Goal: Task Accomplishment & Management: Use online tool/utility

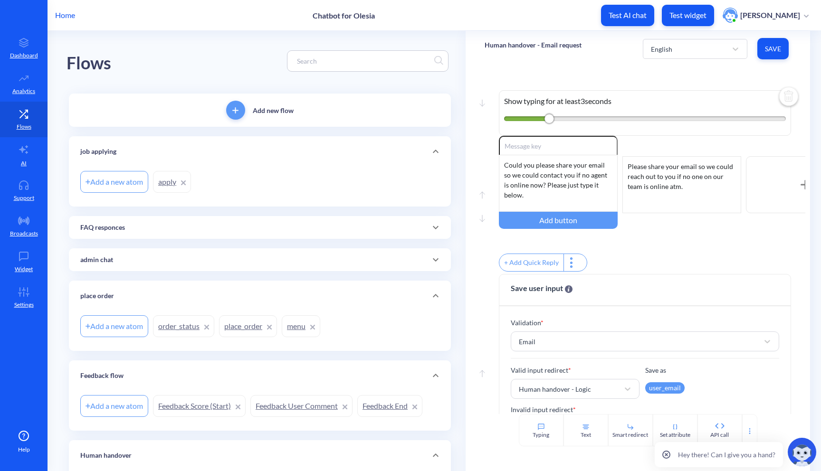
scroll to position [273, 0]
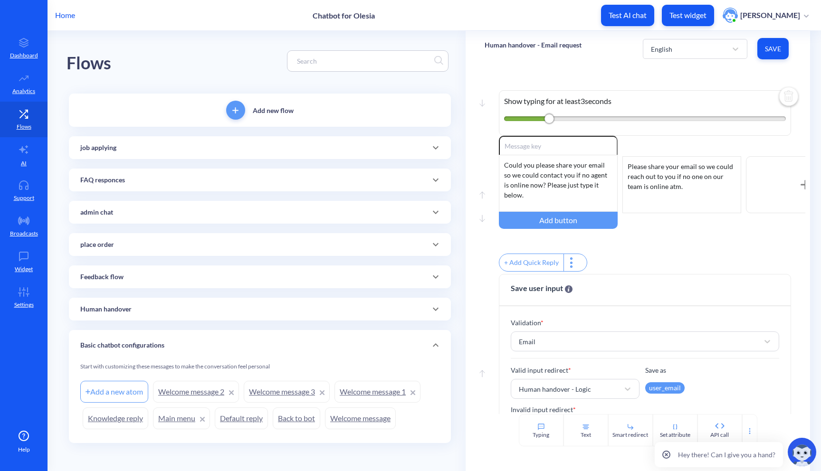
click at [421, 152] on div "job applying" at bounding box center [259, 148] width 359 height 10
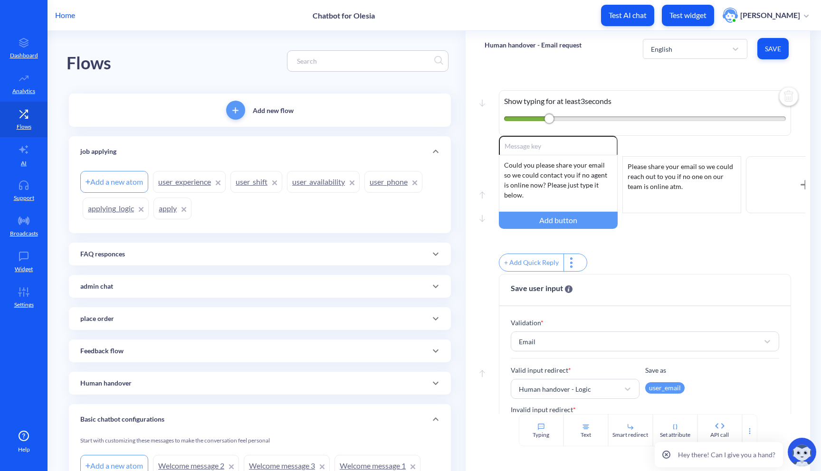
click at [386, 179] on link "user_phone" at bounding box center [393, 182] width 58 height 22
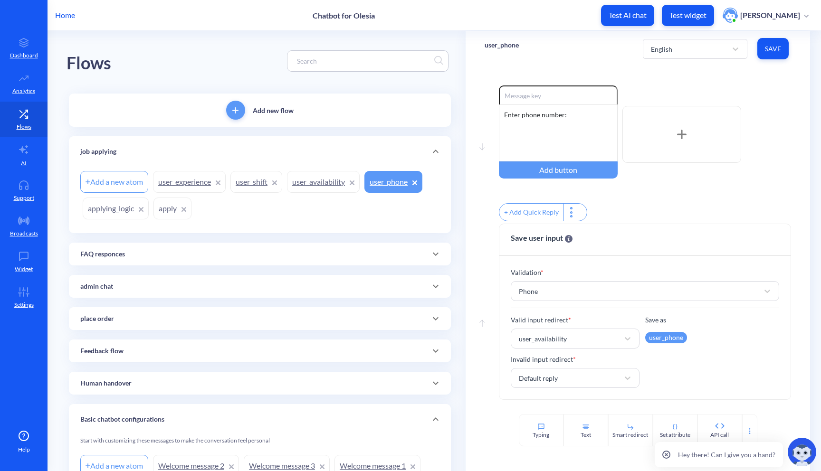
click at [319, 188] on link "user_availability" at bounding box center [323, 182] width 73 height 22
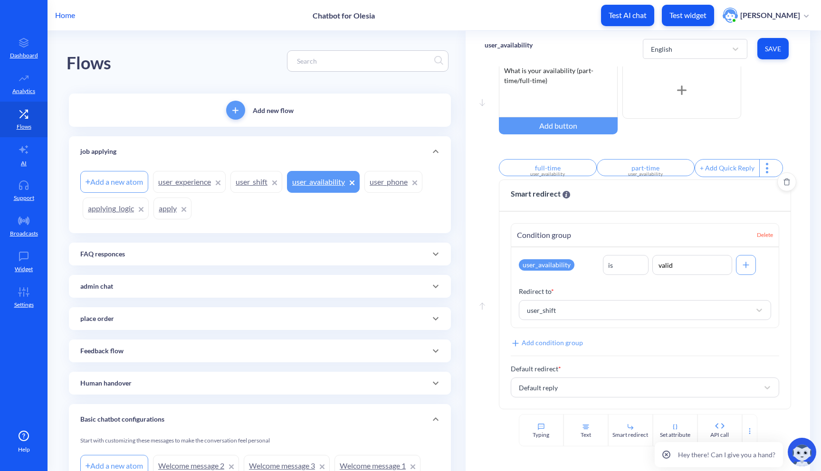
scroll to position [50, 0]
click at [397, 195] on div "Add a new atom user_experience user_shift user_availability user_phone applying…" at bounding box center [259, 195] width 359 height 53
click at [397, 188] on link "user_phone" at bounding box center [393, 182] width 58 height 22
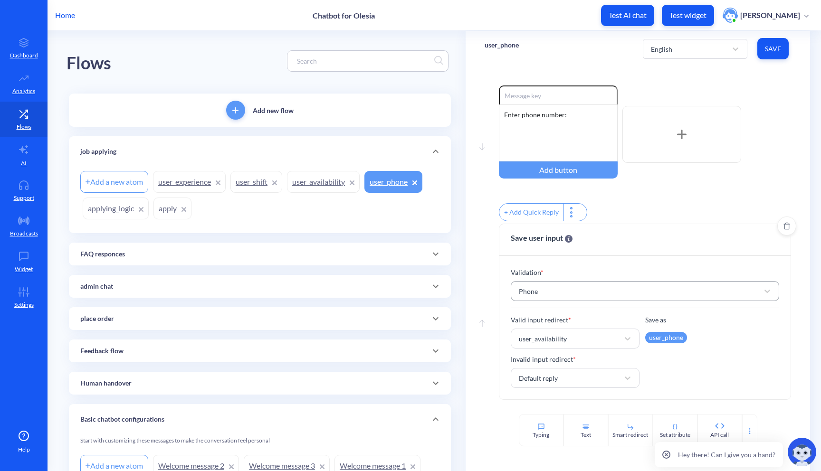
click at [714, 296] on div "Phone" at bounding box center [636, 291] width 245 height 17
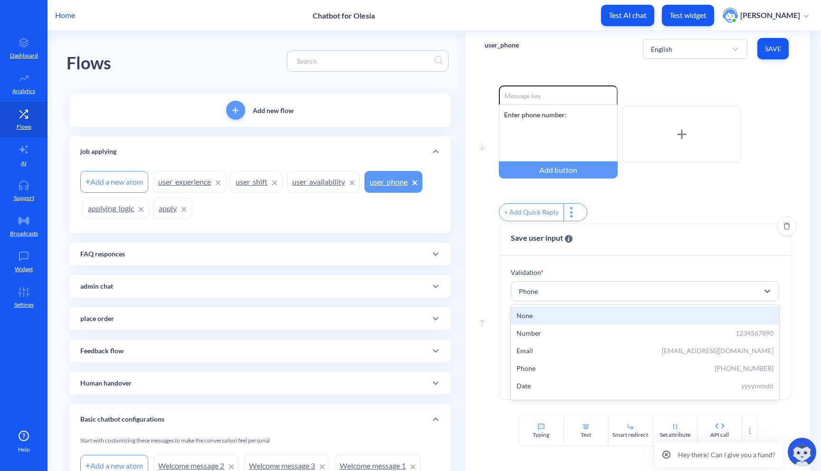
click at [769, 271] on div "Validation * option None focused, 1 of 7. 7 results available. Use Up and Down …" at bounding box center [645, 327] width 292 height 143
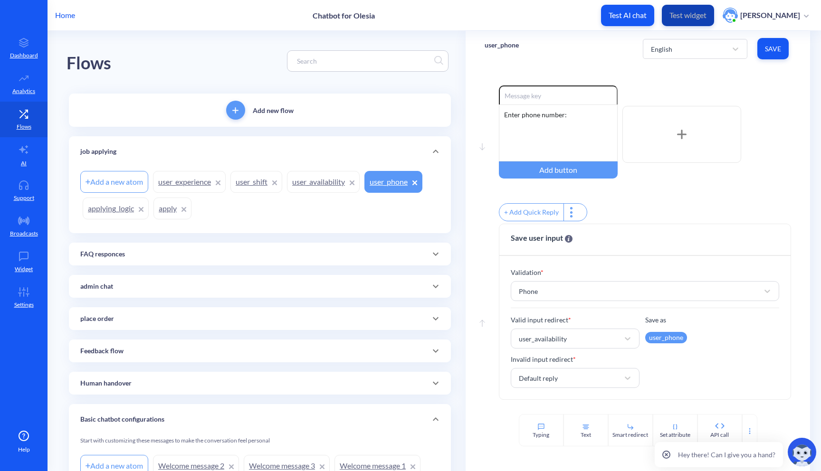
click at [705, 18] on p "Test widget" at bounding box center [687, 14] width 37 height 9
click at [38, 283] on link "Settings" at bounding box center [23, 298] width 47 height 36
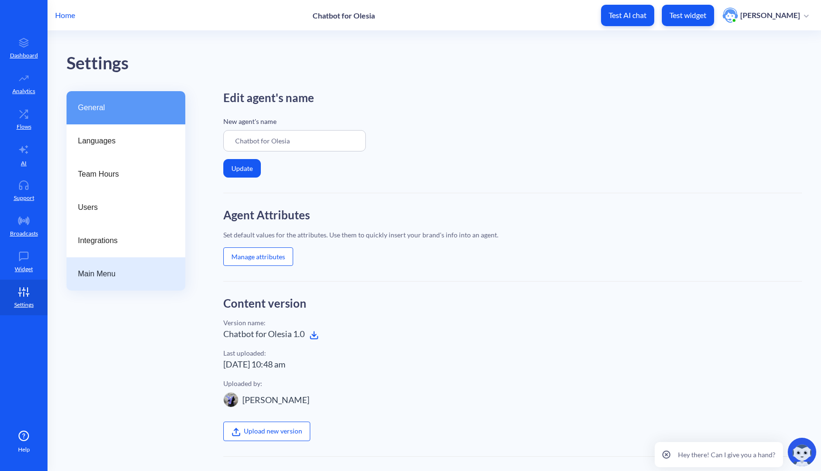
click at [129, 273] on span "Main Menu" at bounding box center [122, 273] width 88 height 11
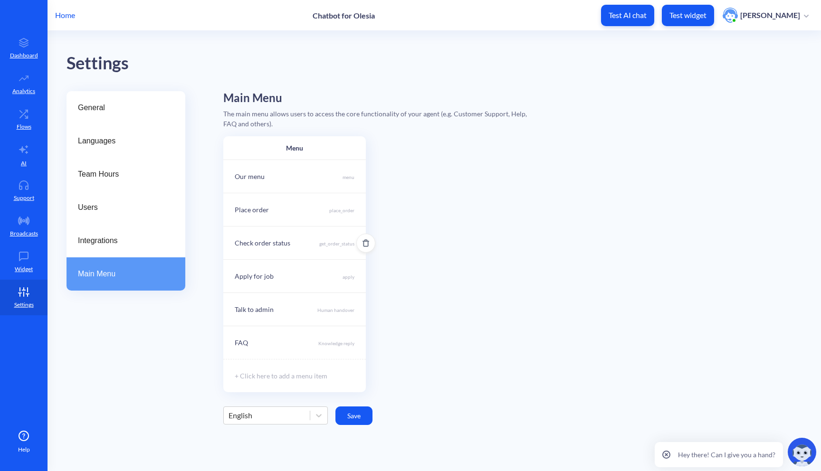
click at [344, 247] on p "get_order_status" at bounding box center [336, 244] width 35 height 8
click at [335, 303] on div "Select..." at bounding box center [286, 305] width 104 height 17
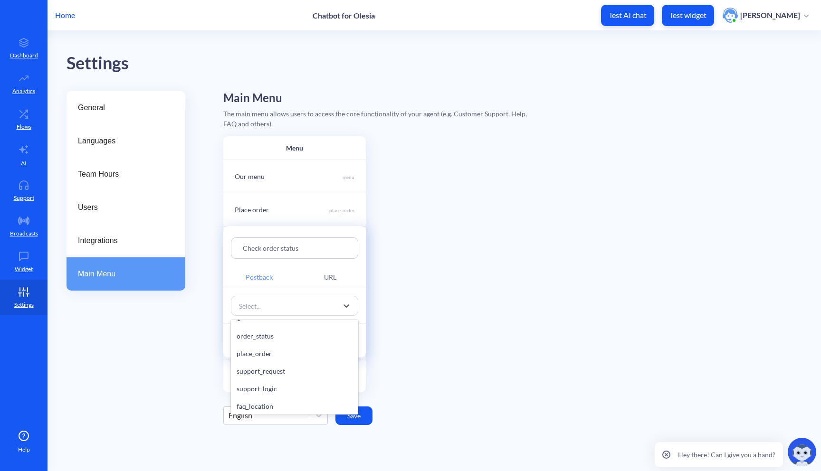
scroll to position [361, 0]
click at [306, 357] on div "order_status" at bounding box center [294, 356] width 127 height 18
click at [254, 345] on button "Save" at bounding box center [249, 340] width 37 height 19
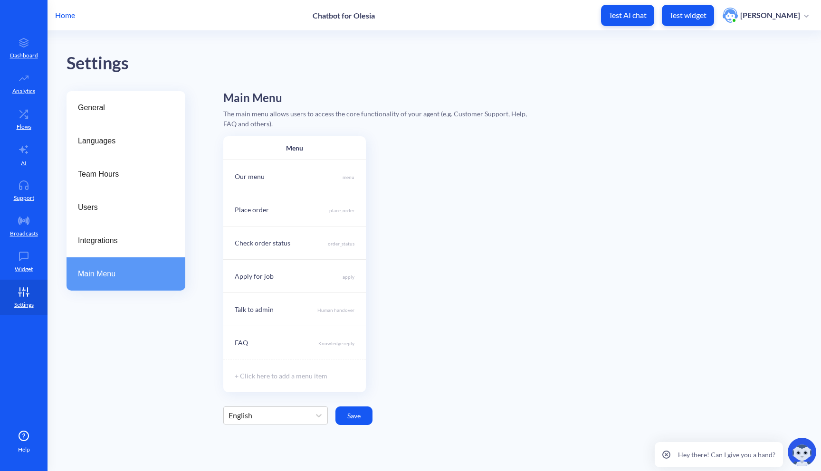
click at [363, 410] on button "Save" at bounding box center [353, 415] width 37 height 19
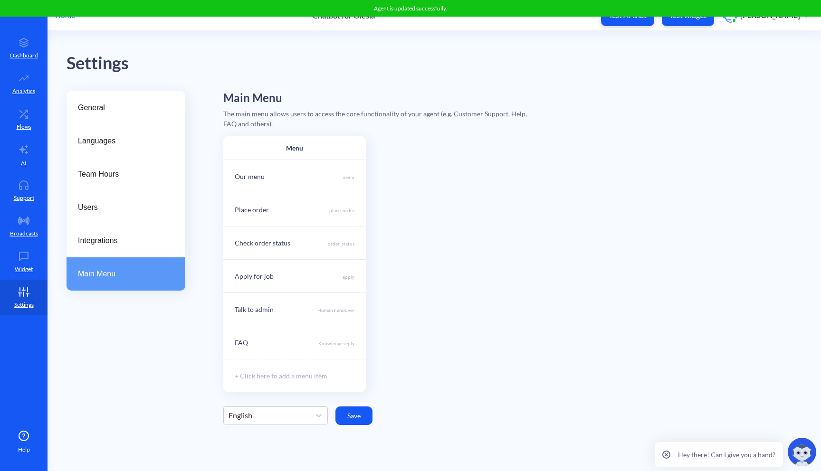
click at [359, 414] on button "Save" at bounding box center [353, 415] width 37 height 19
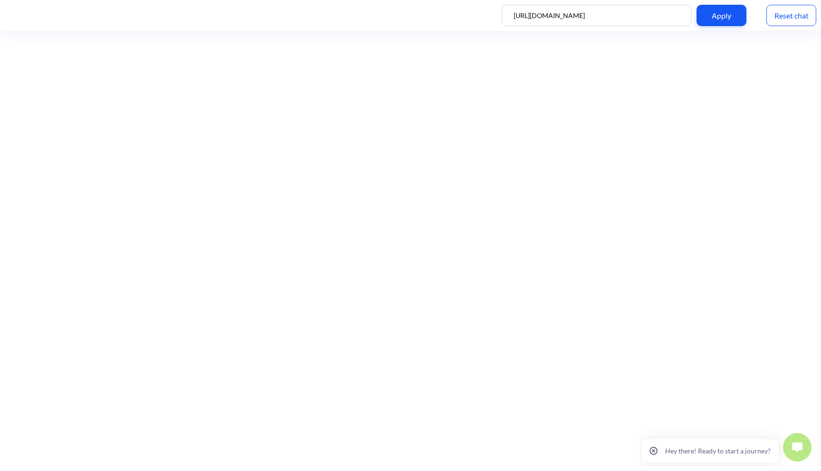
click at [588, 18] on input "https://github.com/botscrew-private/test-webpages.github.io.git" at bounding box center [596, 15] width 190 height 21
paste input "botscrew-private.github.io/test-webpages.github.io/restaurant/"
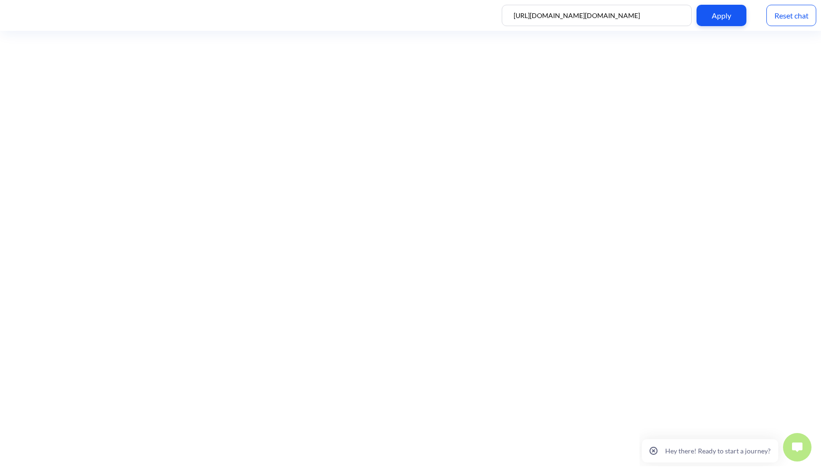
type input "[URL][DOMAIN_NAME][DOMAIN_NAME]"
click at [730, 12] on div "Apply" at bounding box center [721, 15] width 50 height 21
click at [792, 449] on img at bounding box center [797, 447] width 10 height 9
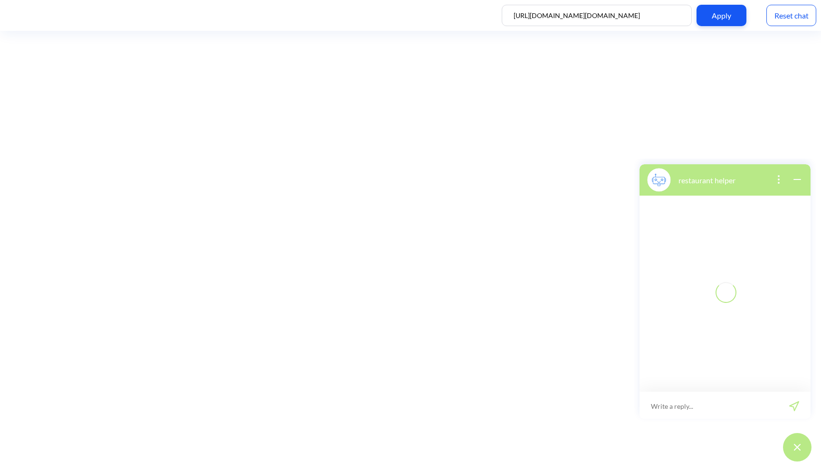
scroll to position [1, 0]
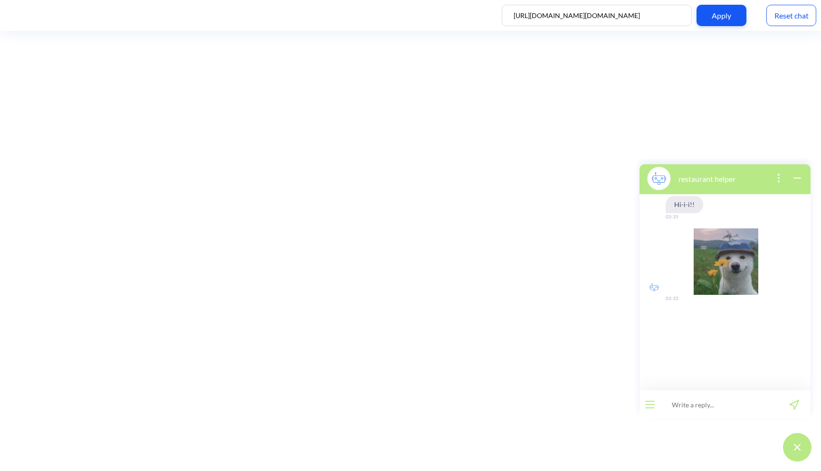
click at [679, 406] on input at bounding box center [718, 404] width 117 height 28
click at [648, 404] on button "open menu" at bounding box center [649, 405] width 9 height 8
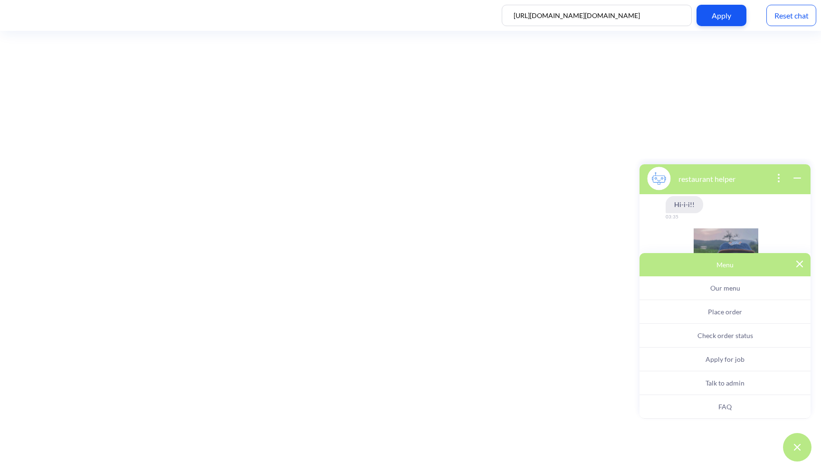
click at [707, 335] on span "Check order status" at bounding box center [725, 335] width 56 height 8
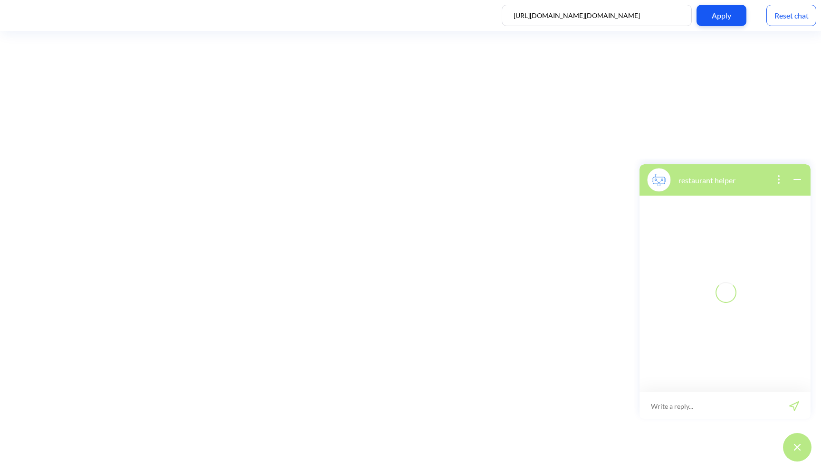
scroll to position [1, 0]
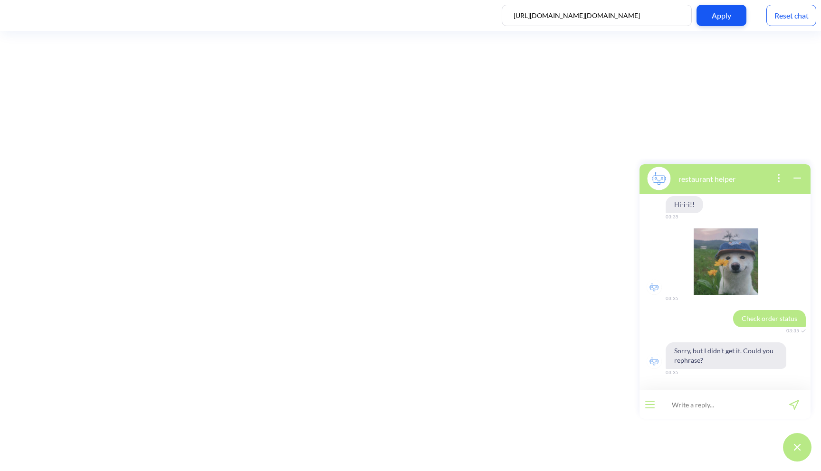
click at [652, 406] on button "open menu" at bounding box center [649, 405] width 9 height 8
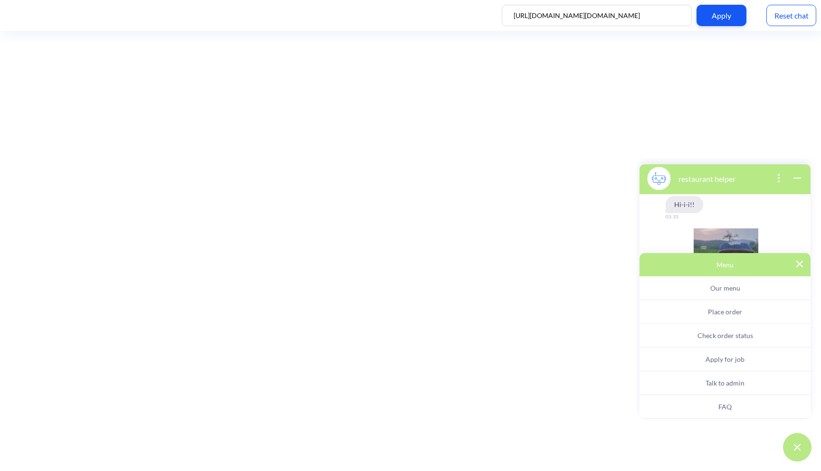
click at [697, 336] on span "Check order status" at bounding box center [725, 335] width 56 height 8
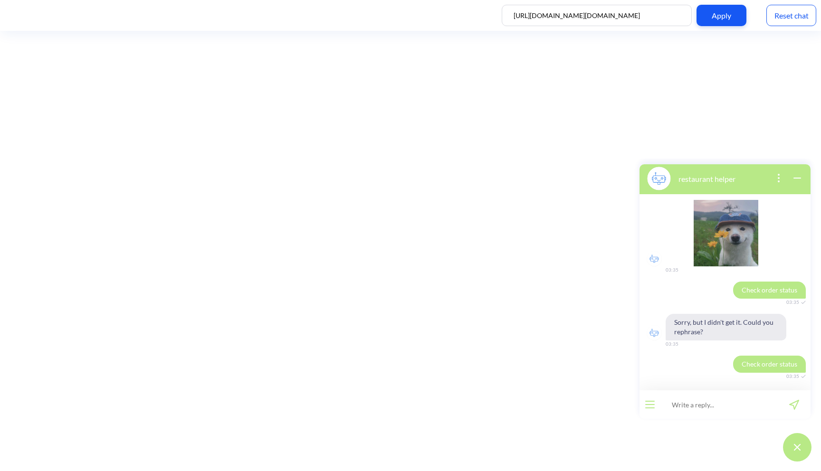
scroll to position [29, 0]
click at [791, 16] on div "Reset chat" at bounding box center [791, 15] width 50 height 21
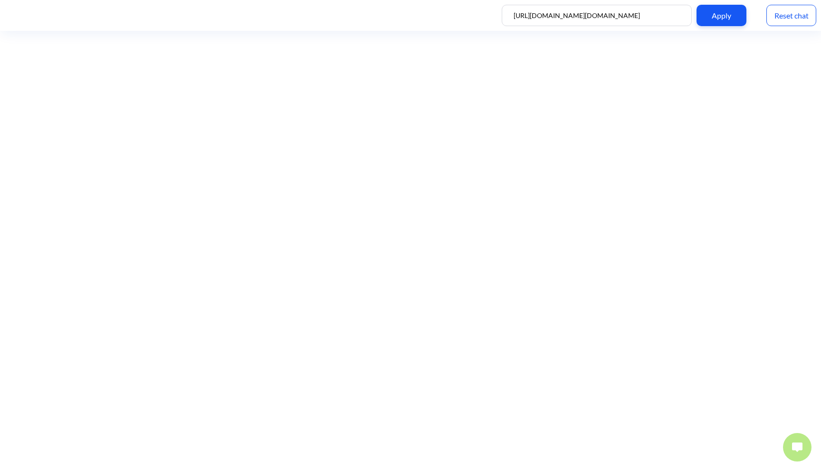
click at [793, 447] on img at bounding box center [797, 447] width 10 height 9
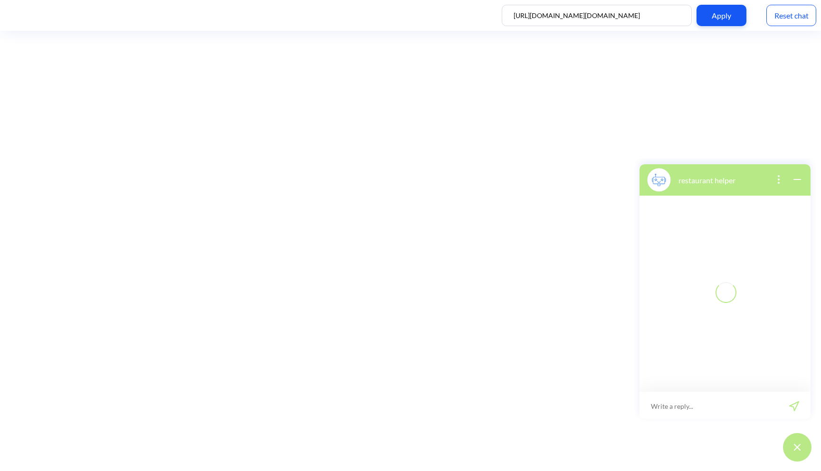
scroll to position [1, 0]
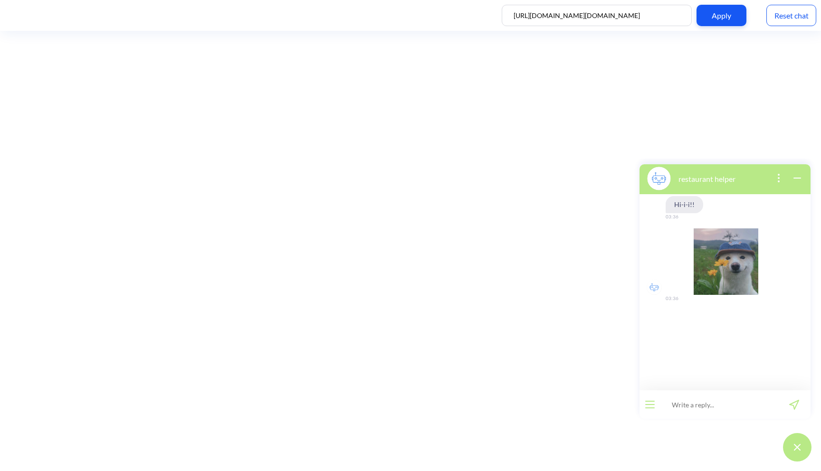
click at [653, 403] on button "open menu" at bounding box center [649, 405] width 9 height 8
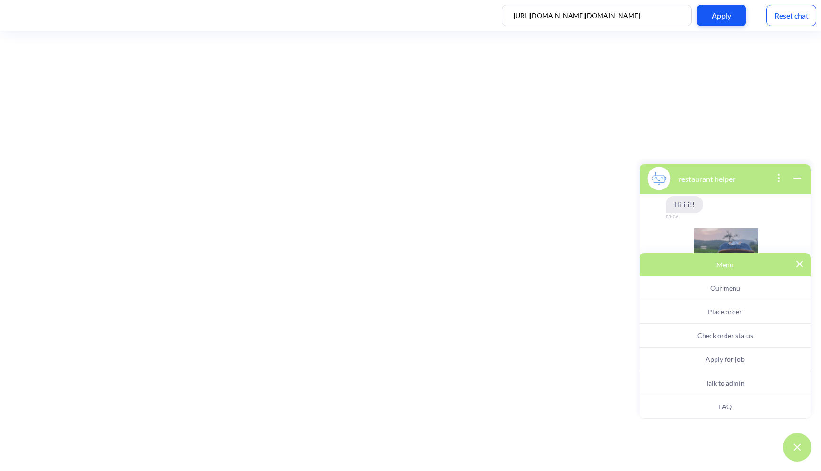
click at [702, 336] on span "Check order status" at bounding box center [725, 335] width 56 height 8
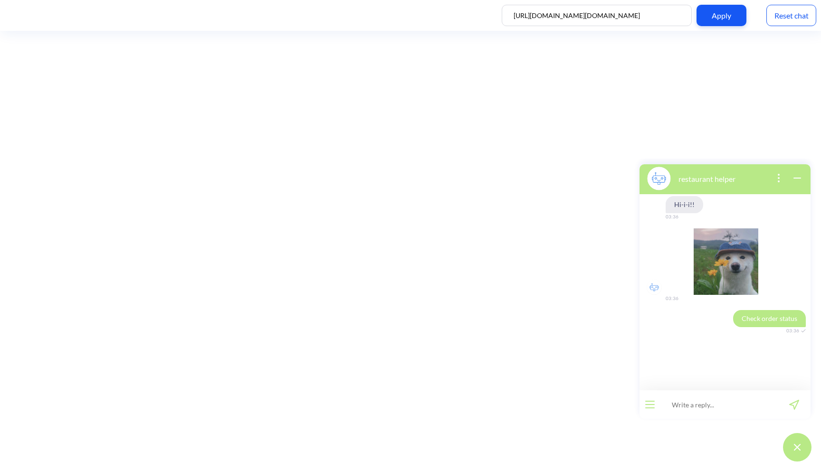
click at [798, 403] on icon "send message" at bounding box center [794, 405] width 10 height 10
click at [729, 407] on input at bounding box center [718, 404] width 117 height 28
type input "order status"
click at [772, 18] on div "Reset chat" at bounding box center [791, 15] width 50 height 21
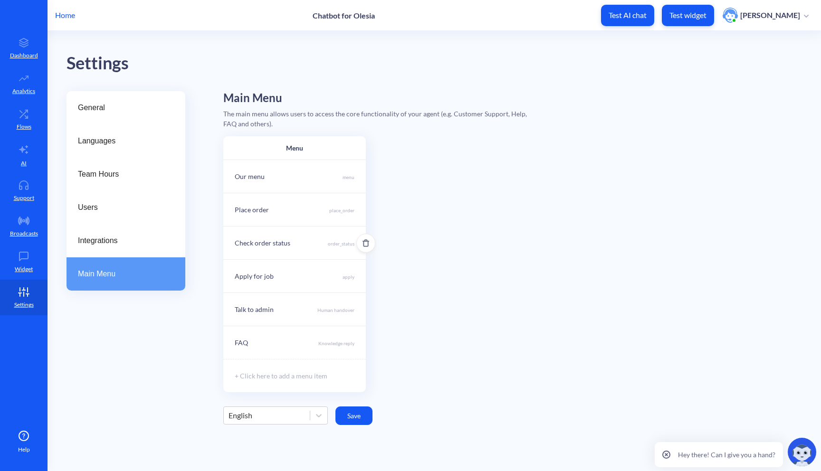
click at [325, 245] on div "Check order status order_status" at bounding box center [294, 242] width 142 height 33
click at [333, 274] on div "URL" at bounding box center [330, 276] width 47 height 21
click at [265, 275] on div "Postback" at bounding box center [259, 276] width 47 height 21
click at [252, 338] on button "Save" at bounding box center [249, 340] width 37 height 19
click at [345, 419] on button "Save" at bounding box center [353, 415] width 37 height 19
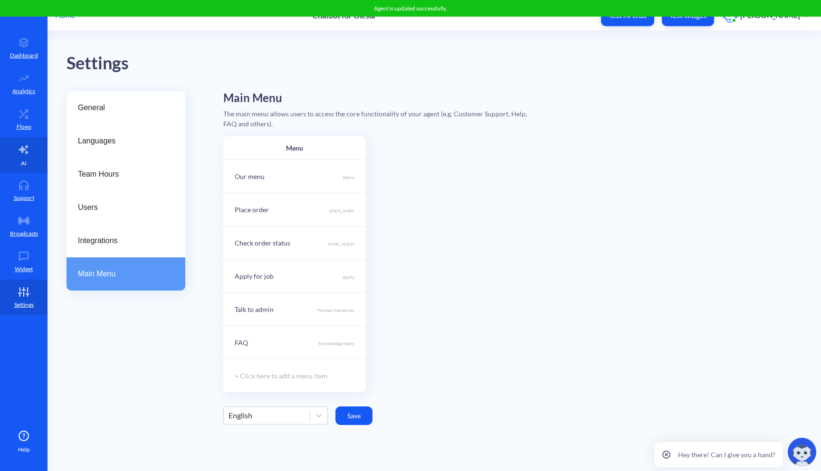
click at [39, 150] on link "AI" at bounding box center [23, 155] width 47 height 36
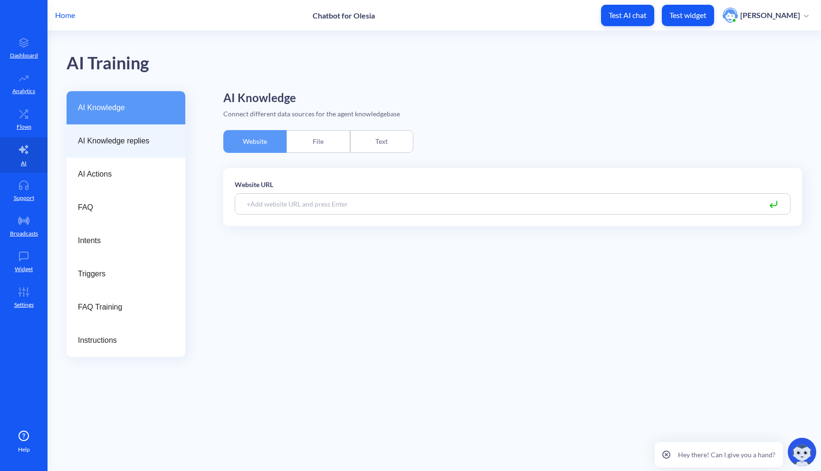
click at [143, 152] on div "AI Knowledge replies" at bounding box center [125, 140] width 119 height 33
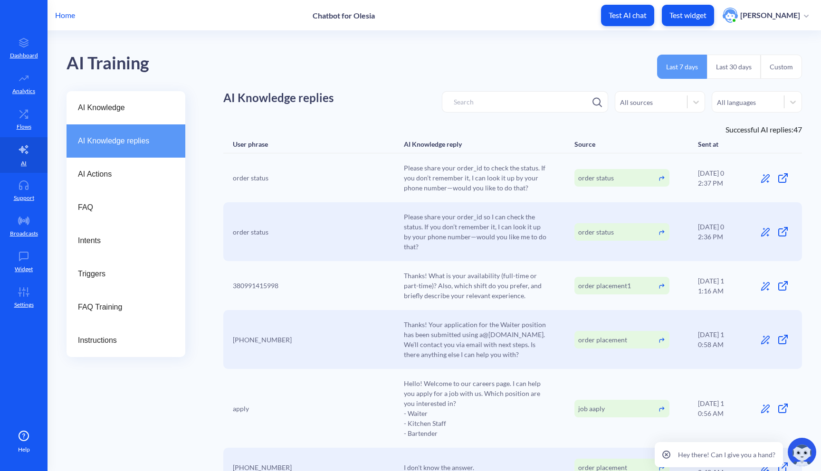
click at [761, 176] on icon at bounding box center [764, 178] width 9 height 9
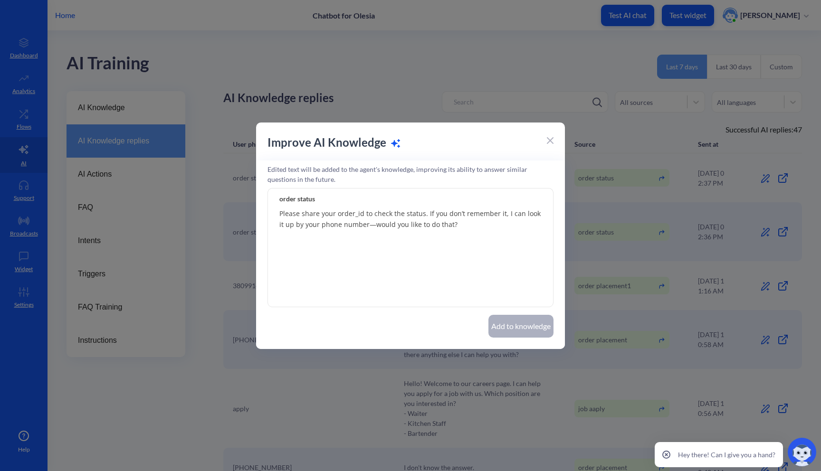
drag, startPoint x: 451, startPoint y: 225, endPoint x: 426, endPoint y: 216, distance: 25.7
click at [426, 216] on textarea "Please share your order_id to check the status. If you don’t remember it, I can…" at bounding box center [410, 248] width 286 height 119
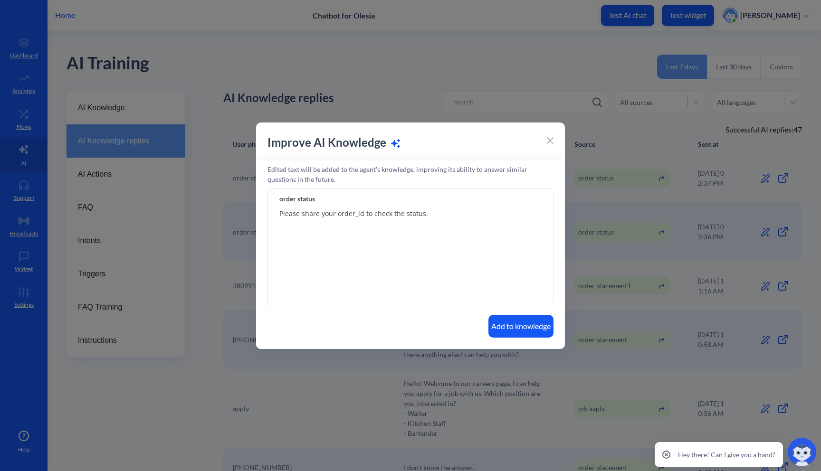
click at [355, 215] on textarea "Please share your order_id to check the status." at bounding box center [410, 248] width 286 height 119
drag, startPoint x: 336, startPoint y: 214, endPoint x: 361, endPoint y: 216, distance: 25.2
click at [361, 216] on textarea "Please share your order_id to check the status." at bounding box center [410, 248] width 286 height 119
click at [320, 214] on textarea "Please share your to check the status." at bounding box center [410, 248] width 286 height 119
type textarea "Please share ID of your order to check the status."
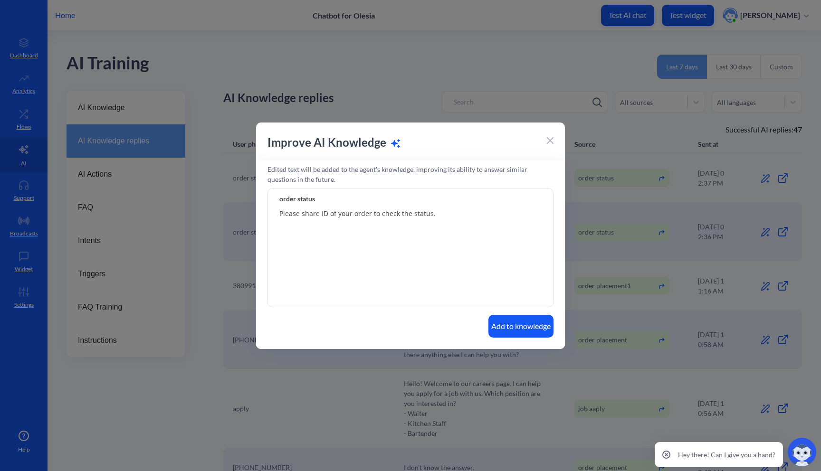
click at [502, 331] on button "Add to knowledge" at bounding box center [520, 326] width 65 height 23
click at [298, 198] on input "order status" at bounding box center [410, 198] width 286 height 21
click at [279, 199] on input "order status" at bounding box center [410, 198] width 286 height 21
type input "check order status"
click at [527, 327] on button "Add to knowledge" at bounding box center [520, 326] width 65 height 23
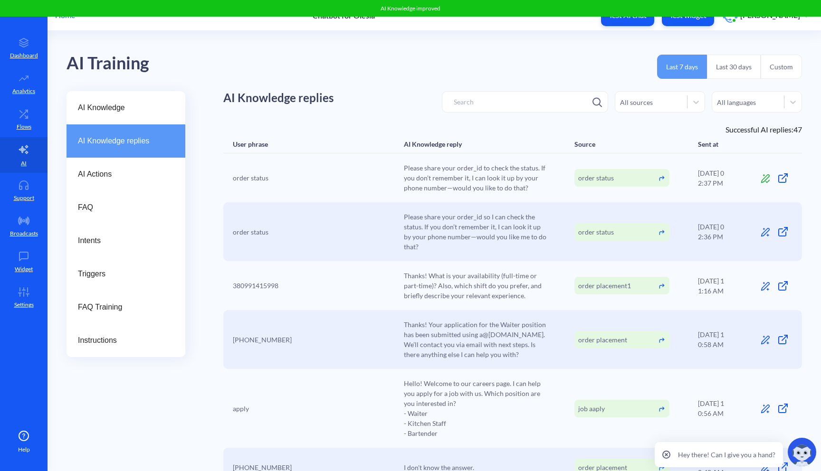
click at [761, 234] on icon at bounding box center [764, 231] width 9 height 9
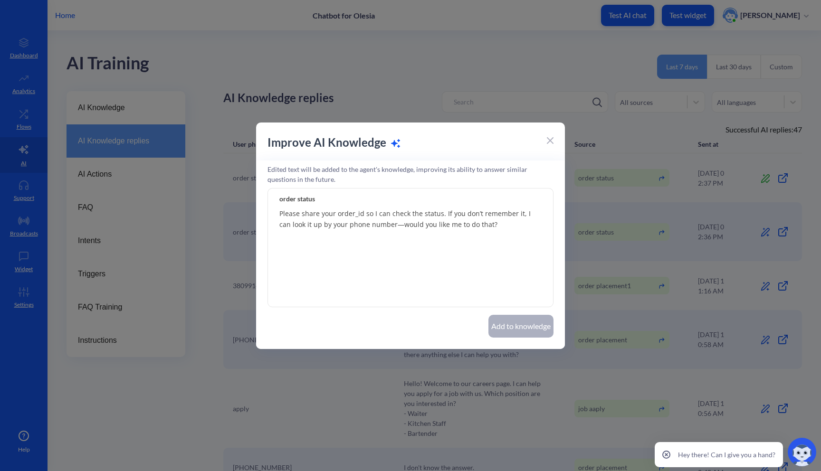
click at [551, 143] on div at bounding box center [550, 139] width 7 height 11
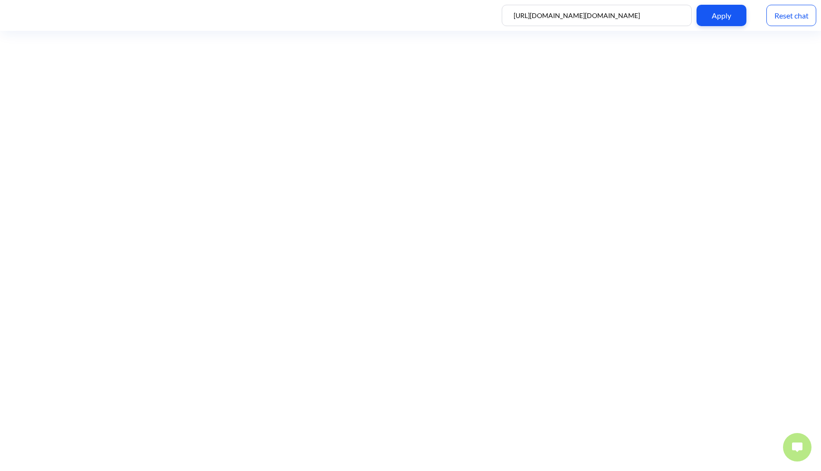
click at [792, 443] on img at bounding box center [797, 447] width 10 height 9
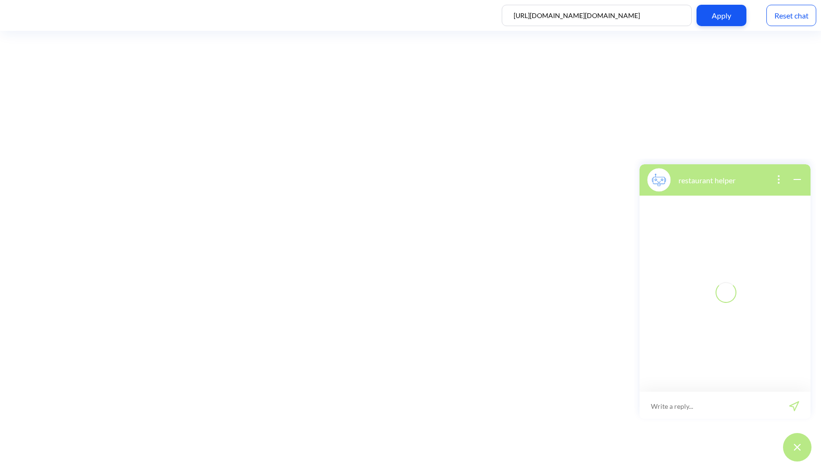
scroll to position [1, 0]
click at [646, 406] on button "open menu" at bounding box center [649, 405] width 9 height 8
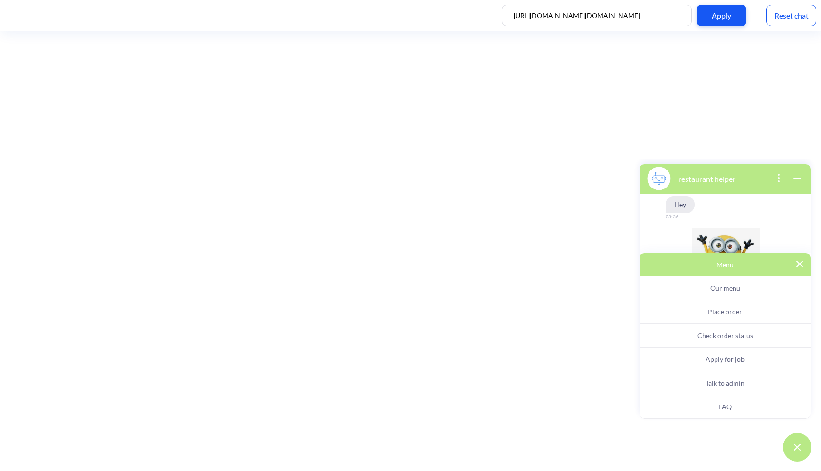
click at [732, 335] on span "Check order status" at bounding box center [725, 335] width 56 height 8
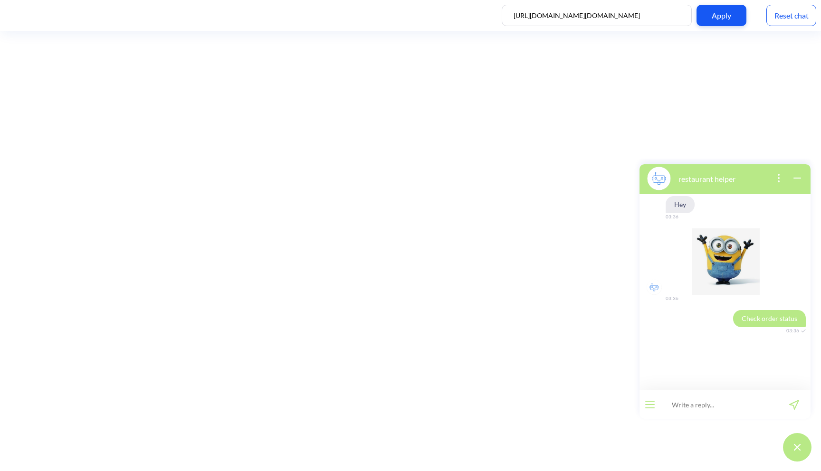
click at [703, 406] on input at bounding box center [718, 404] width 117 height 28
type input "order status"
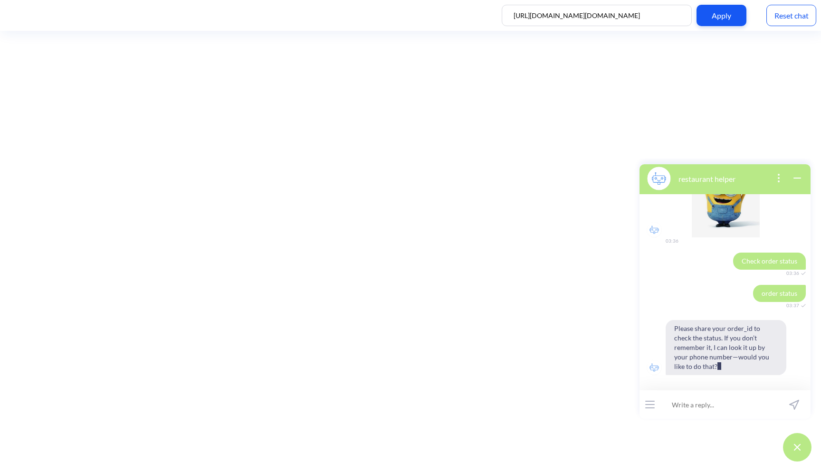
scroll to position [48, 0]
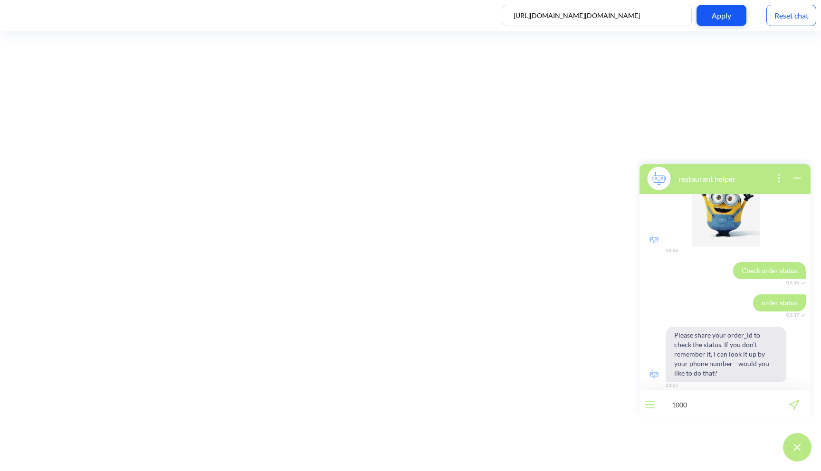
type input "10005"
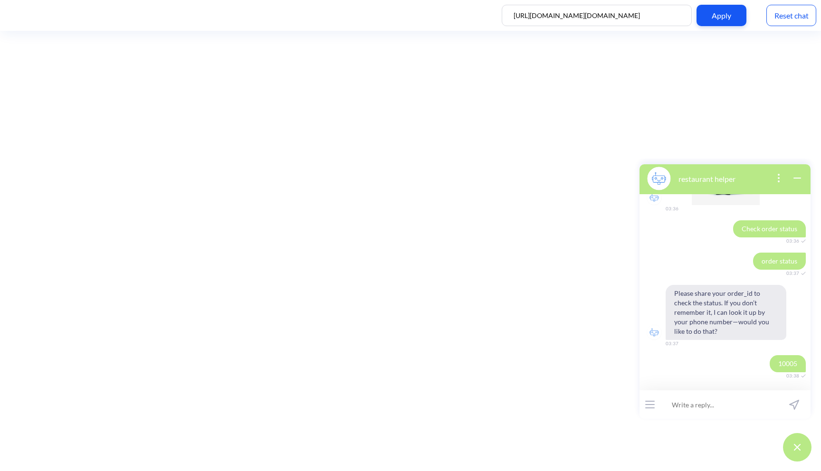
scroll to position [160, 0]
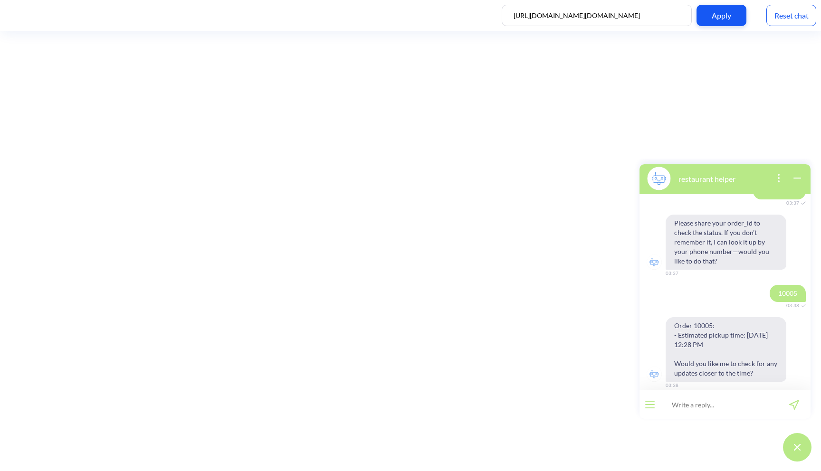
click at [773, 20] on div "Reset chat" at bounding box center [791, 15] width 50 height 21
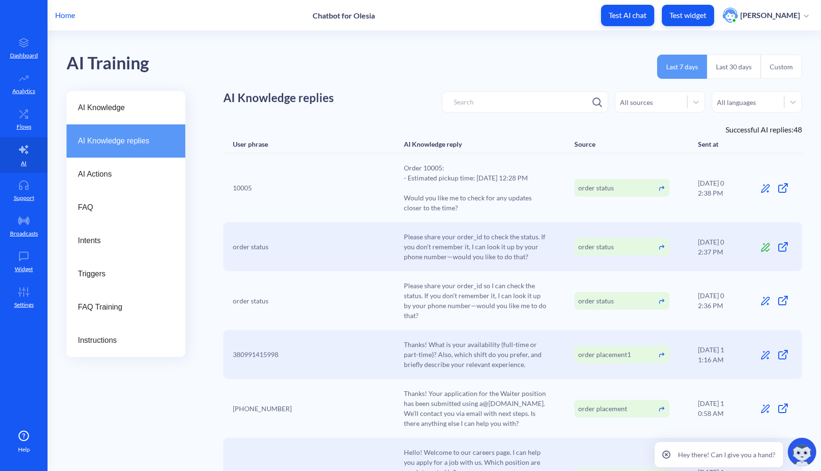
click at [756, 189] on div at bounding box center [774, 187] width 36 height 11
click at [763, 190] on icon at bounding box center [764, 188] width 9 height 9
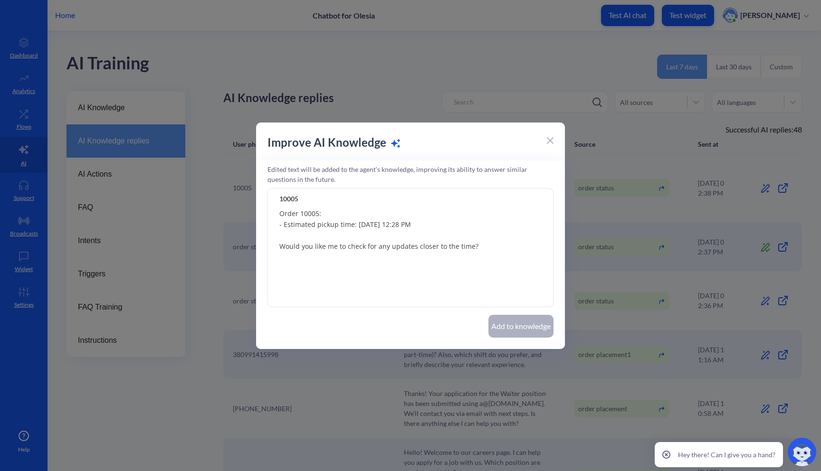
drag, startPoint x: 478, startPoint y: 248, endPoint x: 278, endPoint y: 245, distance: 200.4
click at [278, 245] on textarea "Order 10005: - Estimated pickup time: [DATE] 12:28 PM Would you like me to chec…" at bounding box center [410, 248] width 286 height 119
click at [327, 217] on textarea "Order 10005: - Estimated pickup time: [DATE] 12:28 PM" at bounding box center [410, 248] width 286 height 119
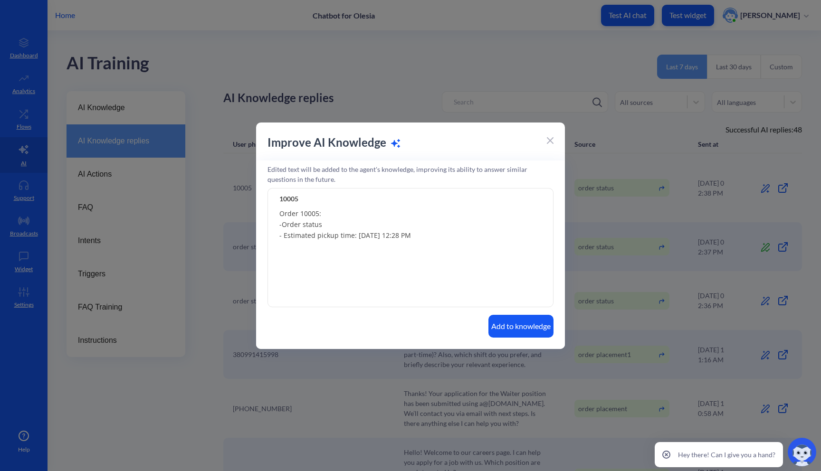
click at [282, 225] on textarea "Order 10005: -Order status - Estimated pickup time: [DATE] 12:28 PM" at bounding box center [410, 248] width 286 height 119
click at [325, 225] on textarea "Order 10005: - Order status - Estimated pickup time: [DATE] 12:28 PM" at bounding box center [410, 248] width 286 height 119
type textarea "Order 10005: - Order status: On the way - Estimated pickup time: [DATE] 12:28 PM"
click at [540, 322] on button "Add to knowledge" at bounding box center [520, 326] width 65 height 23
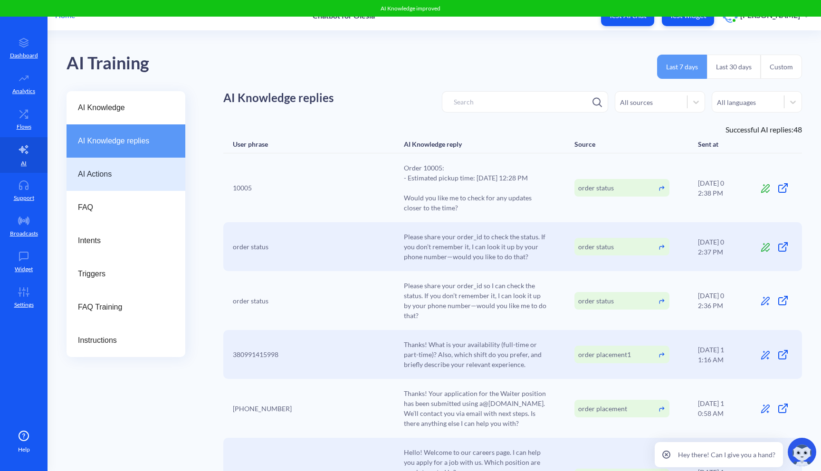
click at [149, 166] on div "AI Actions" at bounding box center [125, 174] width 119 height 33
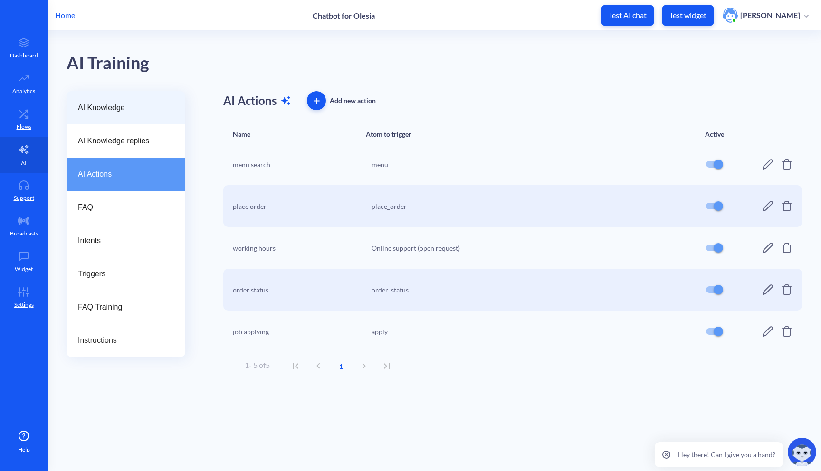
click at [147, 117] on div "AI Knowledge" at bounding box center [125, 107] width 119 height 33
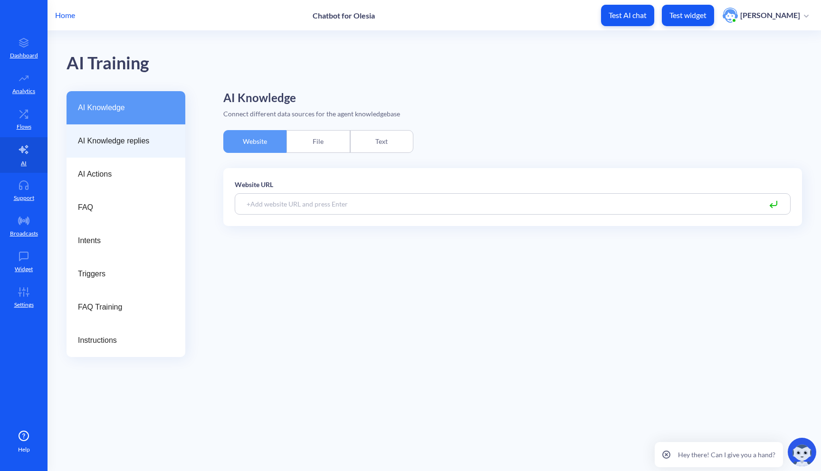
click at [166, 142] on span "AI Knowledge replies" at bounding box center [122, 140] width 88 height 11
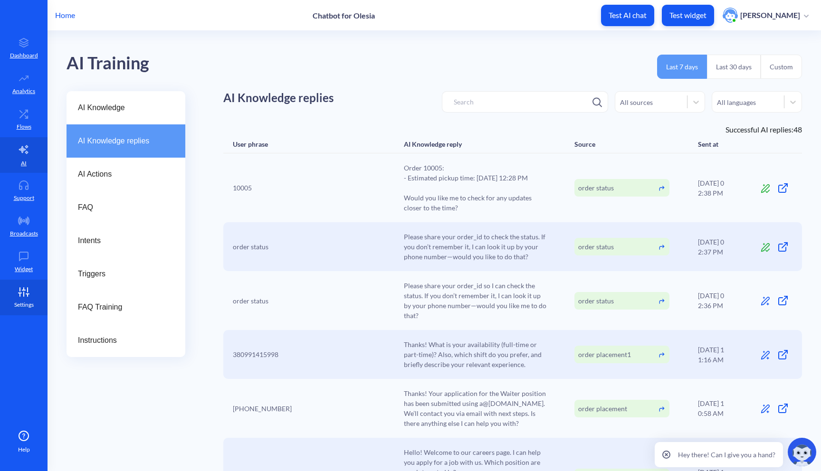
click at [20, 301] on p "Settings" at bounding box center [23, 305] width 19 height 9
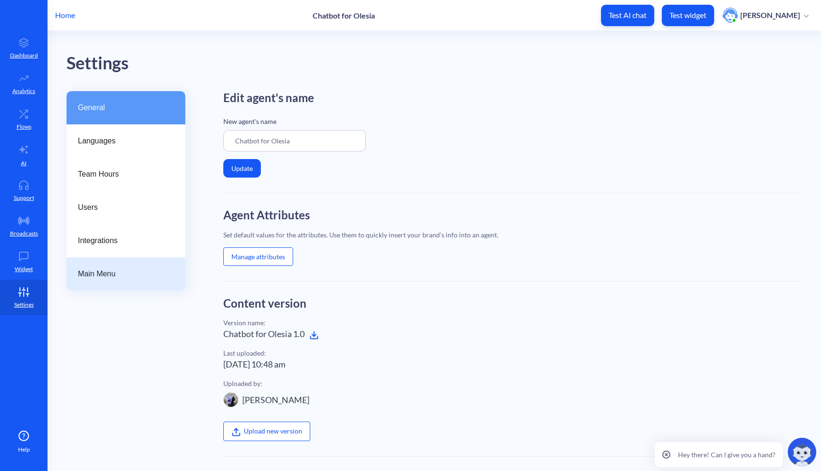
click at [178, 283] on div "Main Menu" at bounding box center [125, 273] width 119 height 33
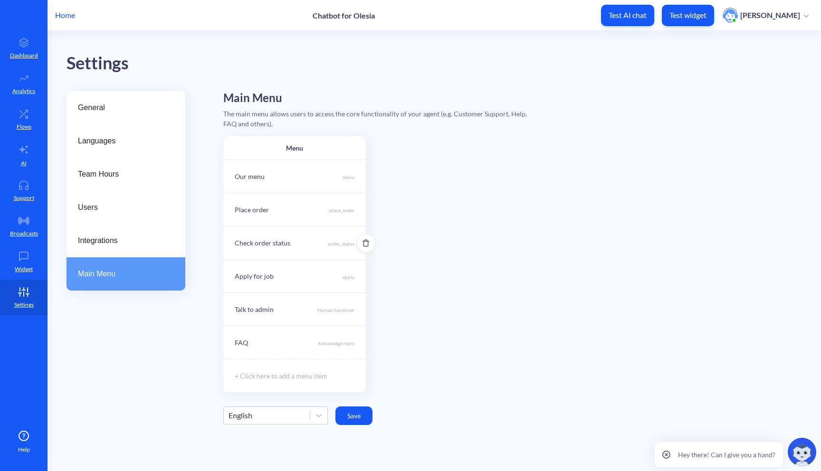
click at [295, 241] on div "Check order status order_status" at bounding box center [294, 242] width 142 height 33
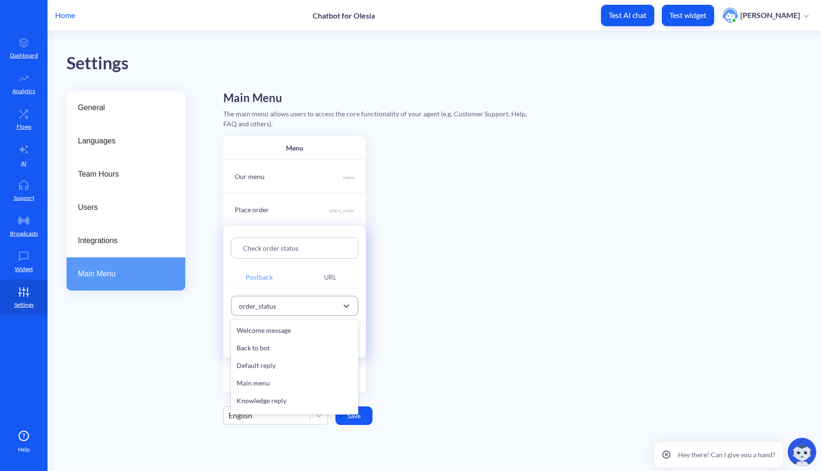
click at [312, 301] on div "order_status" at bounding box center [286, 305] width 104 height 17
click at [472, 304] on div at bounding box center [410, 235] width 821 height 471
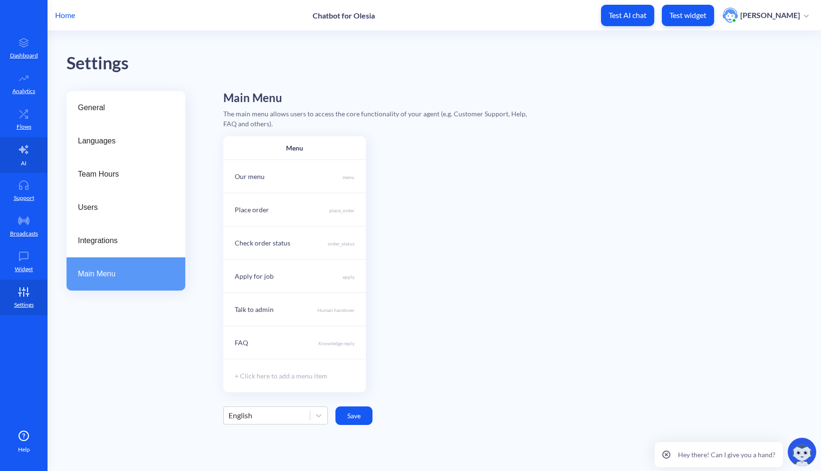
click at [25, 158] on link "AI" at bounding box center [23, 155] width 47 height 36
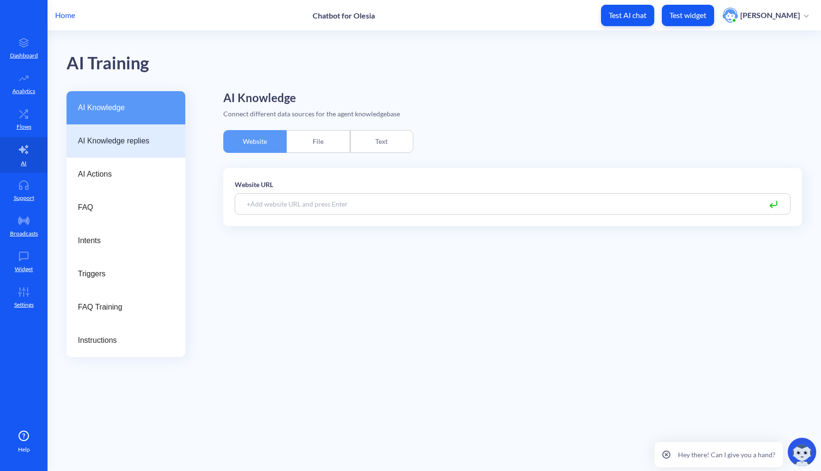
click at [140, 145] on span "AI Knowledge replies" at bounding box center [122, 140] width 88 height 11
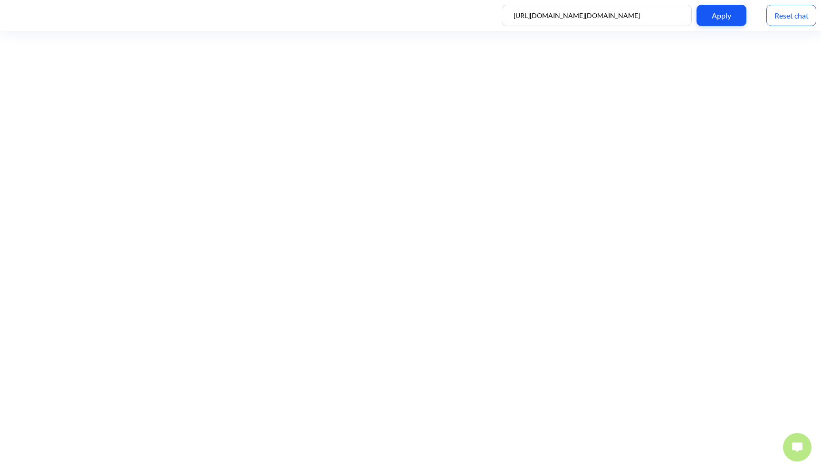
click at [802, 444] on img at bounding box center [797, 447] width 10 height 9
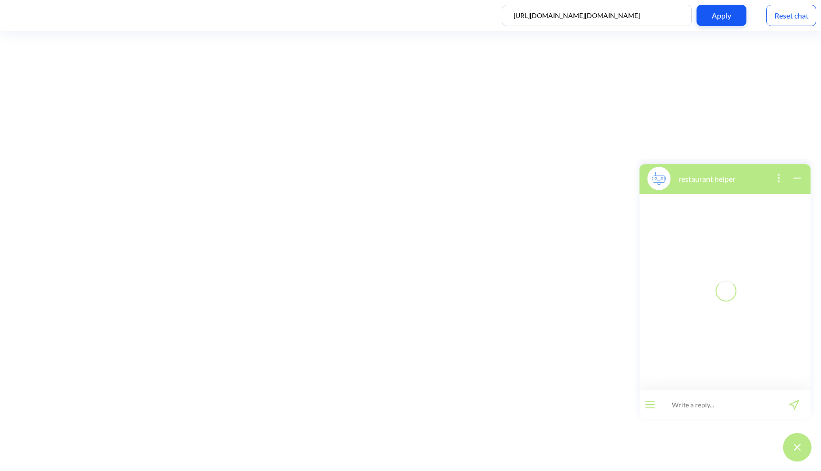
click at [653, 405] on icon "open menu" at bounding box center [649, 405] width 9 height 0
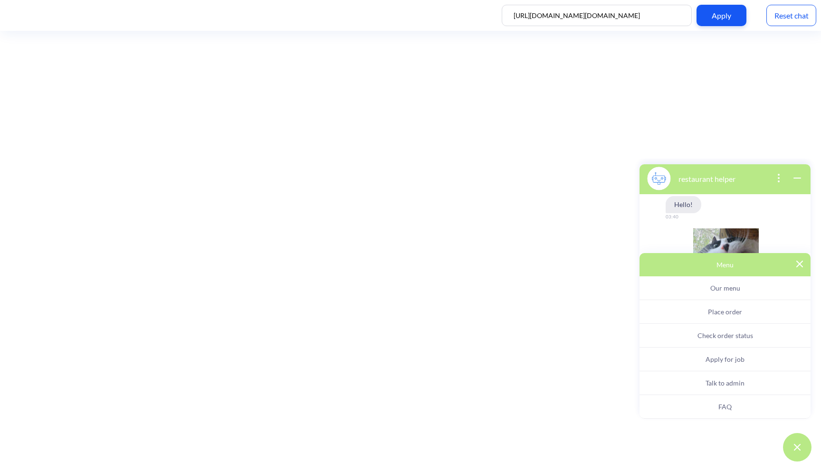
click at [685, 332] on button "Check order status" at bounding box center [724, 336] width 171 height 24
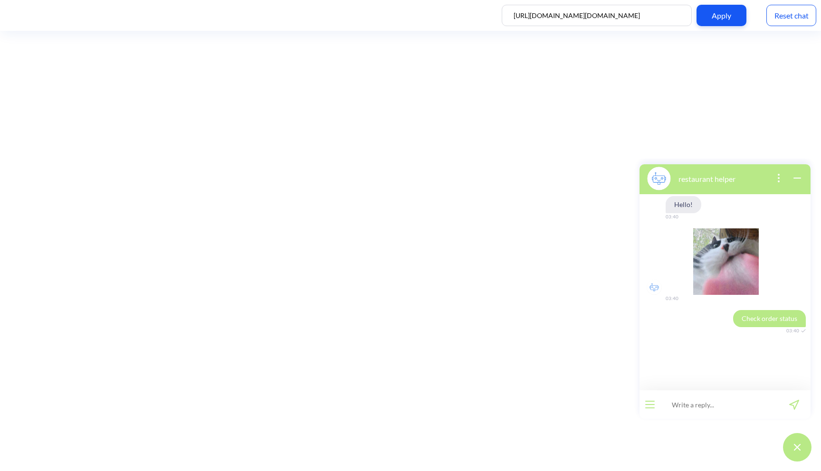
click at [658, 401] on div at bounding box center [649, 404] width 21 height 28
click at [645, 403] on button "open menu" at bounding box center [649, 405] width 9 height 8
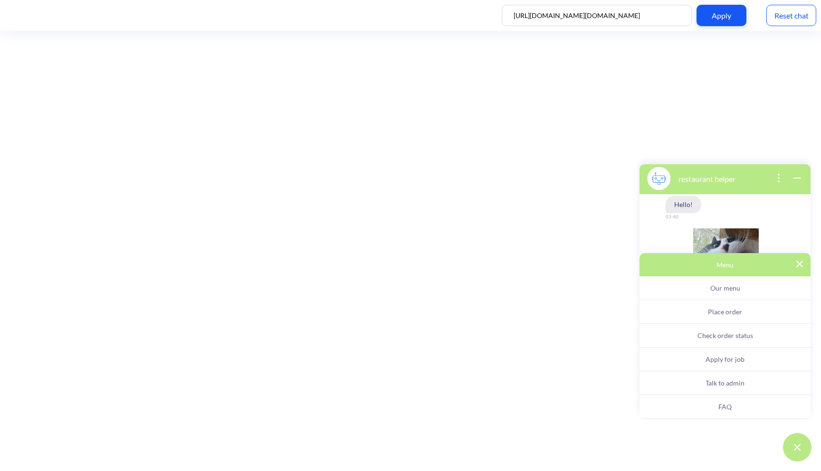
click at [704, 287] on button "Our menu" at bounding box center [724, 288] width 171 height 24
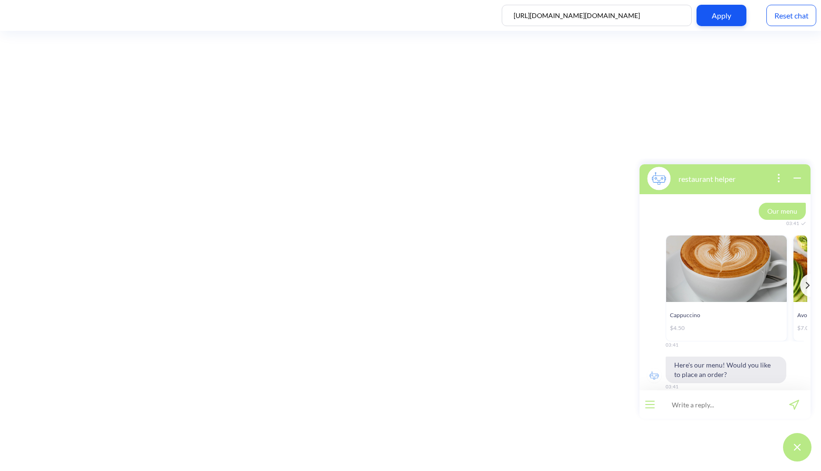
scroll to position [150, 0]
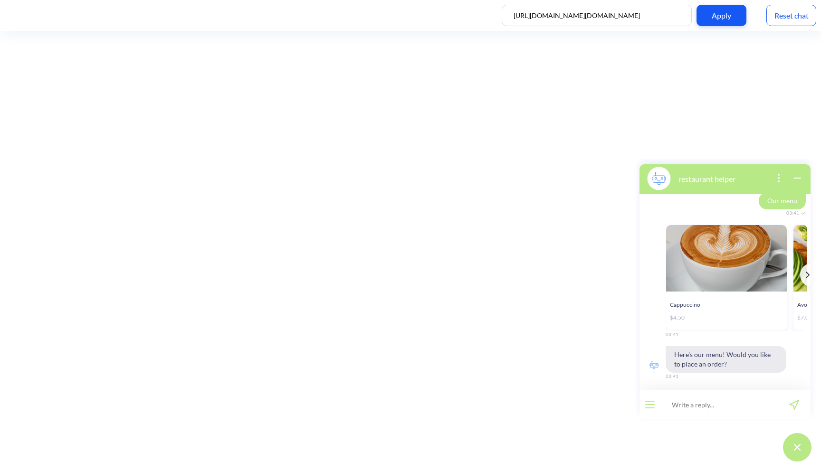
click at [701, 399] on input at bounding box center [718, 404] width 117 height 28
type input "yes"
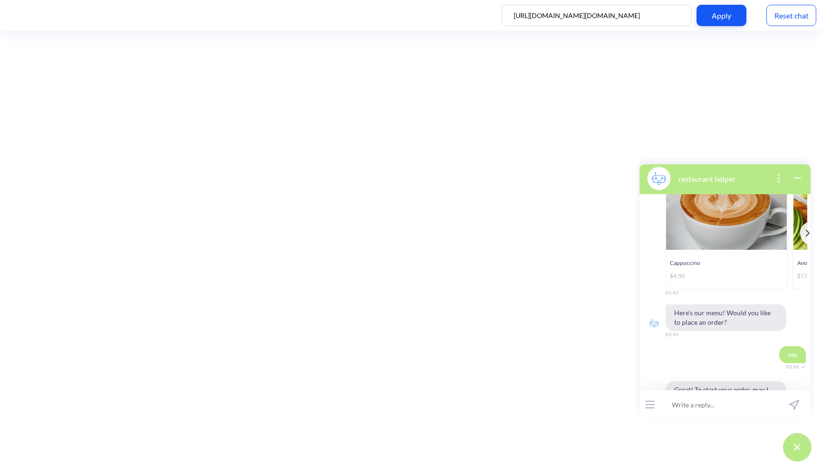
scroll to position [224, 0]
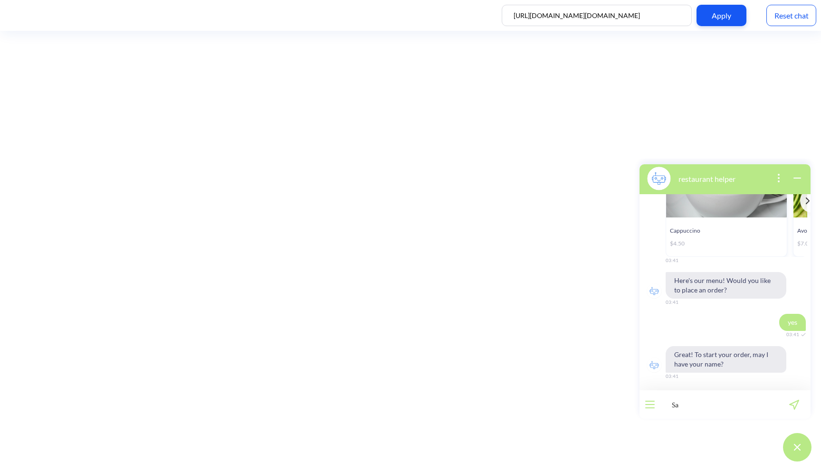
type input "Sam"
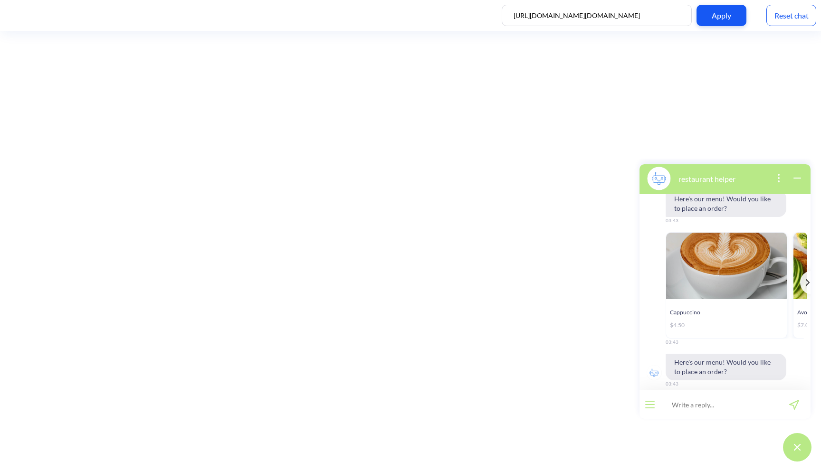
scroll to position [2770, 0]
click at [789, 12] on div "Reset chat" at bounding box center [791, 15] width 50 height 21
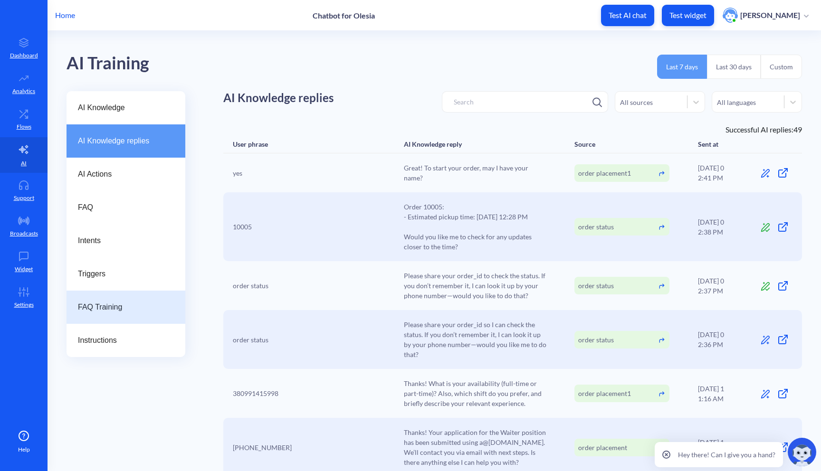
click at [146, 305] on span "FAQ Training" at bounding box center [122, 307] width 88 height 11
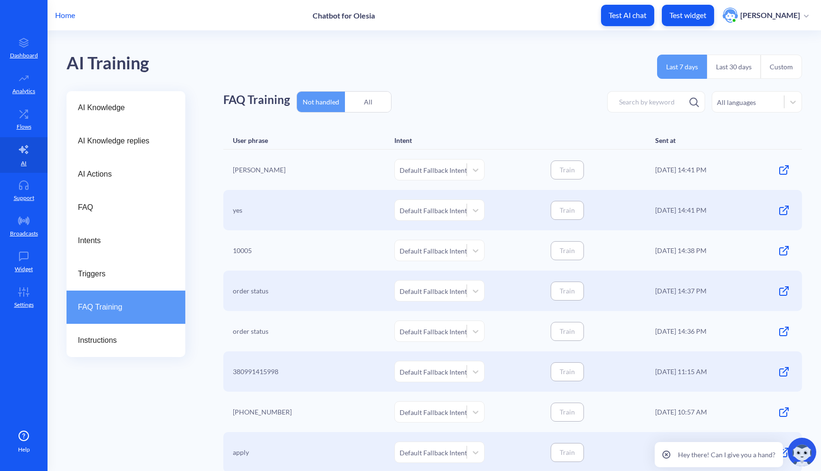
click at [465, 177] on div "Default Fallback Intent" at bounding box center [431, 170] width 72 height 16
click at [41, 120] on link "Flows" at bounding box center [23, 120] width 47 height 36
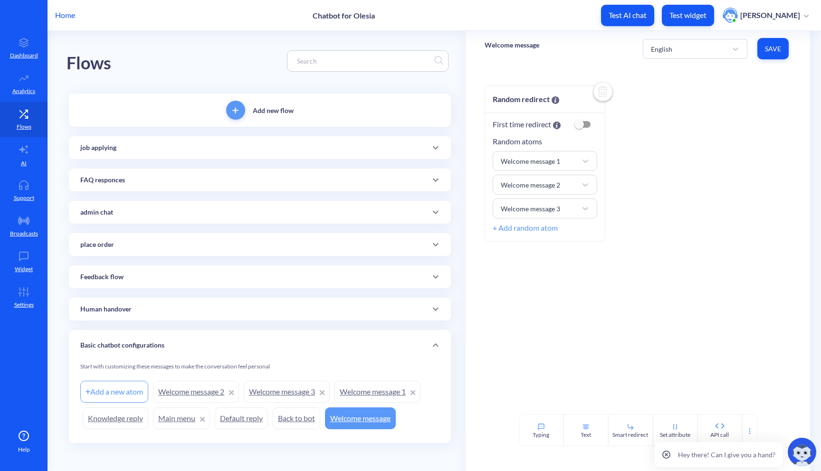
click at [434, 248] on icon at bounding box center [435, 244] width 11 height 11
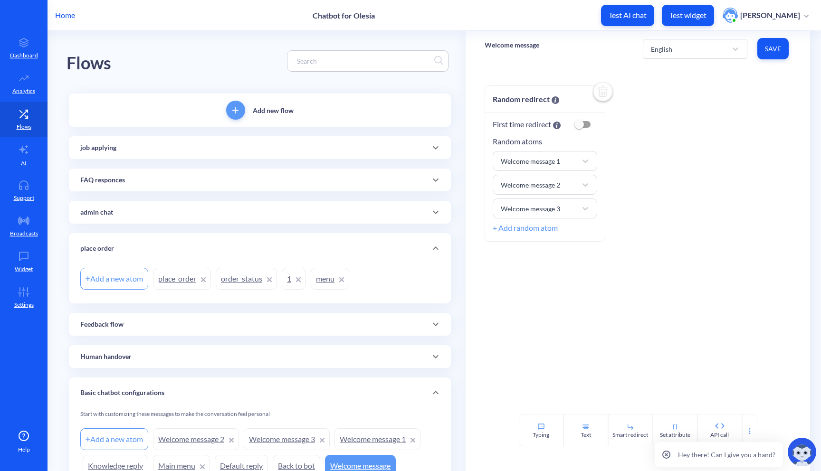
click at [301, 277] on icon at bounding box center [298, 279] width 5 height 5
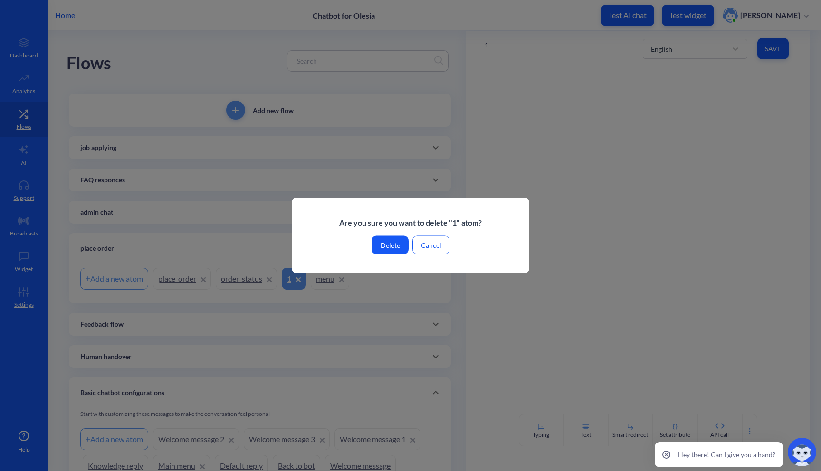
click at [388, 246] on button "Delete" at bounding box center [389, 245] width 37 height 19
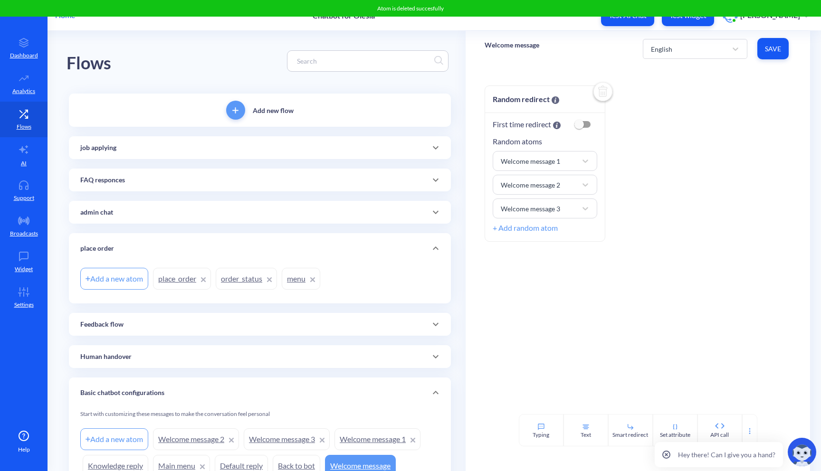
click at [177, 282] on link "place_order" at bounding box center [182, 279] width 58 height 22
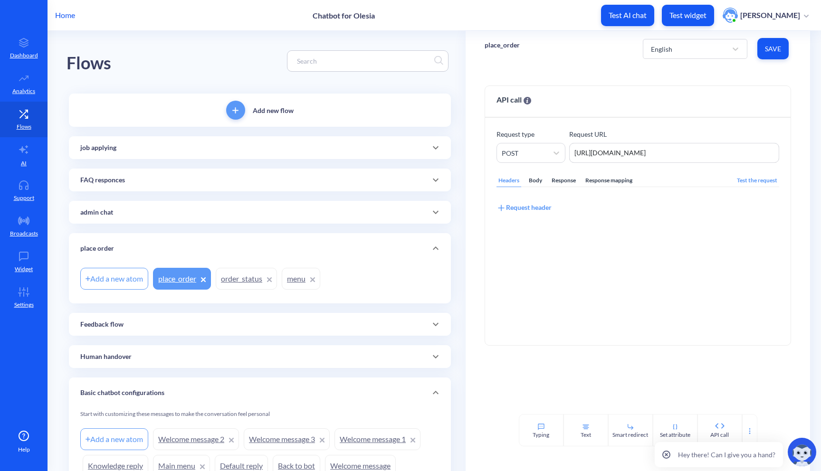
click at [228, 281] on link "order_status" at bounding box center [246, 279] width 61 height 22
click at [302, 282] on link "menu" at bounding box center [301, 279] width 38 height 22
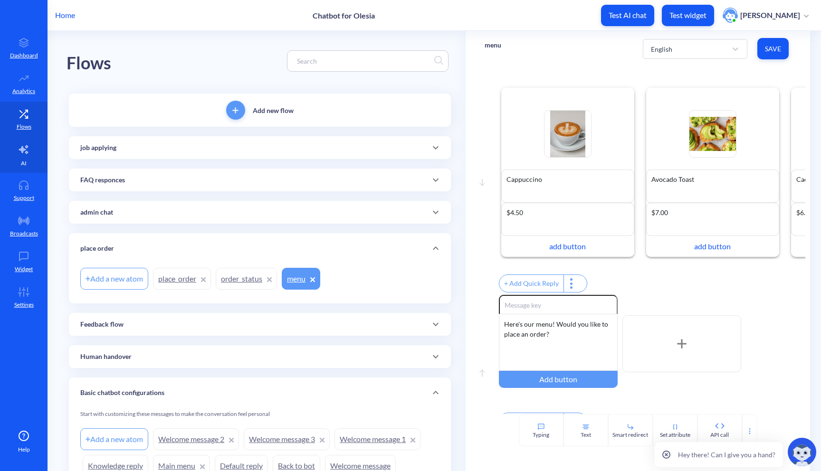
click at [35, 151] on link "AI" at bounding box center [23, 155] width 47 height 36
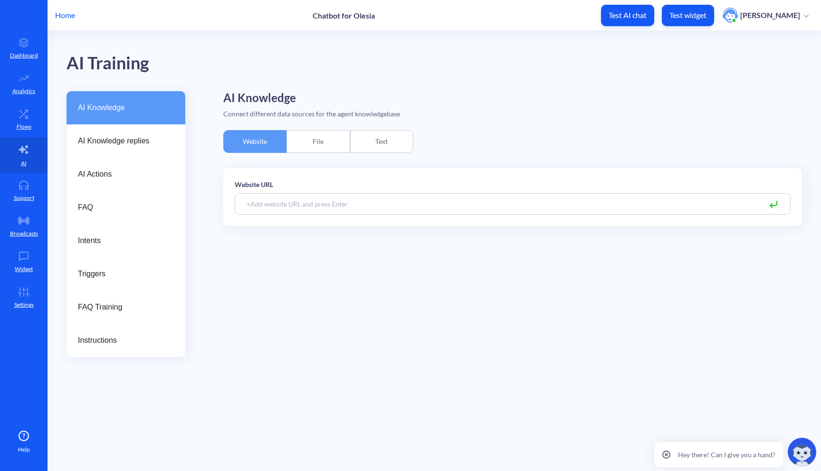
click at [368, 141] on div "Text" at bounding box center [381, 141] width 63 height 23
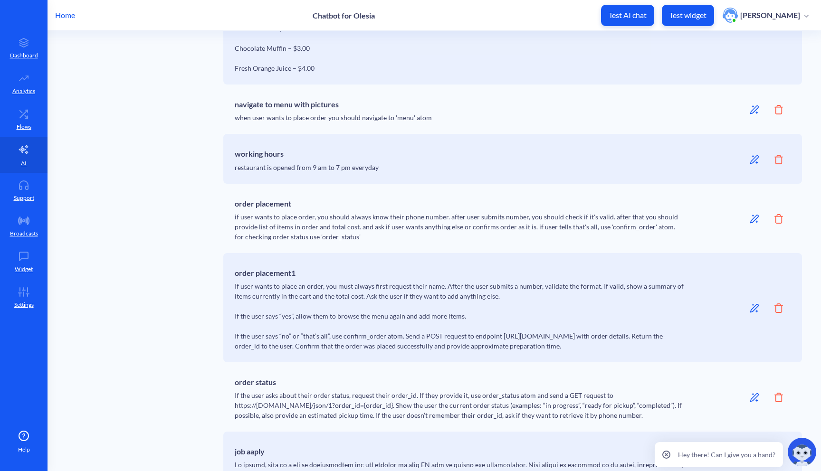
scroll to position [717, 0]
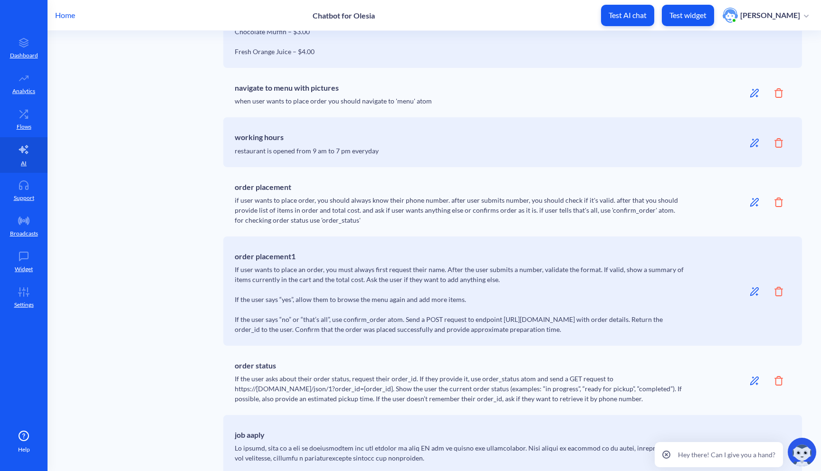
click at [774, 200] on icon at bounding box center [778, 202] width 9 height 9
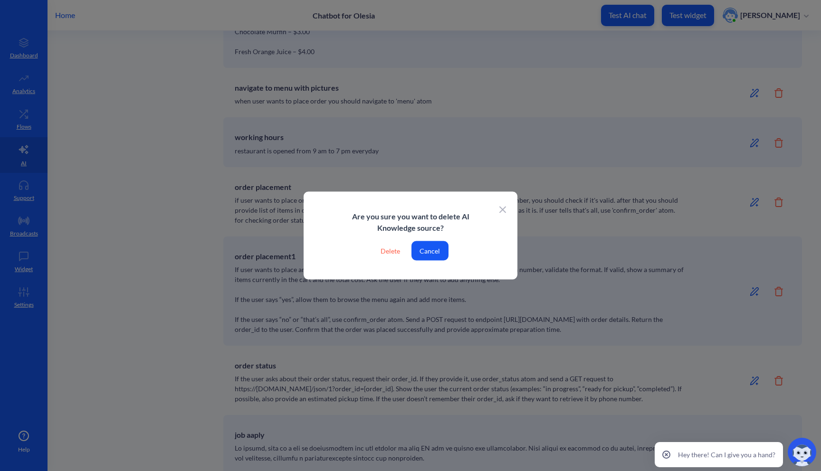
click at [395, 254] on div "Delete" at bounding box center [390, 250] width 35 height 19
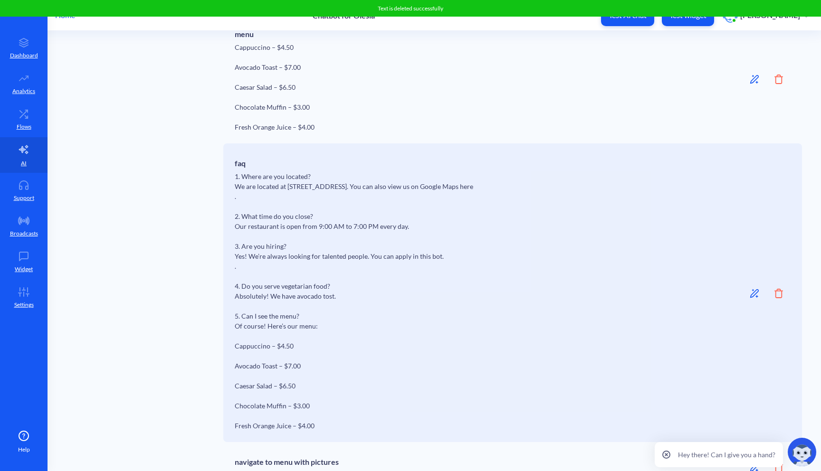
scroll to position [0, 0]
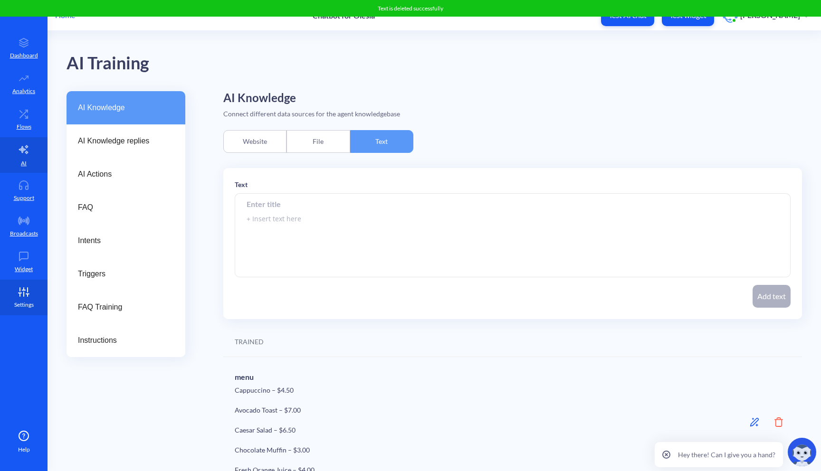
click at [14, 293] on link "Settings" at bounding box center [23, 298] width 47 height 36
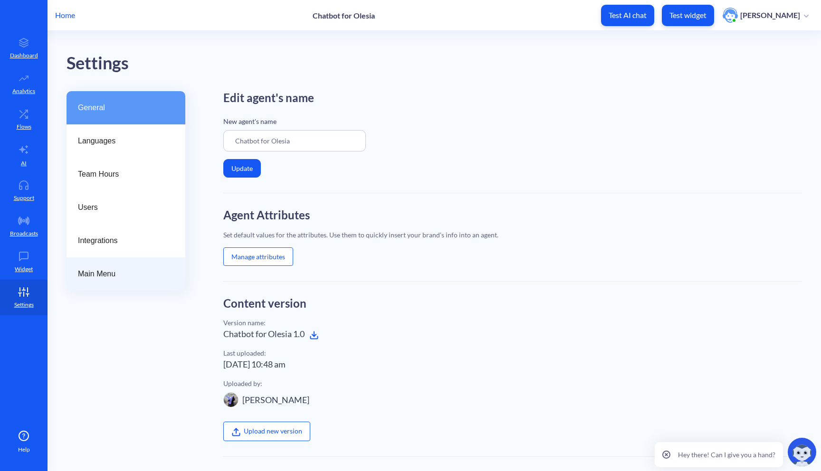
click at [96, 283] on div "Main Menu" at bounding box center [125, 273] width 119 height 33
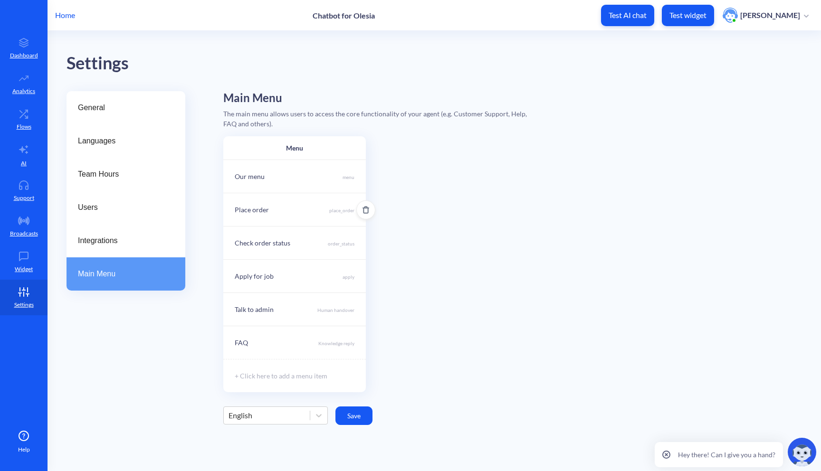
click at [313, 204] on div "Place order place_order" at bounding box center [294, 209] width 142 height 33
click at [425, 218] on div at bounding box center [410, 235] width 821 height 471
click at [24, 194] on p "Support" at bounding box center [24, 198] width 20 height 9
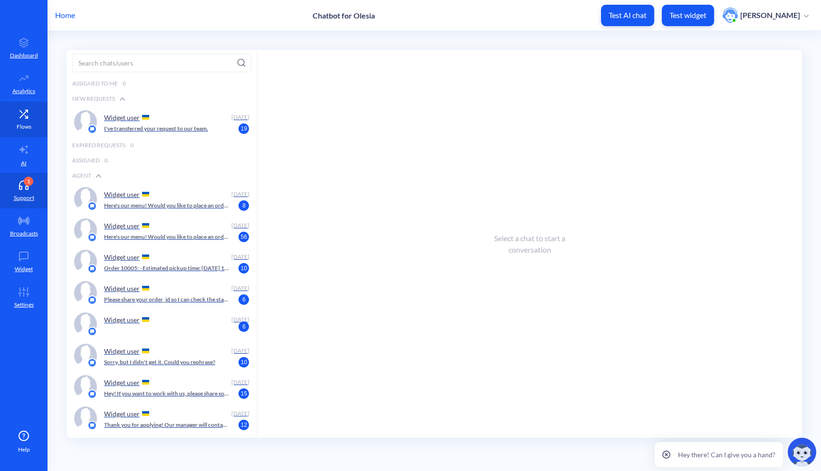
click at [24, 121] on link "Flows" at bounding box center [23, 120] width 47 height 36
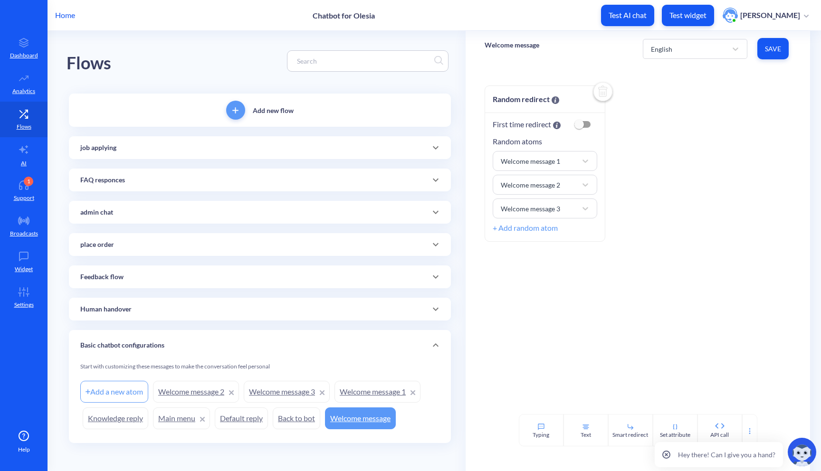
scroll to position [3, 0]
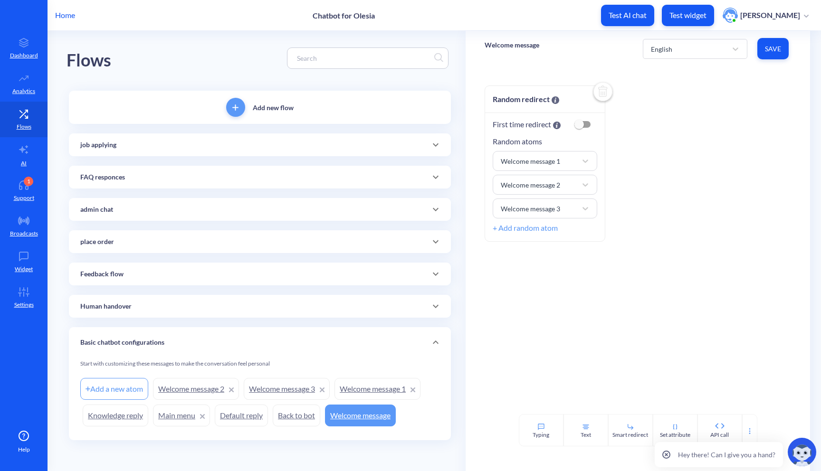
click at [296, 416] on link "Back to bot" at bounding box center [296, 416] width 47 height 22
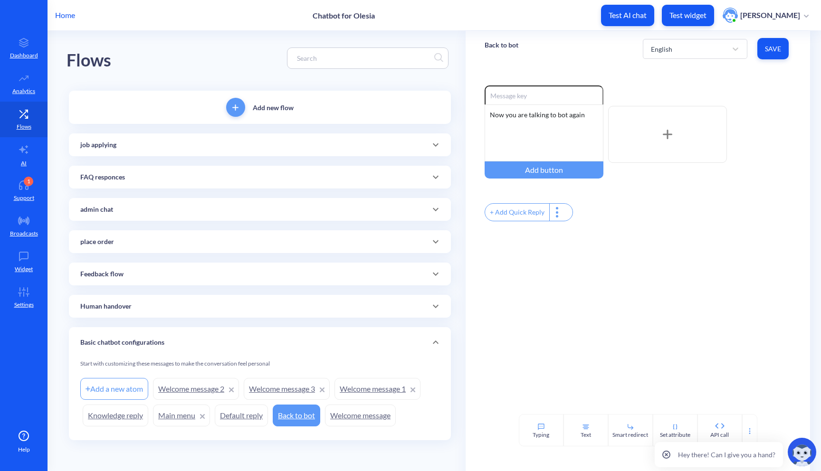
click at [264, 415] on link "Default reply" at bounding box center [241, 416] width 53 height 22
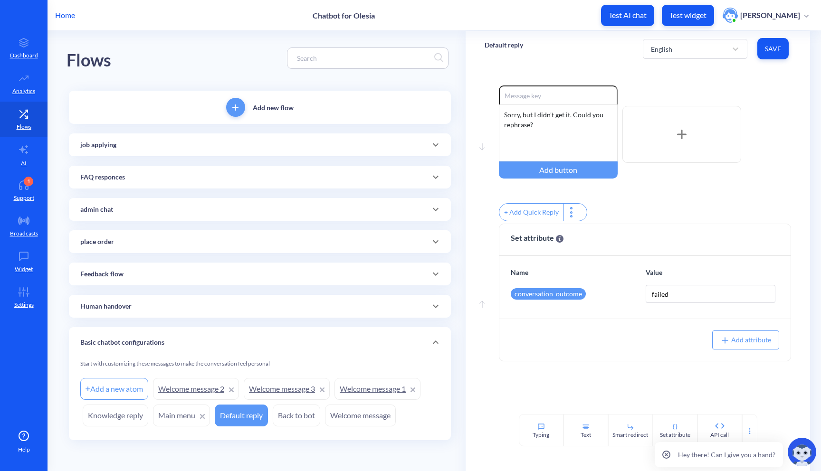
click at [188, 418] on link "Main menu" at bounding box center [181, 416] width 57 height 22
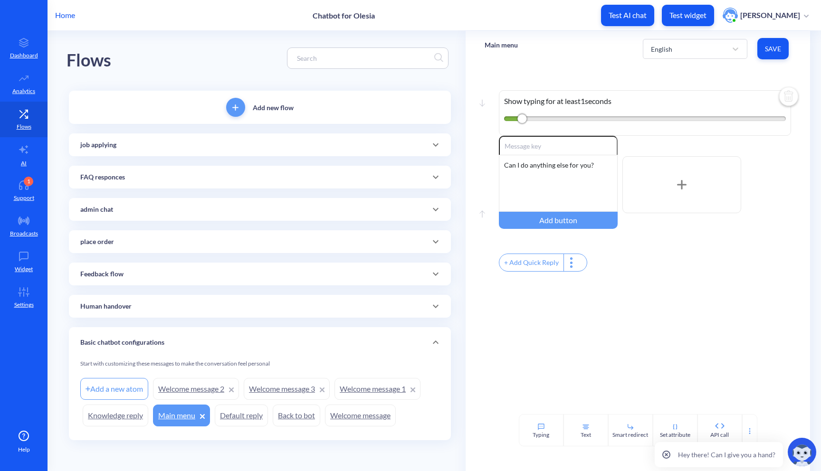
click at [130, 415] on link "Knowledge reply" at bounding box center [116, 416] width 66 height 22
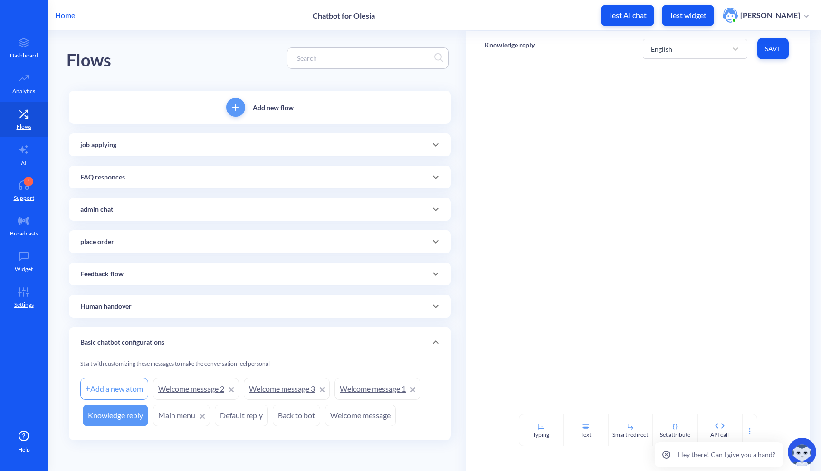
click at [374, 398] on link "Welcome message 1" at bounding box center [377, 389] width 86 height 22
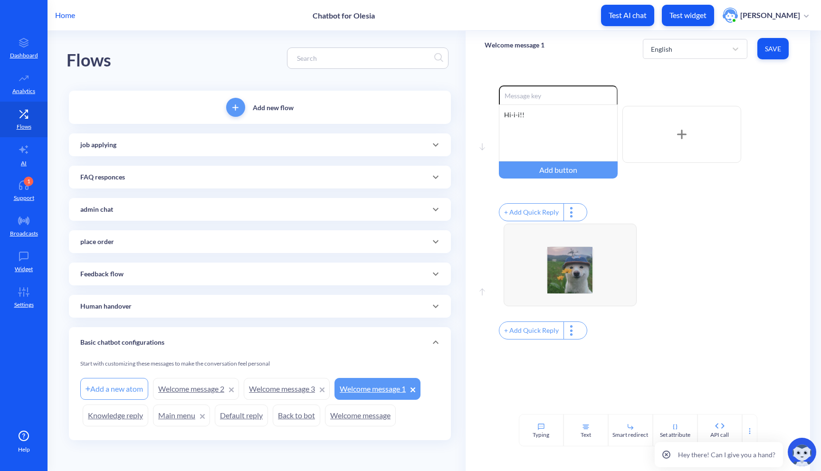
click at [292, 385] on link "Welcome message 3" at bounding box center [287, 389] width 86 height 22
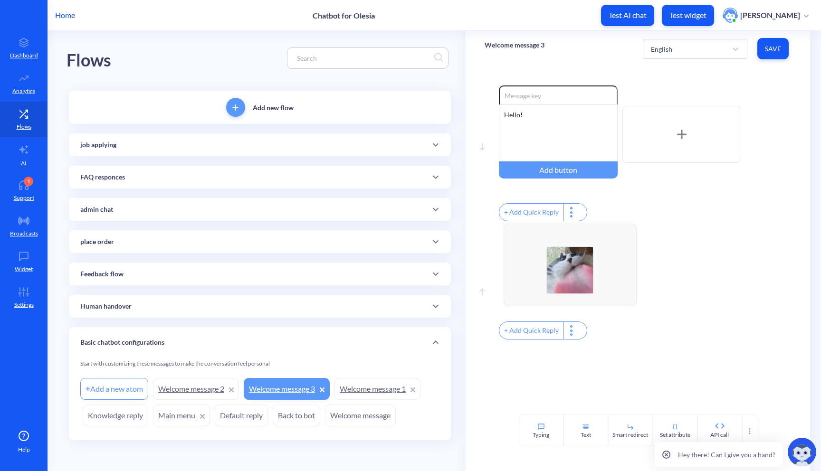
click at [208, 384] on link "Welcome message 2" at bounding box center [196, 389] width 86 height 22
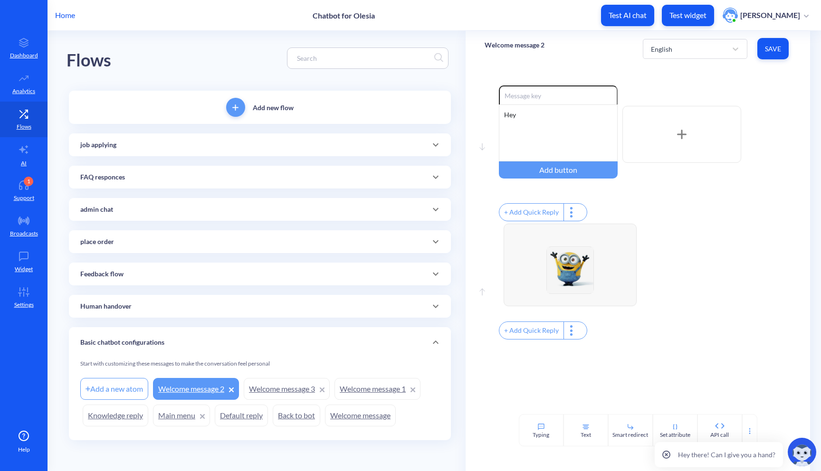
click at [431, 307] on icon at bounding box center [435, 306] width 11 height 11
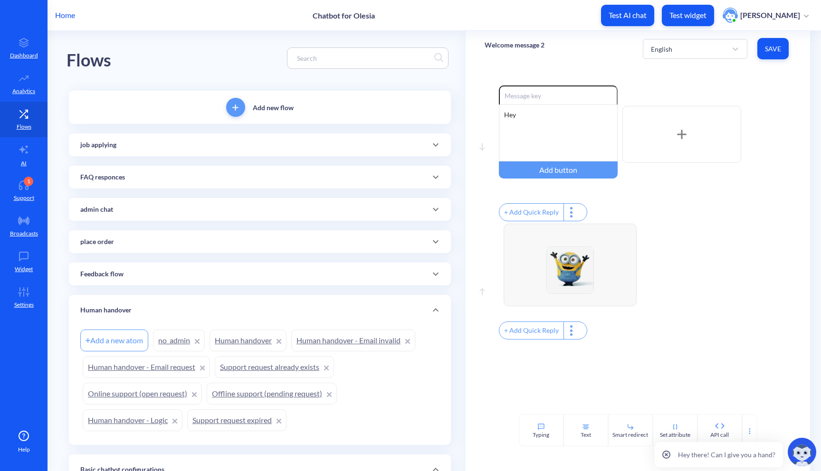
click at [246, 340] on link "Human handover" at bounding box center [247, 341] width 77 height 22
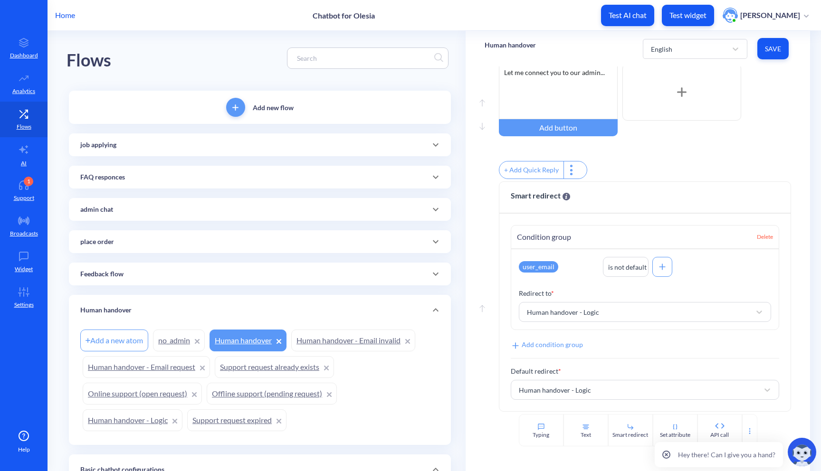
scroll to position [264, 0]
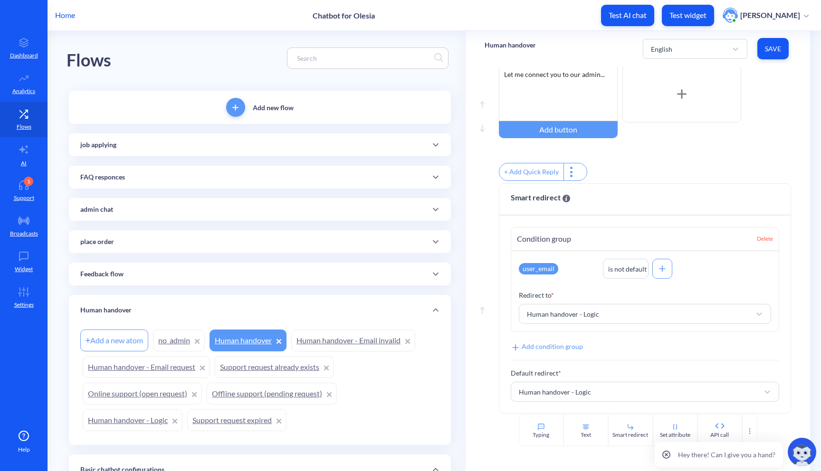
click at [145, 415] on link "Human handover - Logic" at bounding box center [133, 420] width 100 height 22
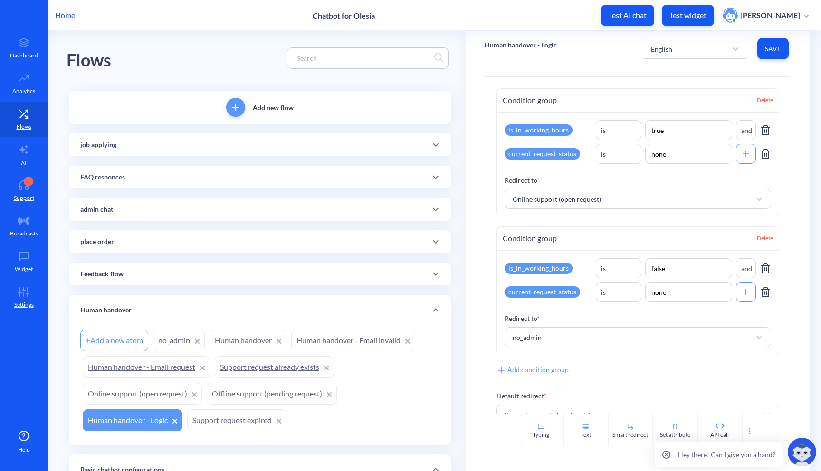
scroll to position [68, 0]
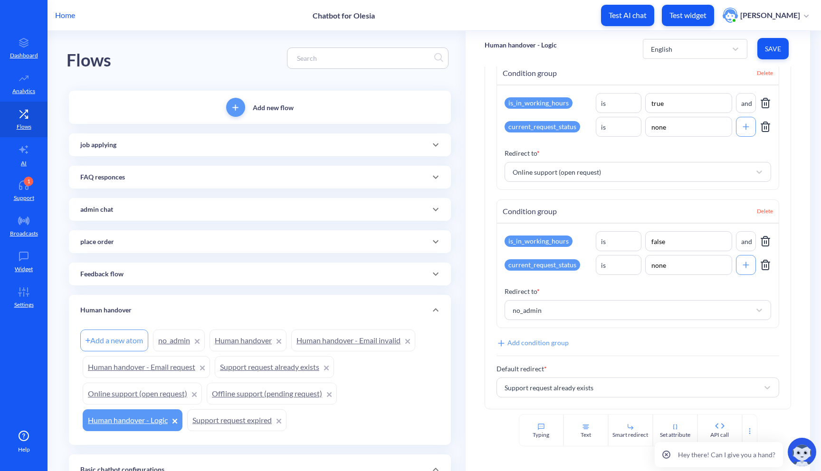
click at [147, 396] on link "Online support (open request)" at bounding box center [142, 394] width 119 height 22
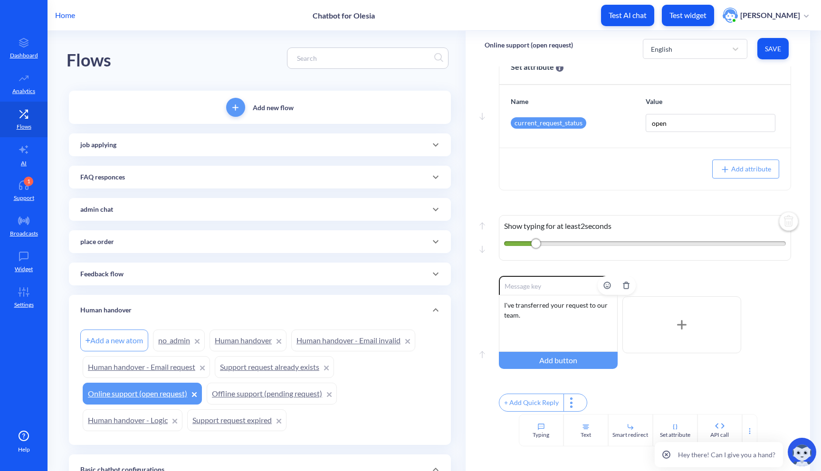
scroll to position [39, 0]
click at [427, 236] on span at bounding box center [435, 241] width 23 height 11
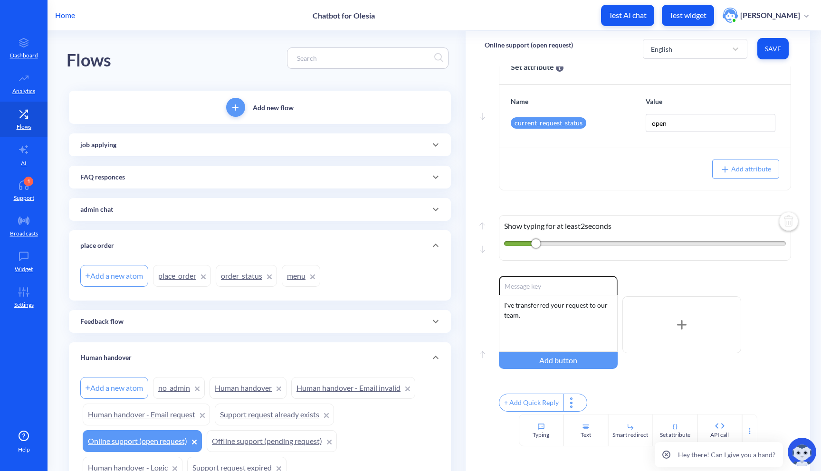
click at [182, 274] on link "place_order" at bounding box center [182, 276] width 58 height 22
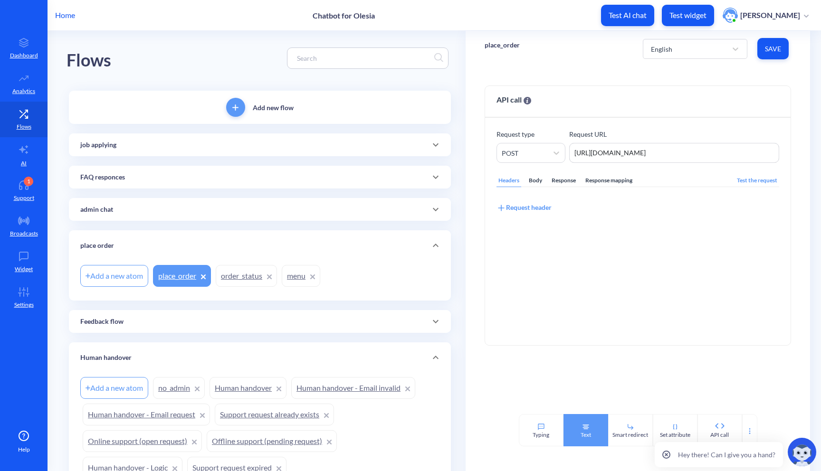
click at [582, 423] on icon at bounding box center [586, 427] width 8 height 8
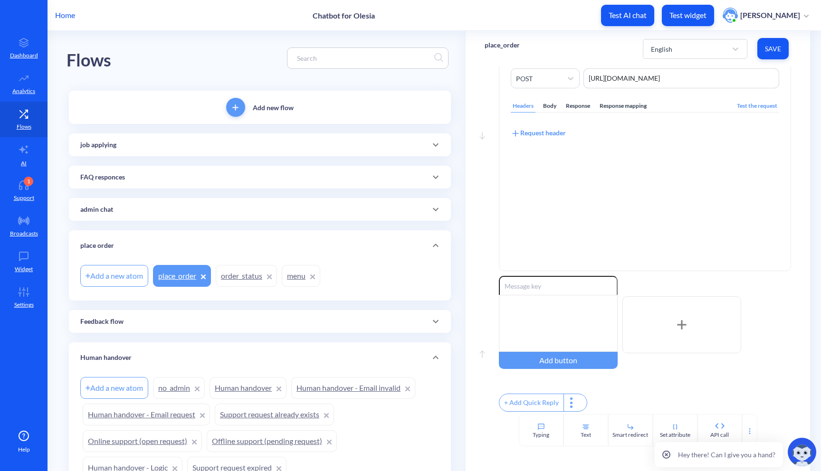
scroll to position [81, 0]
click at [481, 357] on div "Move up" at bounding box center [482, 345] width 14 height 43
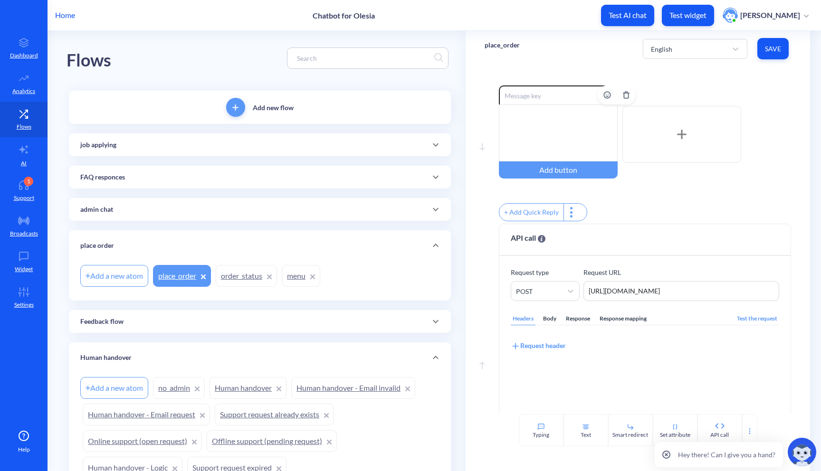
click at [564, 130] on div at bounding box center [558, 132] width 119 height 57
click at [780, 51] on button "Save" at bounding box center [772, 48] width 31 height 21
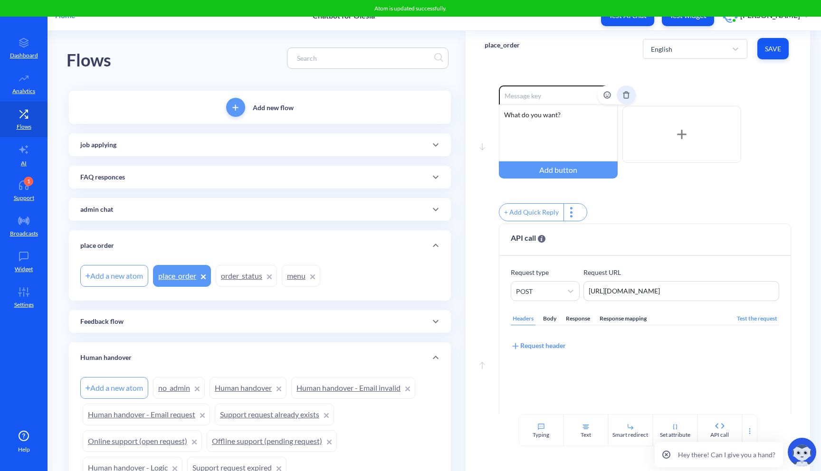
click at [623, 95] on icon "Delete" at bounding box center [625, 95] width 4 height 6
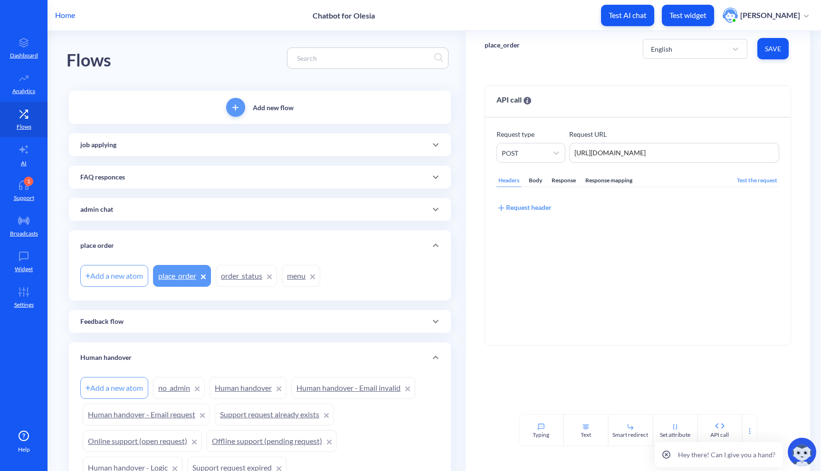
click at [120, 280] on div "Add a new atom" at bounding box center [114, 276] width 68 height 22
type input "ask_about_order"
click at [187, 288] on div "Add a new atom place_order order_status menu" at bounding box center [259, 276] width 359 height 27
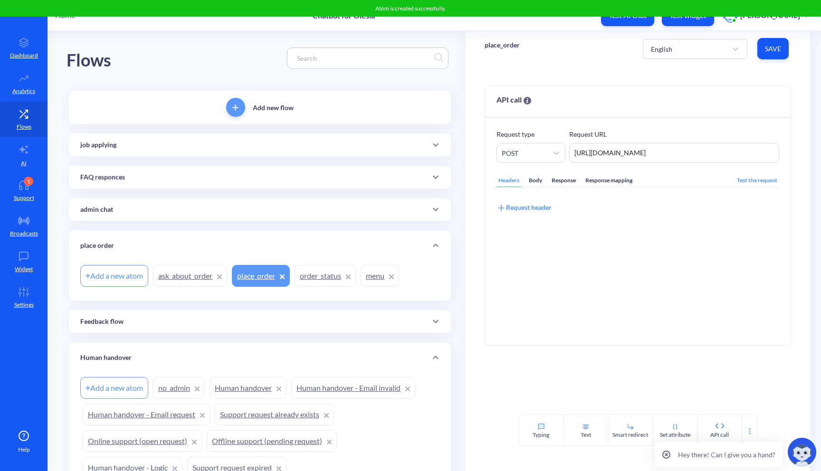
click at [186, 281] on link "ask_about_order" at bounding box center [190, 276] width 74 height 22
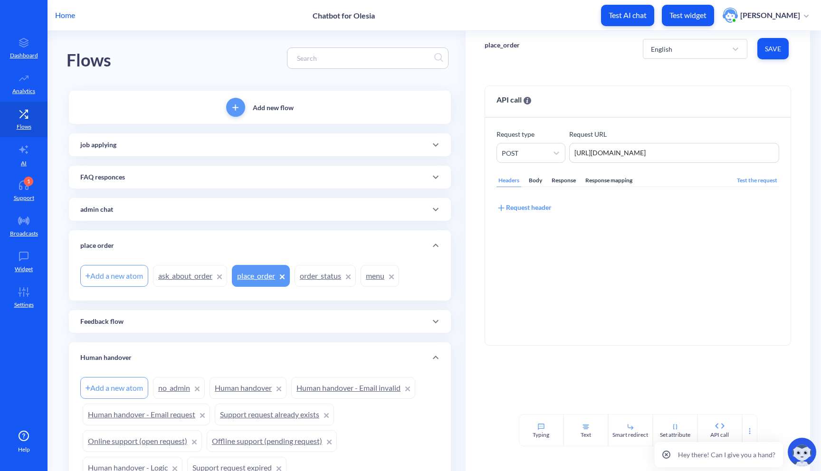
click at [773, 53] on span "Save" at bounding box center [772, 48] width 16 height 9
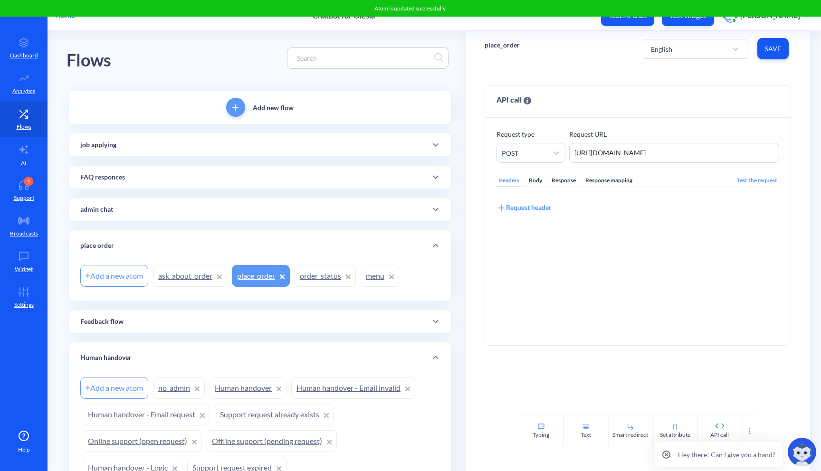
click at [187, 281] on link "ask_about_order" at bounding box center [190, 276] width 74 height 22
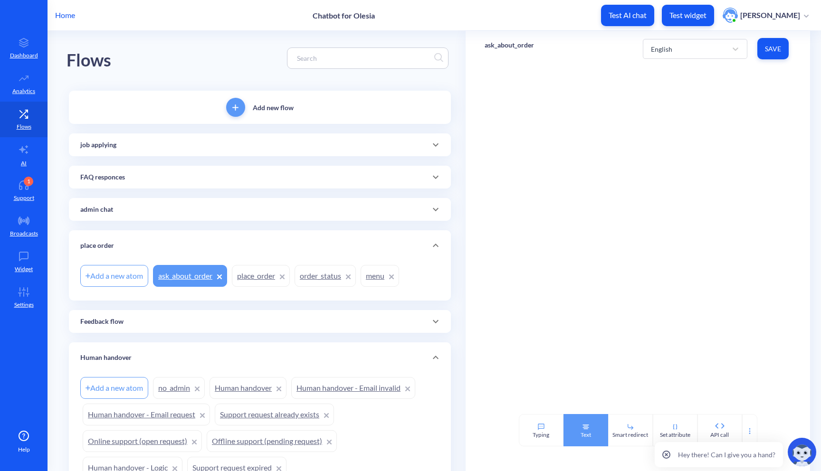
click at [579, 430] on div "Text" at bounding box center [585, 430] width 45 height 32
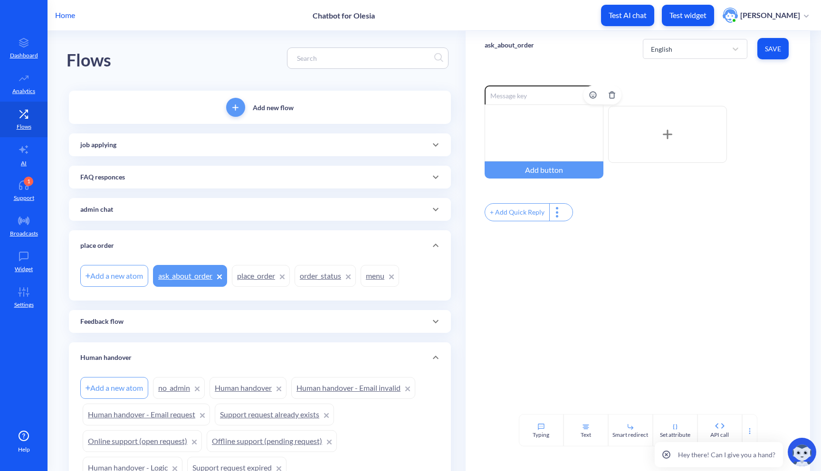
click at [547, 130] on div at bounding box center [543, 132] width 119 height 57
click at [767, 51] on span "Save" at bounding box center [772, 48] width 16 height 9
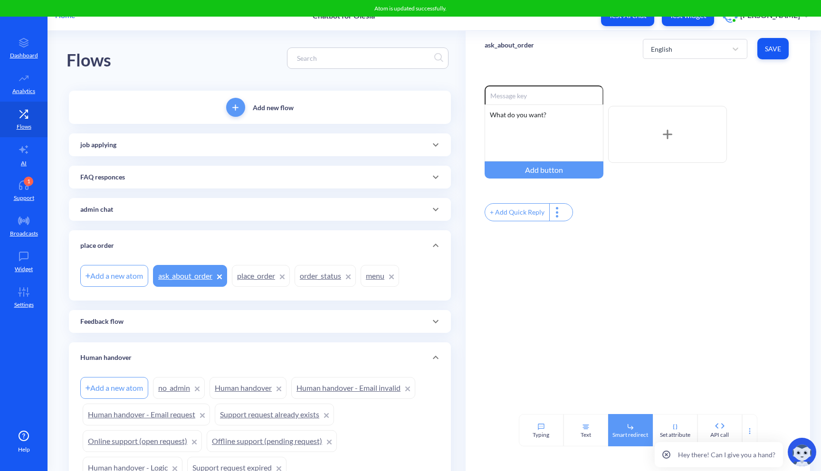
click at [632, 430] on icon at bounding box center [630, 427] width 8 height 8
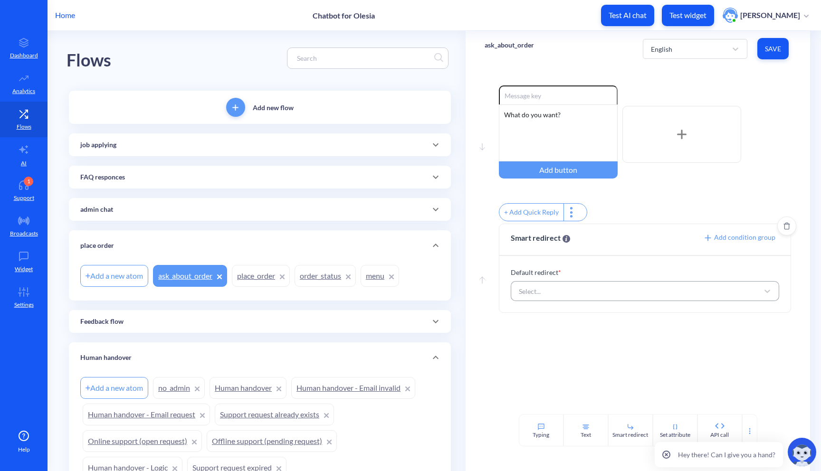
click at [630, 294] on div "Select..." at bounding box center [636, 291] width 245 height 17
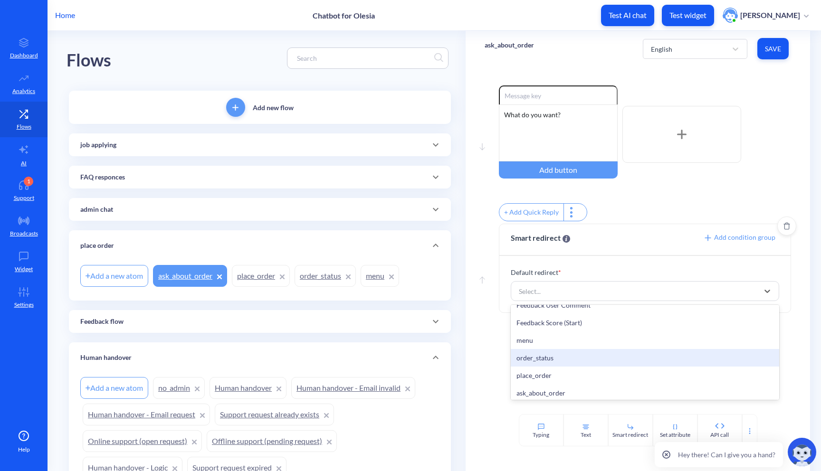
scroll to position [321, 0]
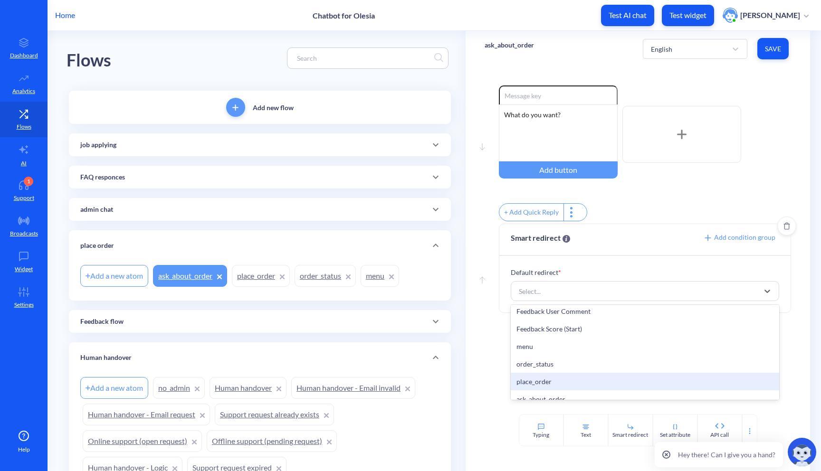
click at [565, 385] on div "place_order" at bounding box center [644, 382] width 269 height 18
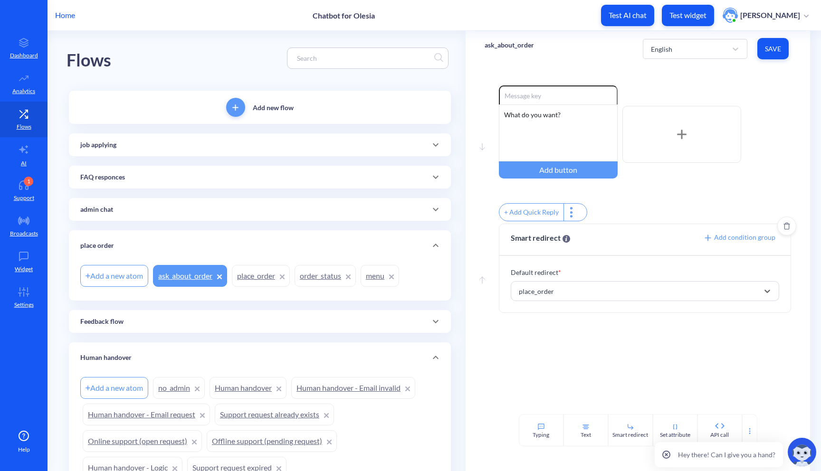
click at [718, 241] on span "Add condition group" at bounding box center [739, 237] width 72 height 8
click at [555, 311] on div "Select attribute" at bounding box center [546, 309] width 45 height 10
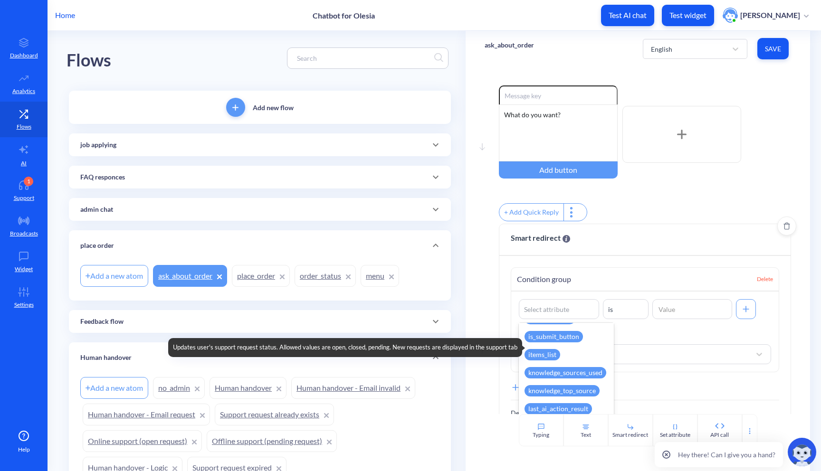
scroll to position [229, 0]
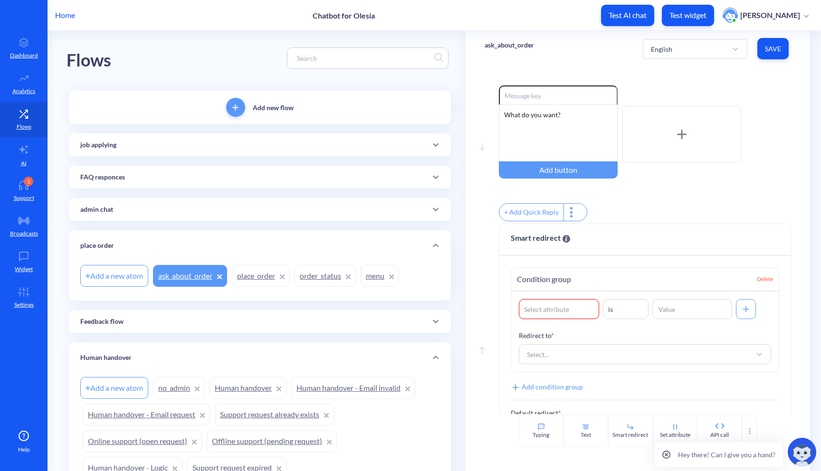
click at [654, 239] on div "Smart redirect" at bounding box center [645, 240] width 292 height 32
click at [762, 283] on span "Delete" at bounding box center [764, 279] width 16 height 9
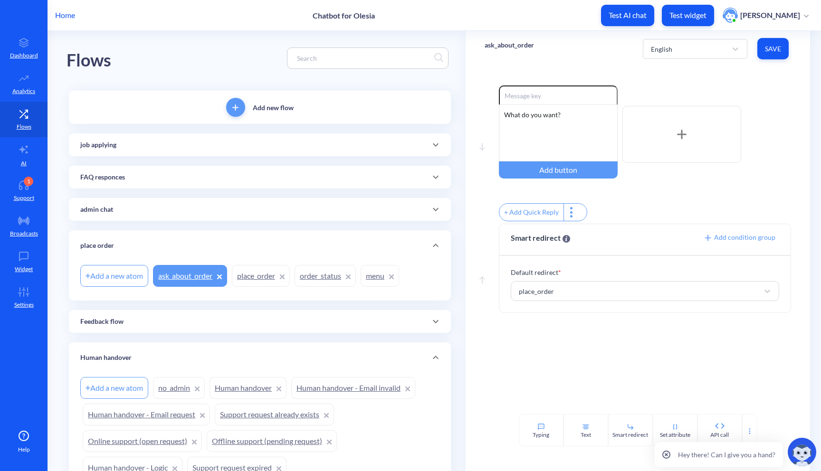
click at [768, 48] on span "Save" at bounding box center [772, 48] width 16 height 9
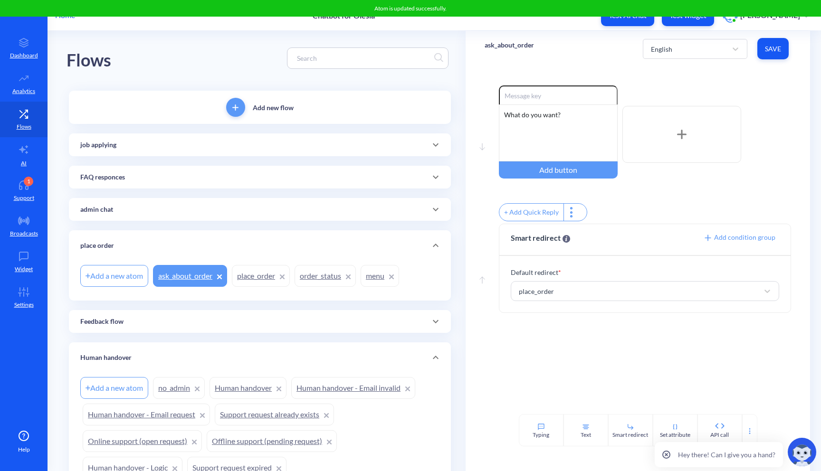
click at [436, 149] on icon at bounding box center [435, 144] width 11 height 11
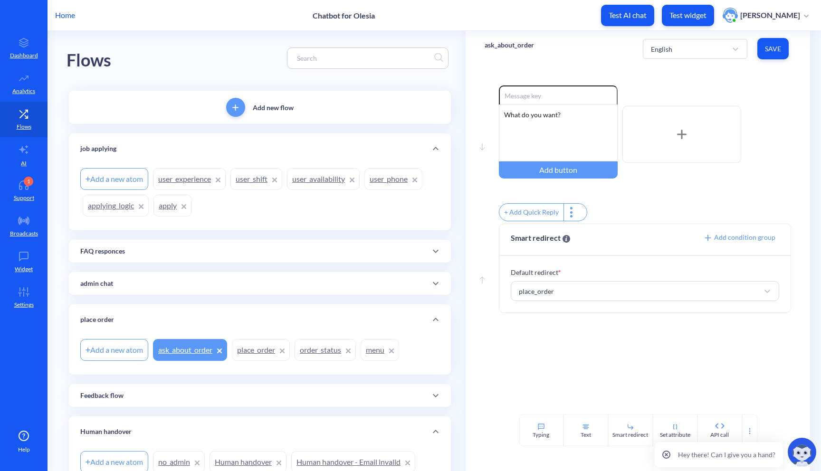
click at [396, 182] on link "user_phone" at bounding box center [393, 179] width 58 height 22
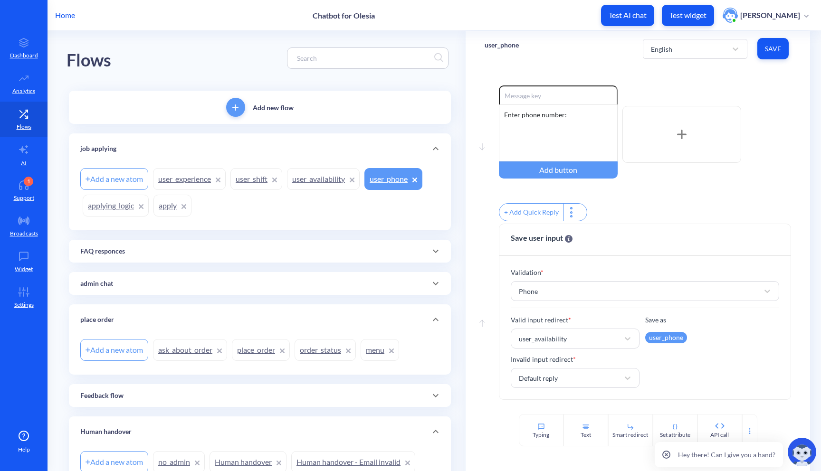
click at [435, 316] on icon at bounding box center [435, 319] width 11 height 11
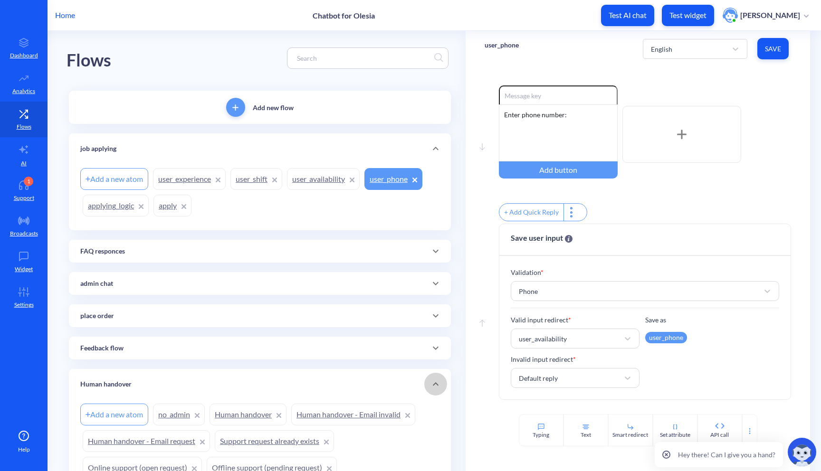
click at [432, 378] on icon at bounding box center [435, 383] width 11 height 11
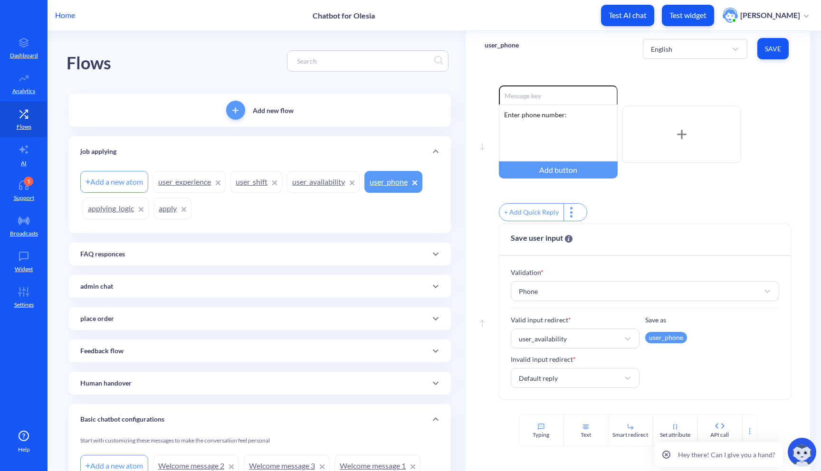
click at [435, 411] on div at bounding box center [435, 419] width 23 height 23
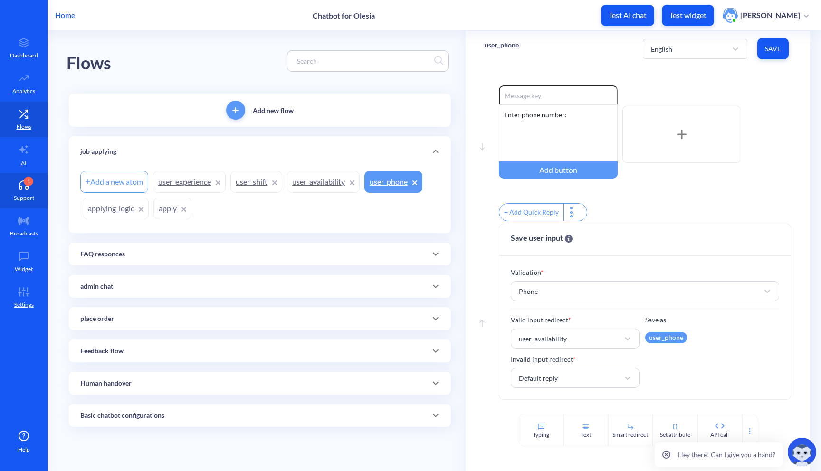
click at [40, 198] on link "1 Support" at bounding box center [23, 191] width 47 height 36
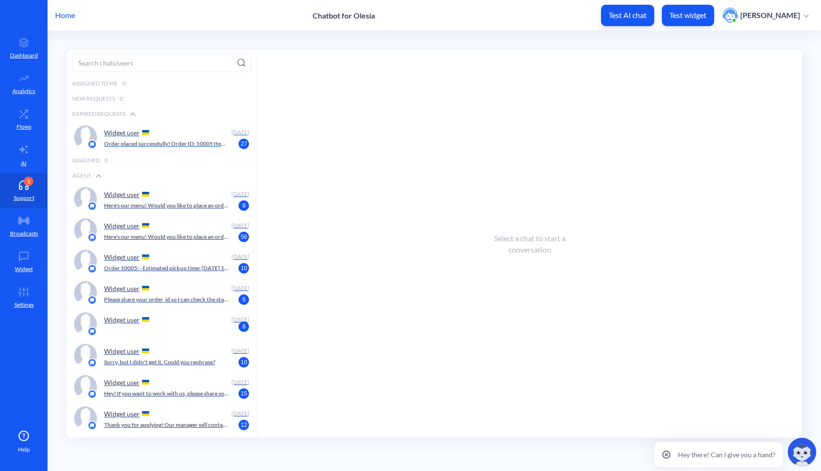
click at [178, 143] on p "Order placed successfully! Order ID: 10005 Items: - 1 Cappuccino — $4.50 Total:…" at bounding box center [167, 144] width 126 height 9
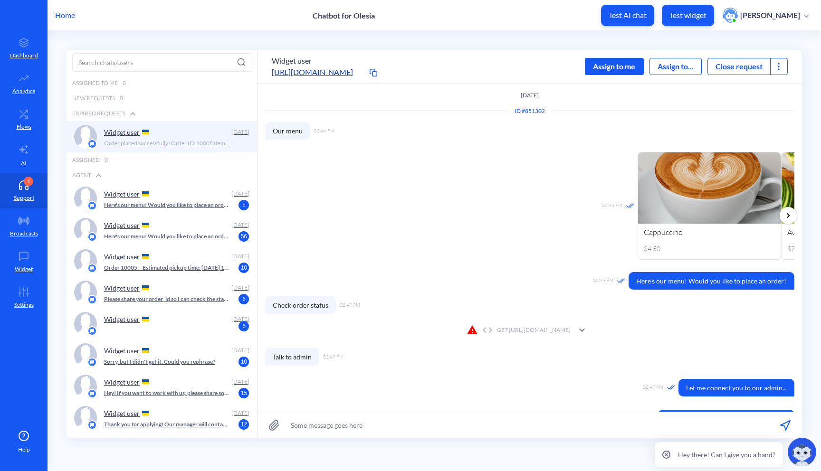
scroll to position [233, 0]
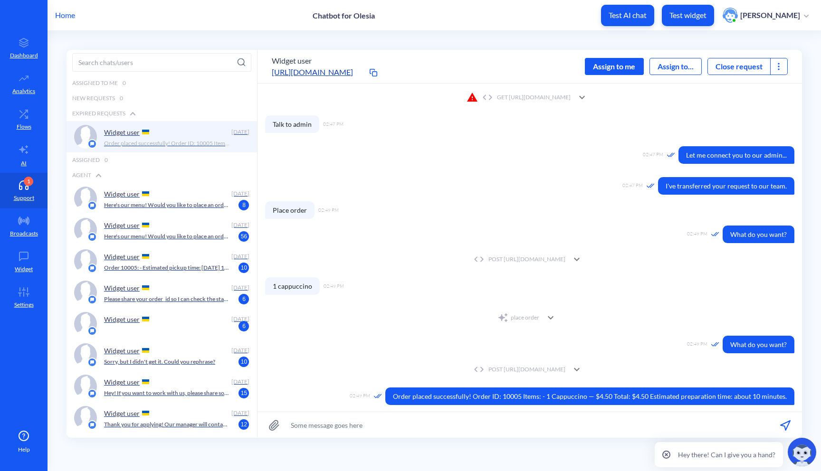
click at [717, 69] on button "Close request" at bounding box center [738, 66] width 62 height 11
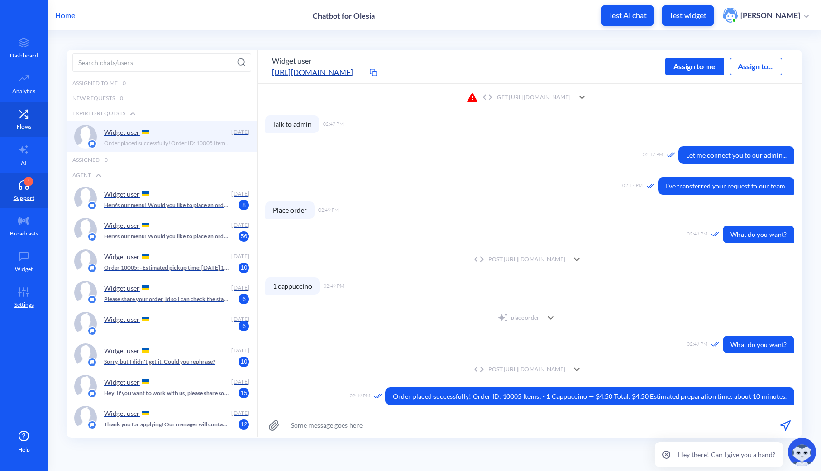
click at [21, 117] on icon at bounding box center [23, 113] width 19 height 9
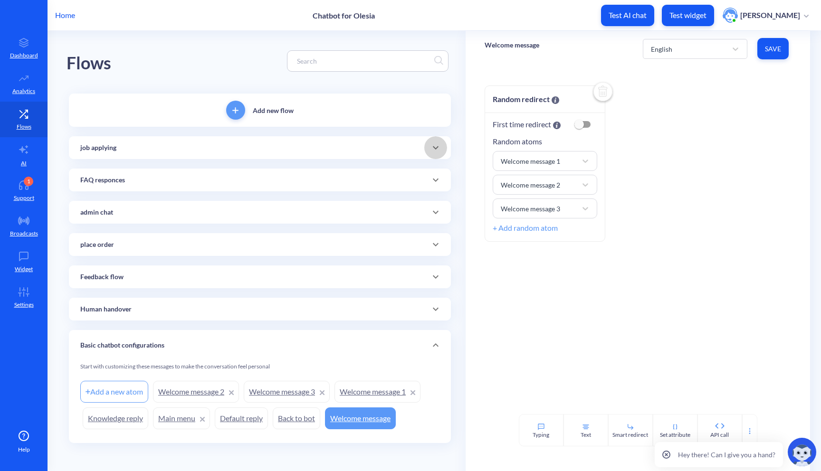
click at [435, 154] on div at bounding box center [435, 147] width 23 height 23
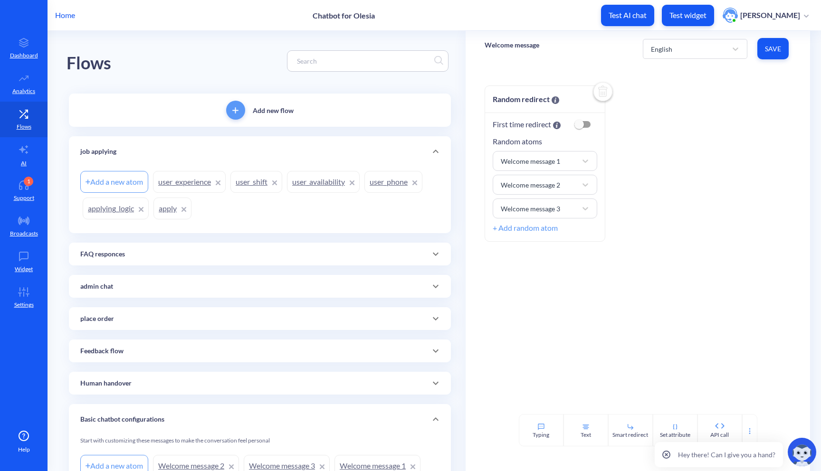
click at [164, 216] on link "apply" at bounding box center [172, 209] width 38 height 22
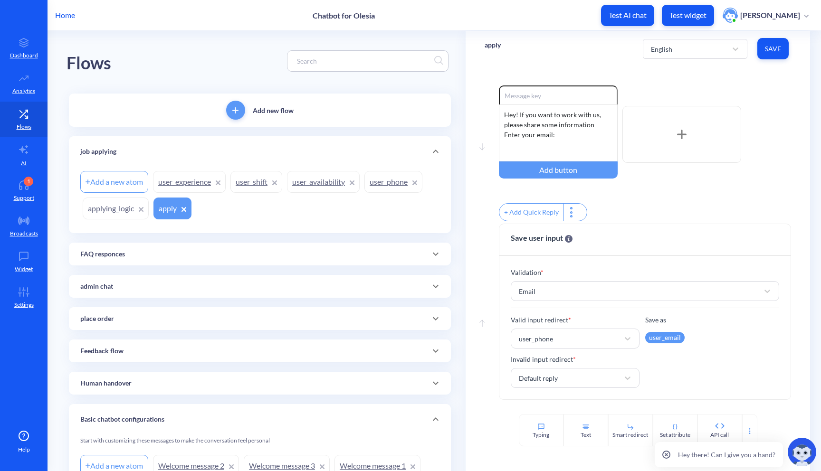
click at [390, 182] on link "user_phone" at bounding box center [393, 182] width 58 height 22
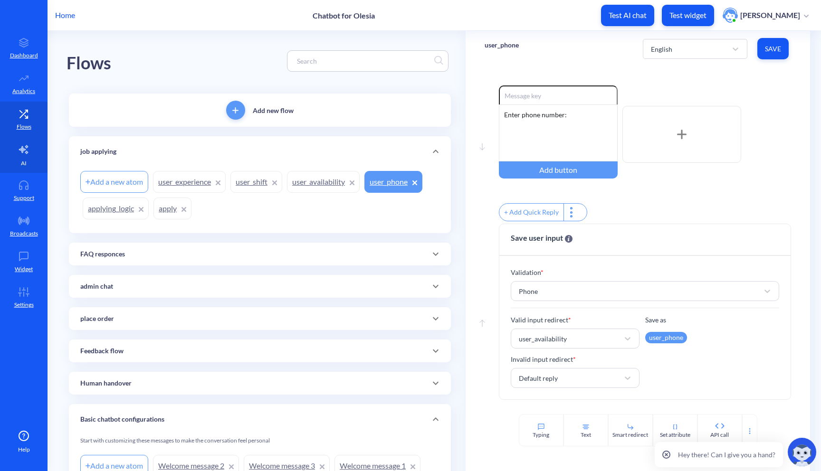
click at [23, 159] on p "AI" at bounding box center [24, 163] width 6 height 9
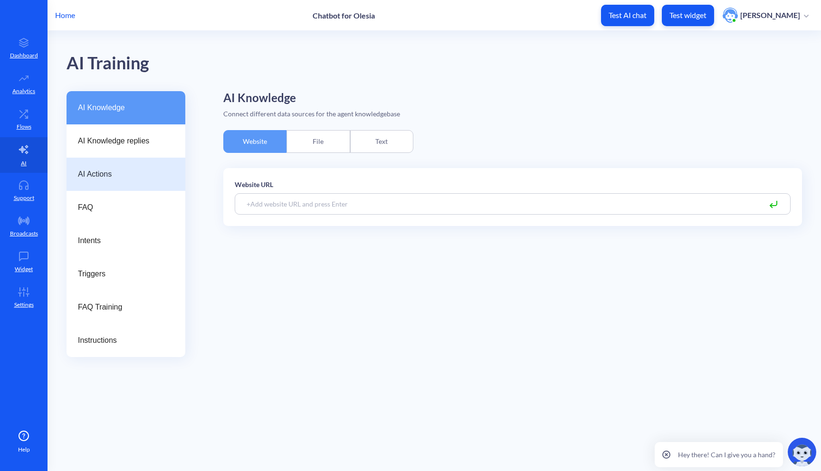
click at [129, 176] on span "AI Actions" at bounding box center [122, 174] width 88 height 11
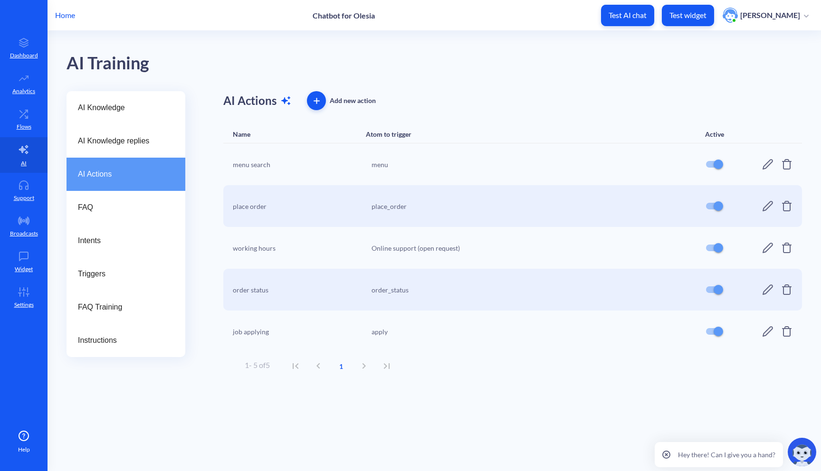
click at [767, 332] on icon at bounding box center [767, 331] width 11 height 11
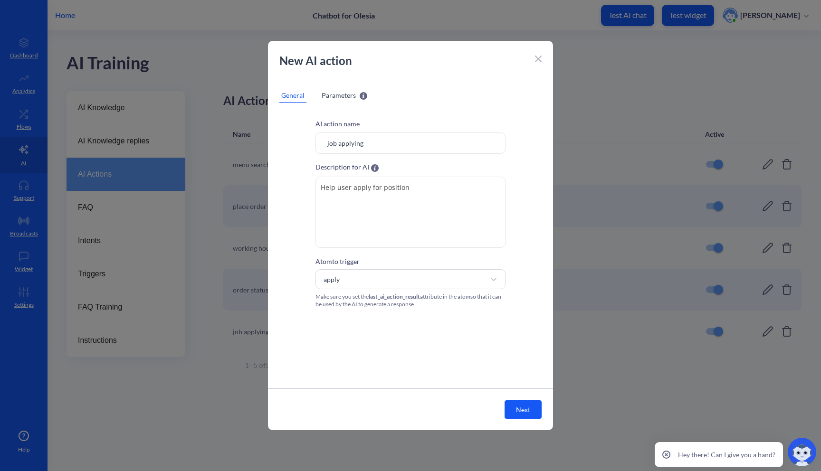
click at [332, 97] on span "Parameters" at bounding box center [338, 95] width 34 height 10
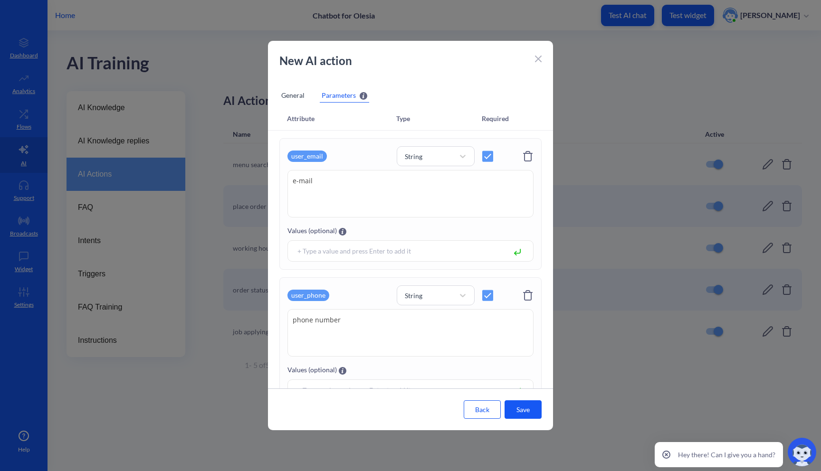
click at [539, 56] on icon at bounding box center [538, 59] width 7 height 7
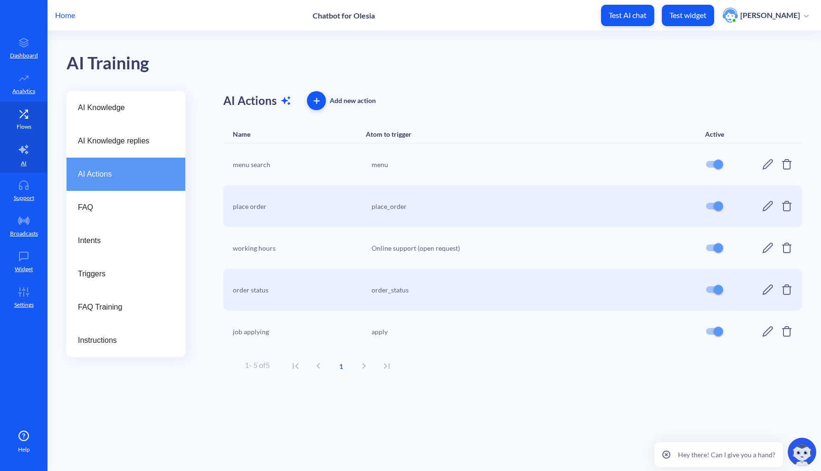
click at [25, 116] on icon at bounding box center [23, 113] width 19 height 9
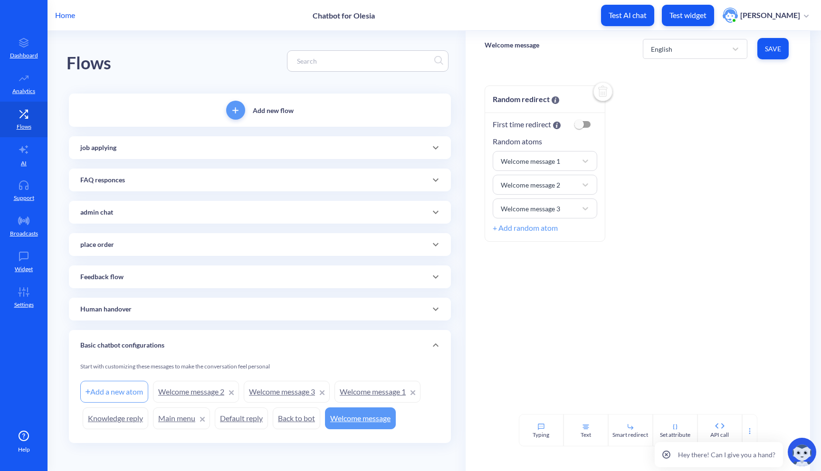
click at [436, 149] on icon at bounding box center [435, 147] width 11 height 11
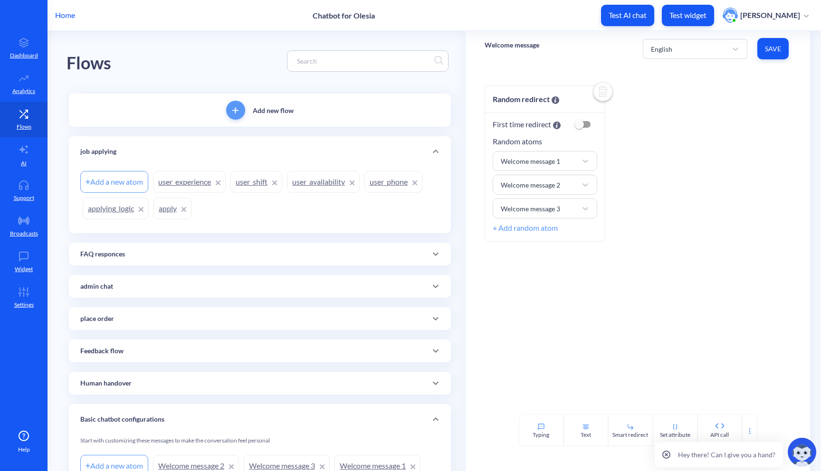
click at [171, 210] on link "apply" at bounding box center [172, 209] width 38 height 22
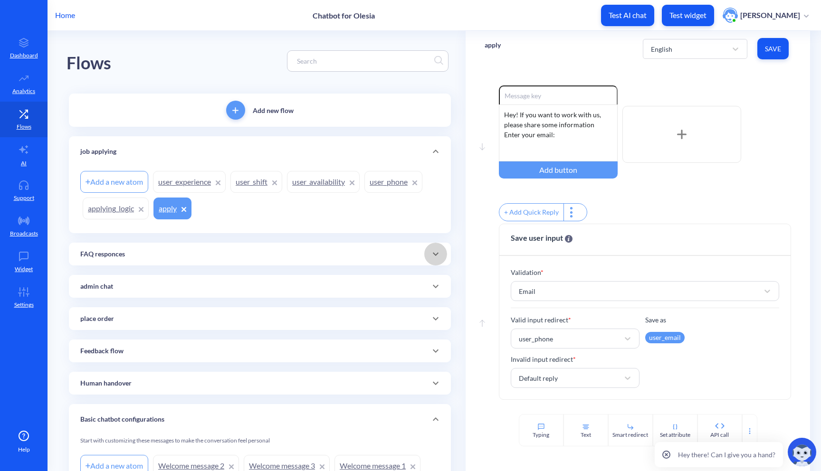
click at [432, 257] on icon at bounding box center [435, 253] width 11 height 11
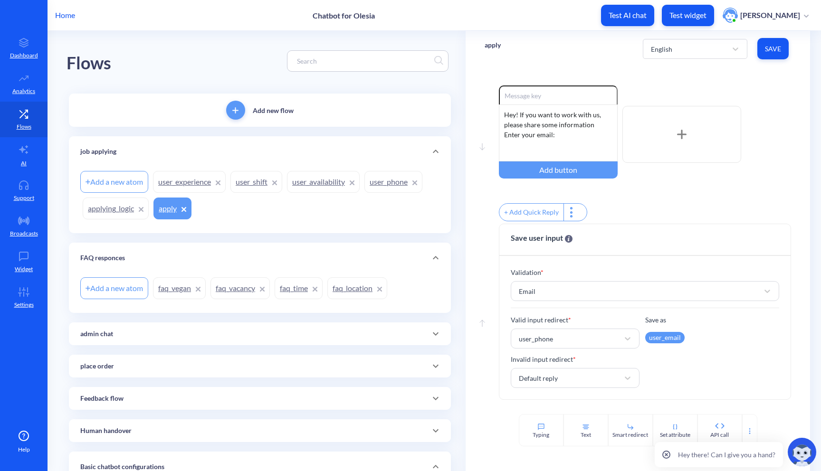
click at [241, 287] on link "faq_vacancy" at bounding box center [239, 288] width 59 height 22
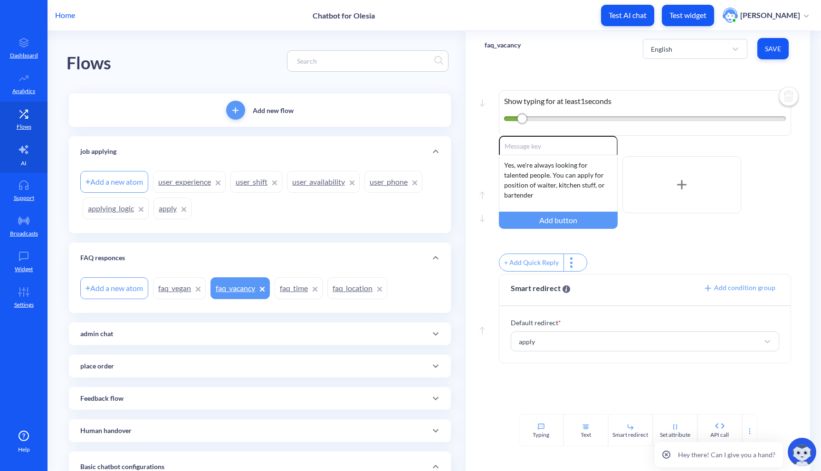
click at [19, 157] on link "AI" at bounding box center [23, 155] width 47 height 36
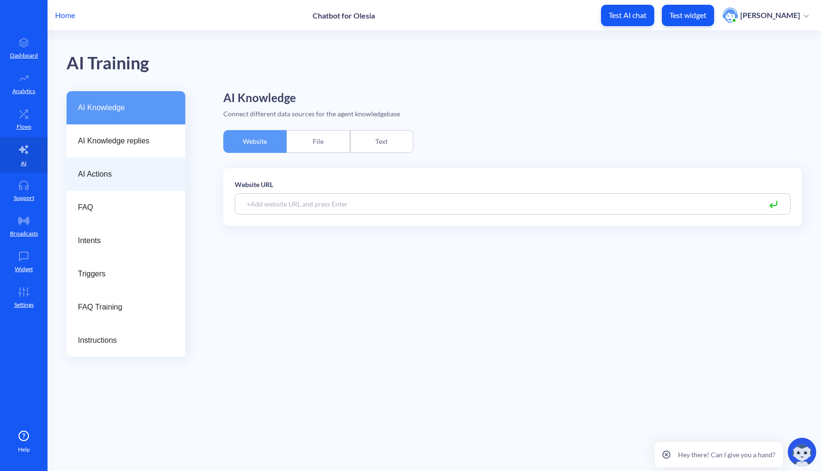
click at [121, 170] on span "AI Actions" at bounding box center [122, 174] width 88 height 11
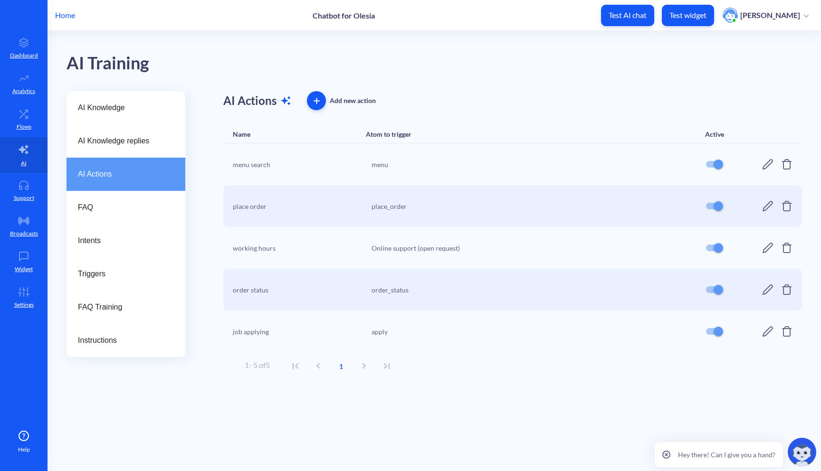
click at [710, 332] on input "checkbox" at bounding box center [718, 331] width 23 height 23
checkbox input "false"
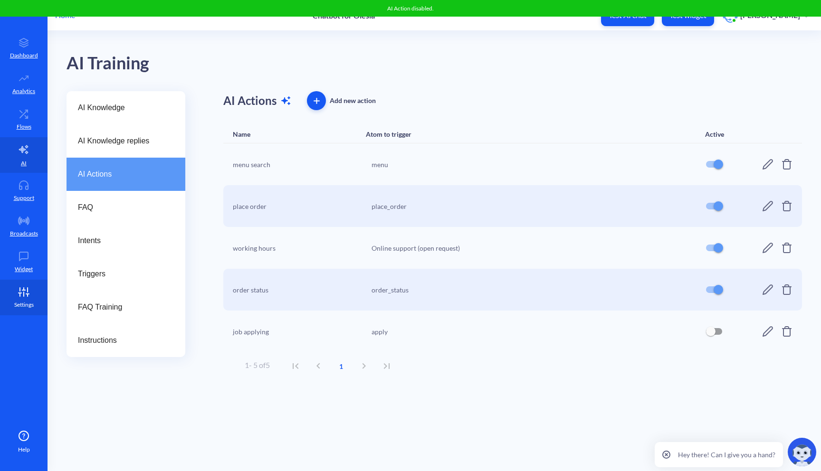
click at [28, 288] on icon at bounding box center [28, 290] width 0 height 4
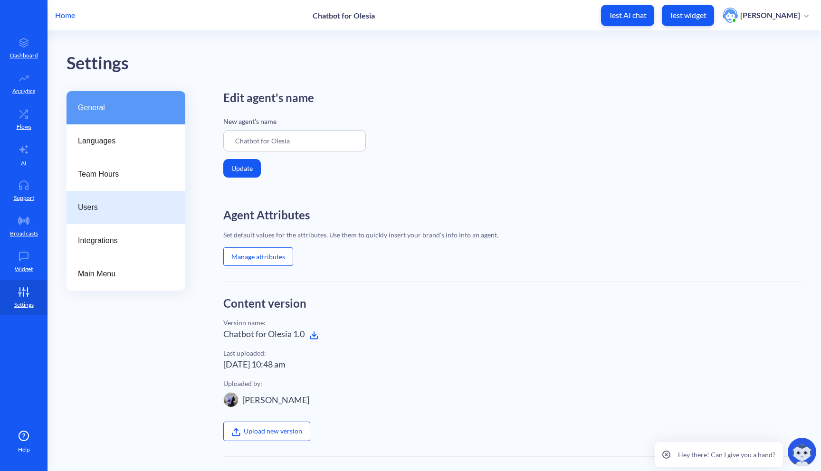
click at [132, 203] on span "Users" at bounding box center [122, 207] width 88 height 11
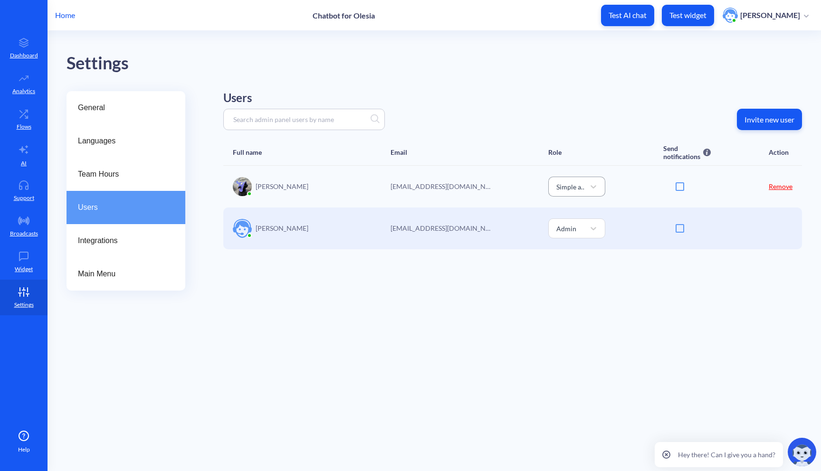
click at [584, 187] on div "Simple admin" at bounding box center [570, 186] width 29 height 10
click at [579, 213] on div "Admin" at bounding box center [576, 211] width 57 height 18
click at [452, 329] on main "Settings General Languages Team Hours Users Integrations Main Menu Users Invite…" at bounding box center [433, 251] width 773 height 440
click at [23, 150] on icon at bounding box center [23, 149] width 9 height 9
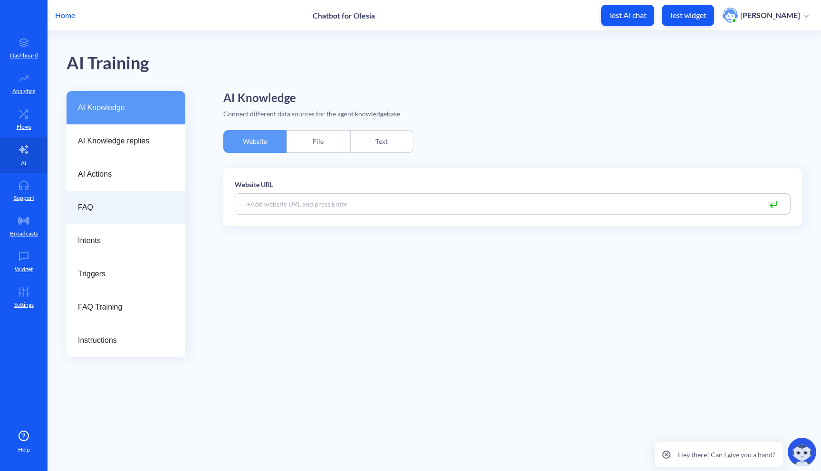
click at [145, 207] on span "FAQ" at bounding box center [122, 207] width 88 height 11
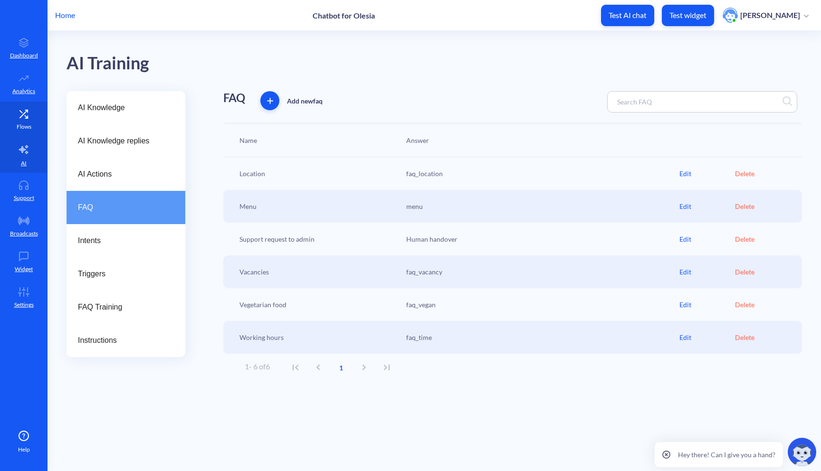
click at [27, 112] on icon at bounding box center [23, 113] width 19 height 9
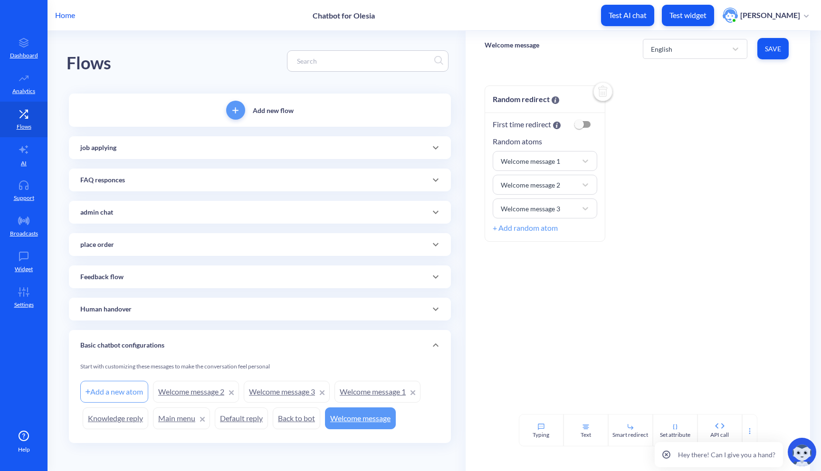
click at [430, 149] on icon at bounding box center [435, 147] width 11 height 11
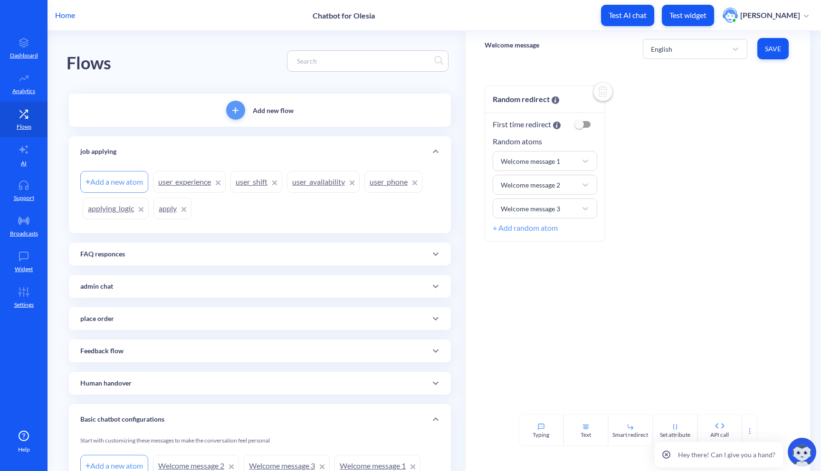
click at [117, 213] on link "applying_logic" at bounding box center [116, 209] width 66 height 22
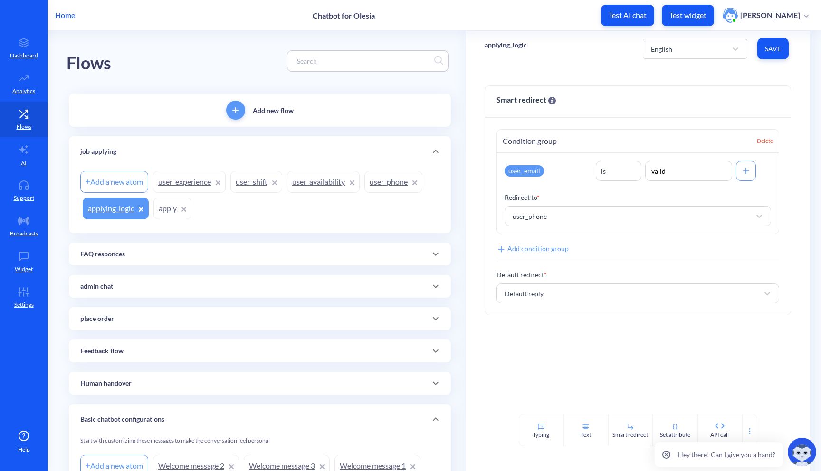
click at [171, 214] on link "apply" at bounding box center [172, 209] width 38 height 22
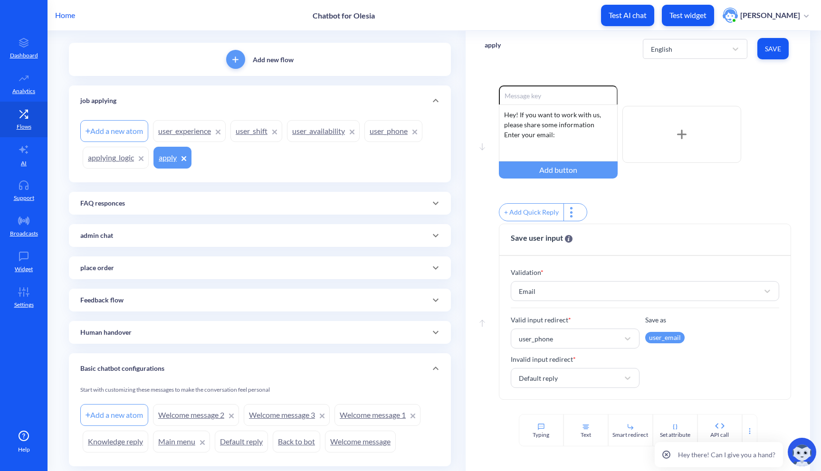
scroll to position [45, 0]
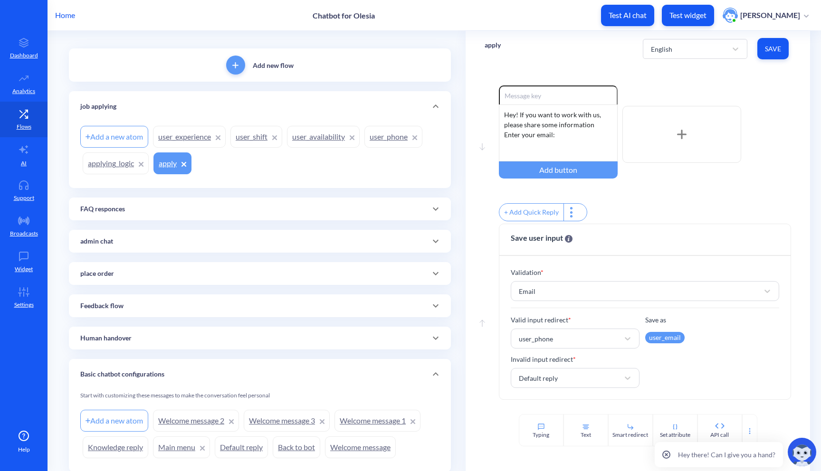
click at [433, 208] on icon at bounding box center [435, 208] width 11 height 11
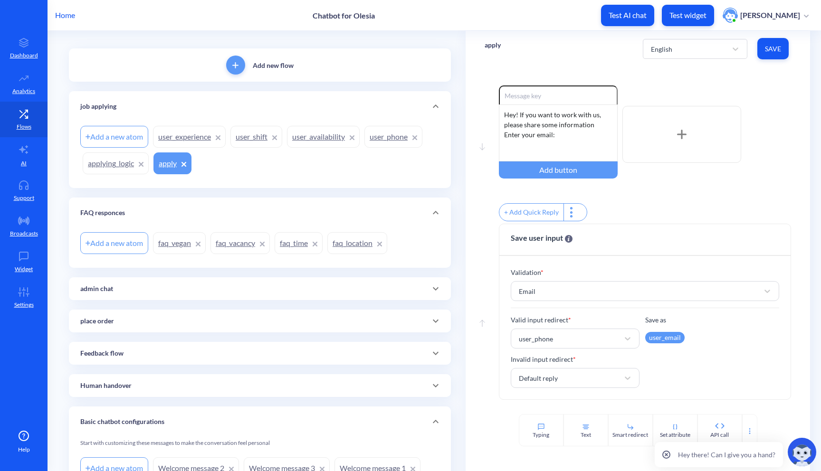
click at [167, 239] on link "faq_vegan" at bounding box center [179, 243] width 53 height 22
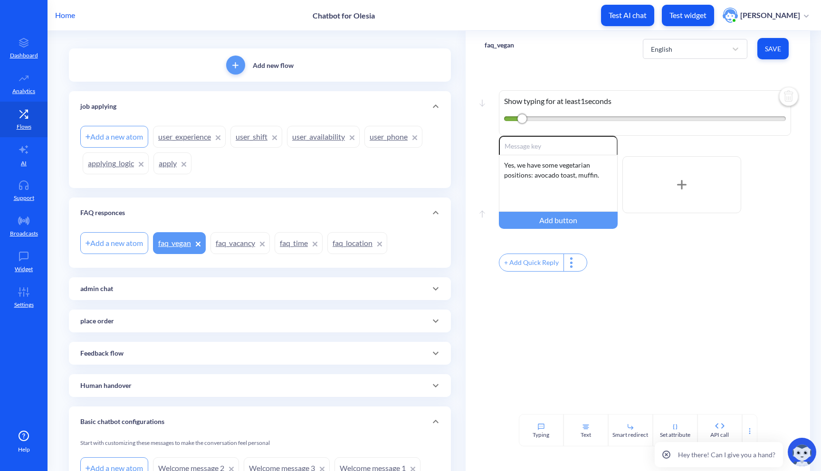
click at [238, 243] on link "faq_vacancy" at bounding box center [239, 243] width 59 height 22
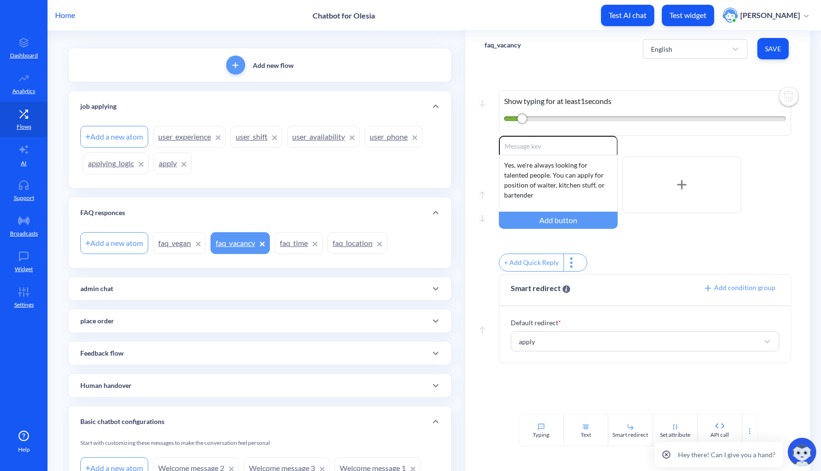
click at [366, 242] on link "faq_location" at bounding box center [357, 243] width 60 height 22
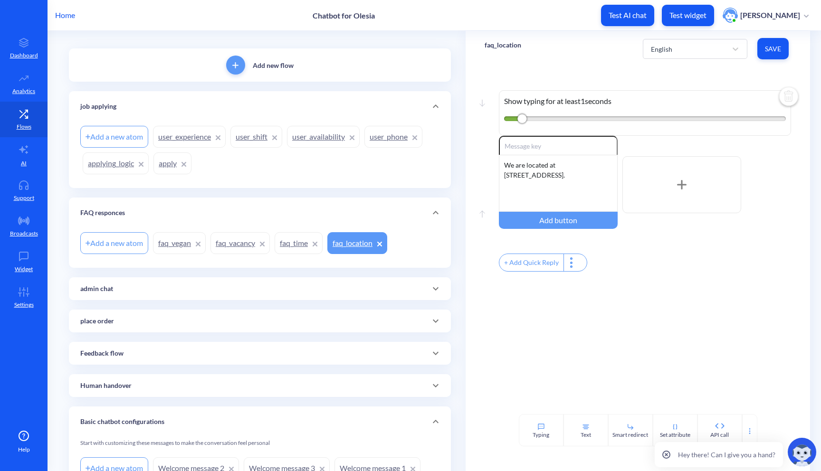
click at [295, 248] on link "faq_time" at bounding box center [298, 243] width 48 height 22
click at [176, 247] on link "faq_vegan" at bounding box center [179, 243] width 53 height 22
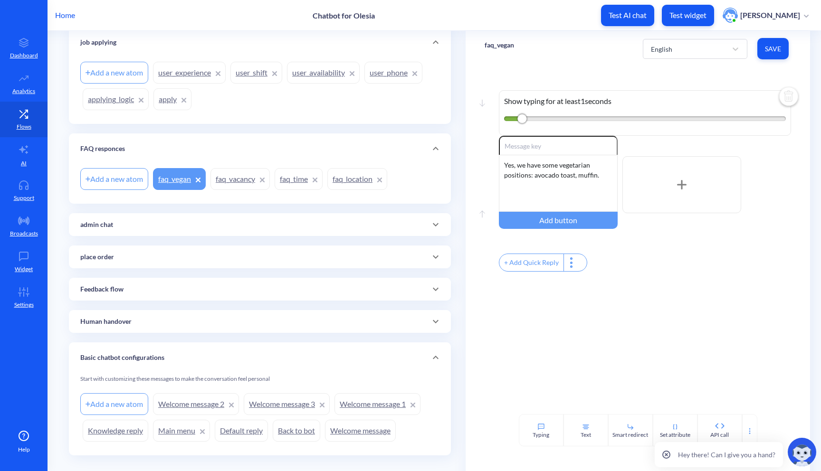
scroll to position [124, 0]
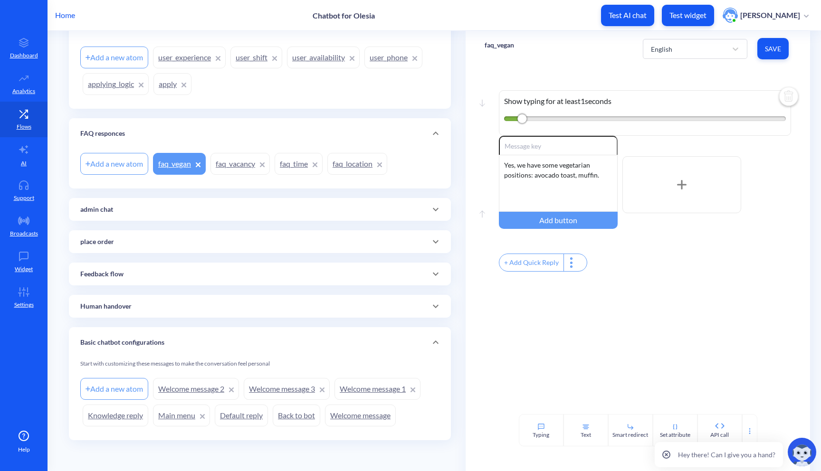
click at [184, 417] on link "Main menu" at bounding box center [181, 416] width 57 height 22
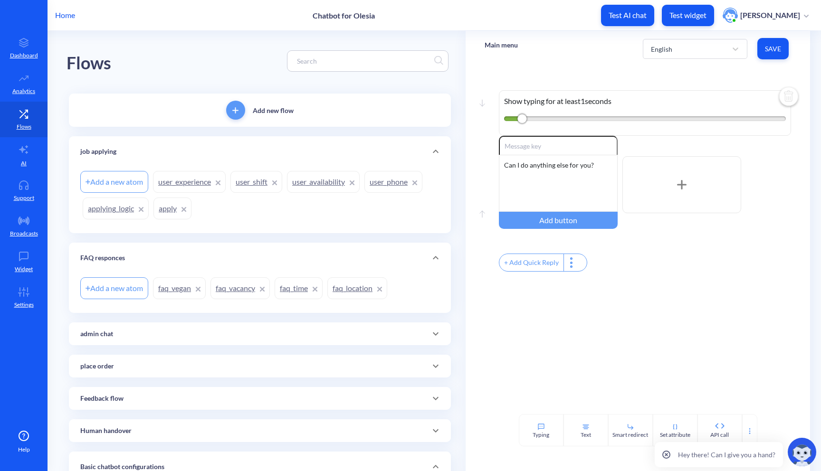
click at [310, 187] on link "user_availability" at bounding box center [323, 182] width 73 height 22
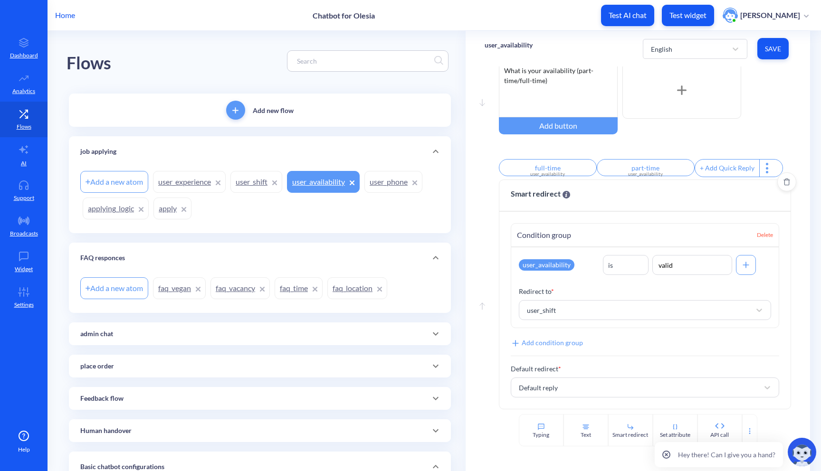
scroll to position [50, 0]
click at [456, 306] on div "Flows Add new flow job applying Add a new atom user_experience user_shift user_…" at bounding box center [265, 313] width 399 height 565
click at [17, 298] on link "Settings" at bounding box center [23, 298] width 47 height 36
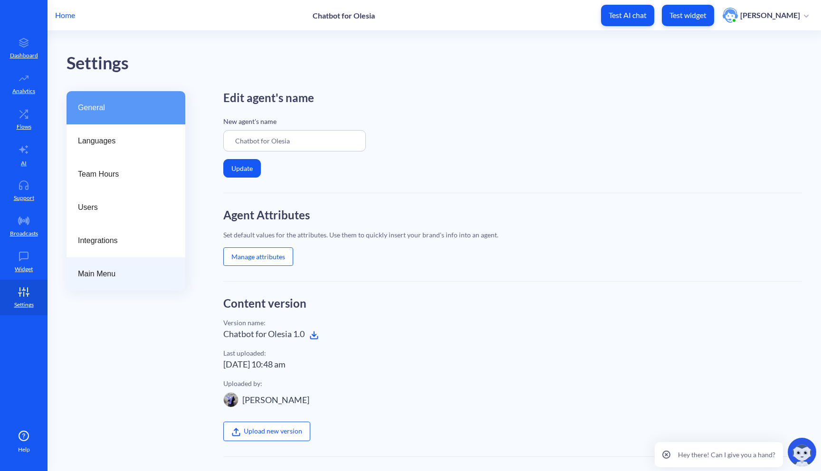
click at [118, 277] on span "Main Menu" at bounding box center [122, 273] width 88 height 11
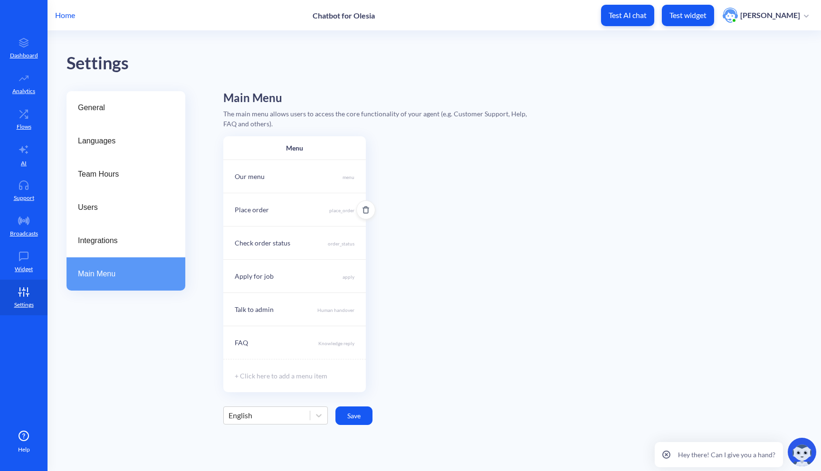
click at [301, 211] on div "Place order place_order" at bounding box center [294, 209] width 142 height 33
click at [313, 275] on div "place_order" at bounding box center [286, 272] width 104 height 17
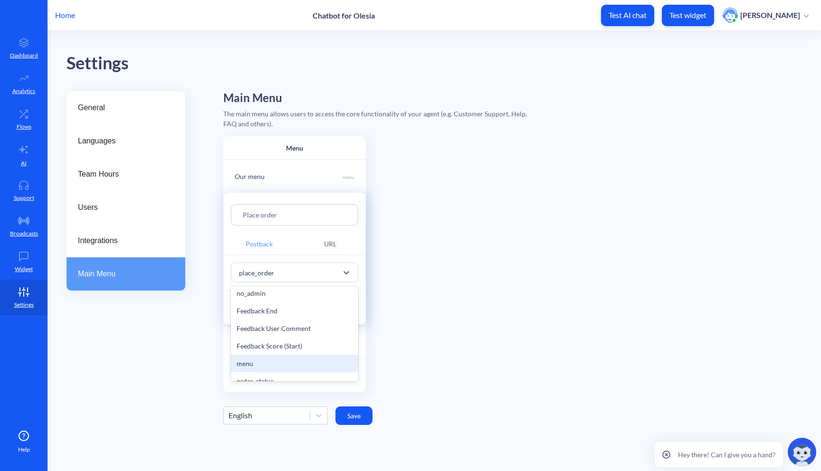
scroll to position [267, 0]
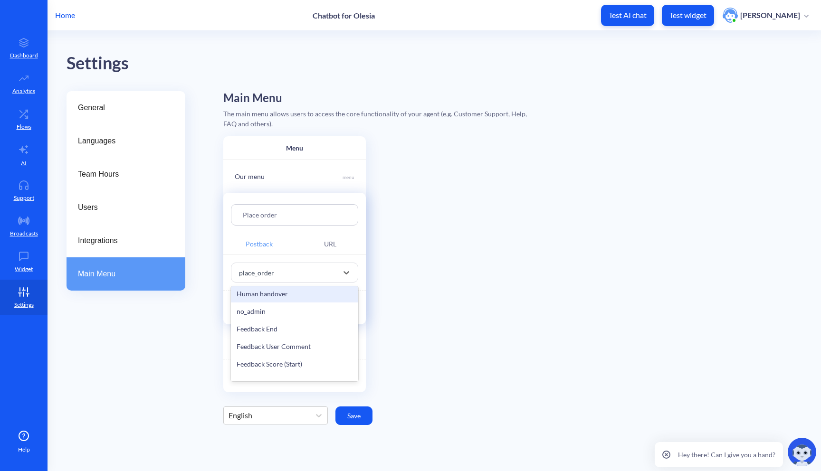
click at [426, 254] on div at bounding box center [410, 235] width 821 height 471
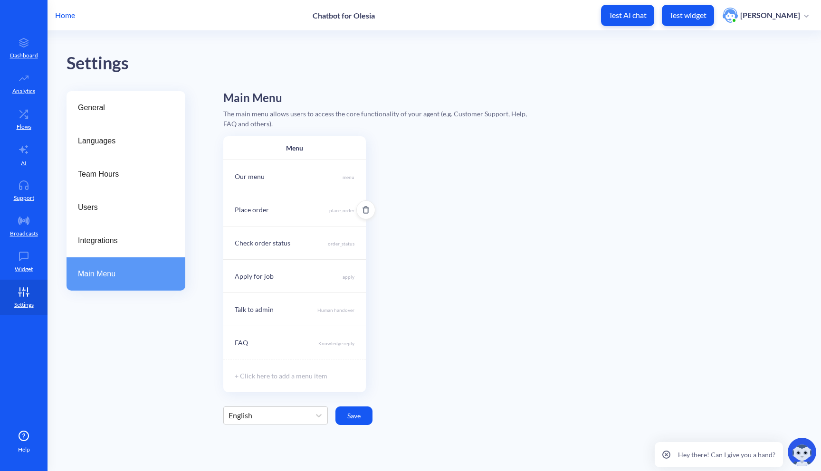
click at [325, 214] on div "Place order place_order" at bounding box center [294, 209] width 142 height 33
click at [246, 308] on button "Save" at bounding box center [249, 307] width 37 height 19
click at [29, 119] on link "Flows" at bounding box center [23, 120] width 47 height 36
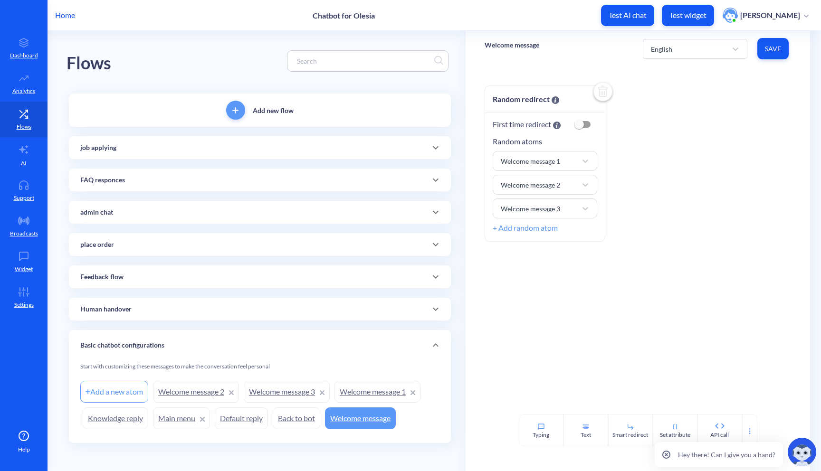
click at [217, 120] on div "Add new flow" at bounding box center [260, 110] width 382 height 33
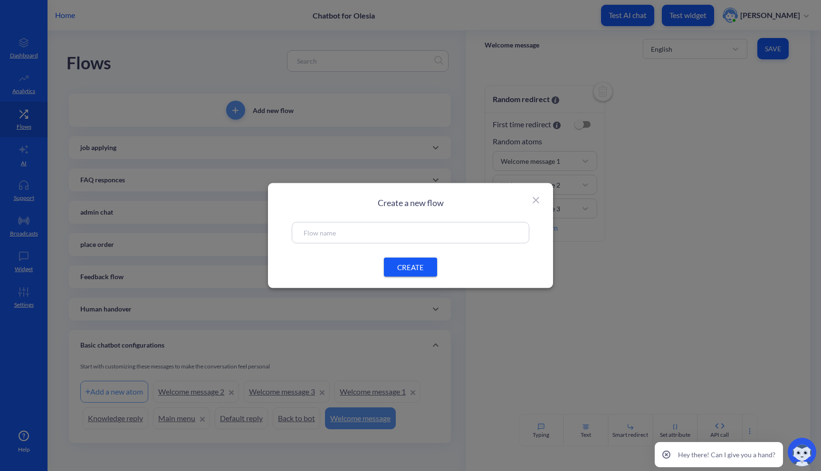
click at [347, 234] on input "text" at bounding box center [410, 232] width 214 height 11
type input "main menu"
click at [412, 271] on span "CREATE" at bounding box center [410, 267] width 30 height 10
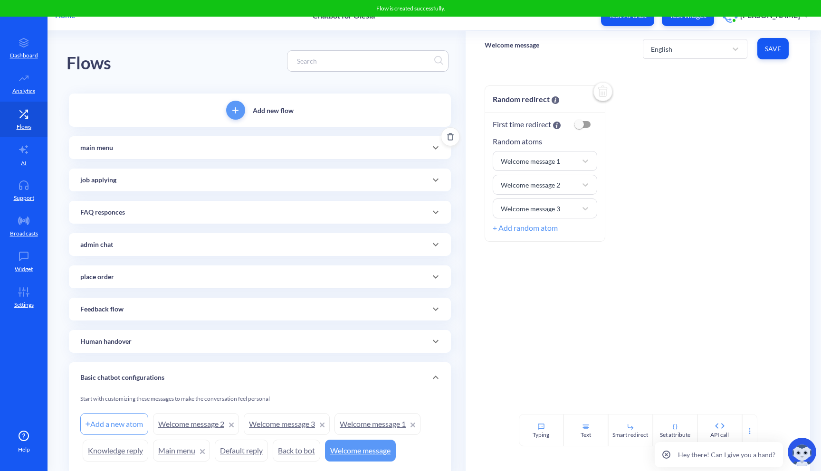
click at [431, 152] on icon at bounding box center [435, 147] width 11 height 11
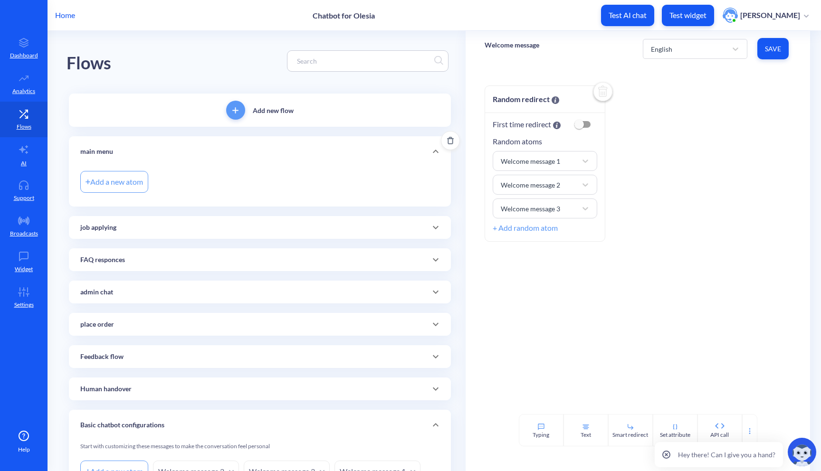
click at [123, 185] on div "Add a new atom" at bounding box center [114, 182] width 68 height 22
type input "menu_place_order"
click at [113, 185] on div "Add a new atom" at bounding box center [114, 182] width 68 height 22
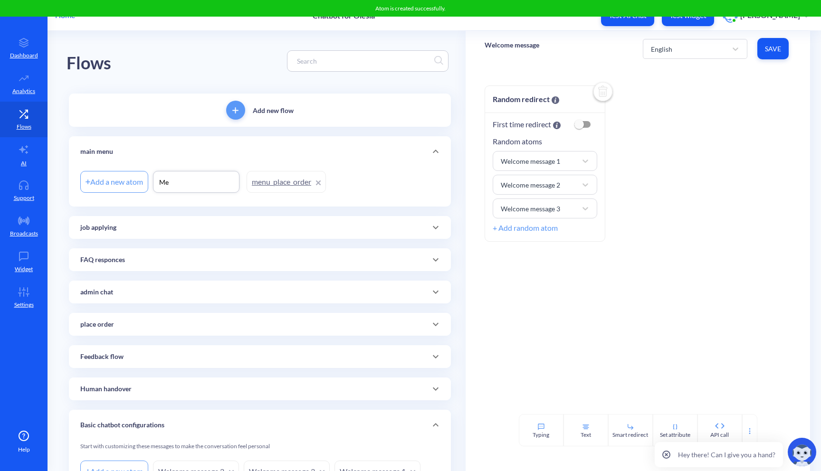
type input "M"
type input "menu_status"
click at [376, 189] on div "Add a new atom menu_place_order" at bounding box center [259, 182] width 359 height 27
click at [436, 262] on icon at bounding box center [435, 259] width 11 height 11
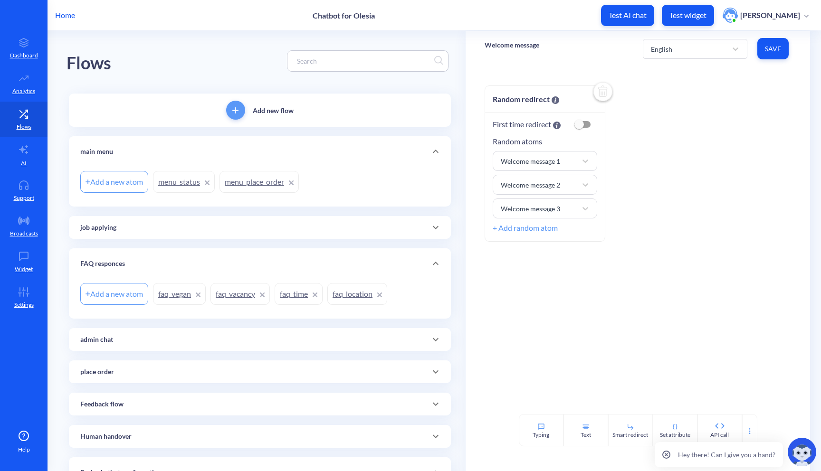
click at [129, 185] on div "Add a new atom" at bounding box center [114, 182] width 68 height 22
type input "menu_job"
click at [349, 209] on div "Add new flow main menu Add a new atom menu_job menu_status menu_place_order job…" at bounding box center [260, 332] width 382 height 477
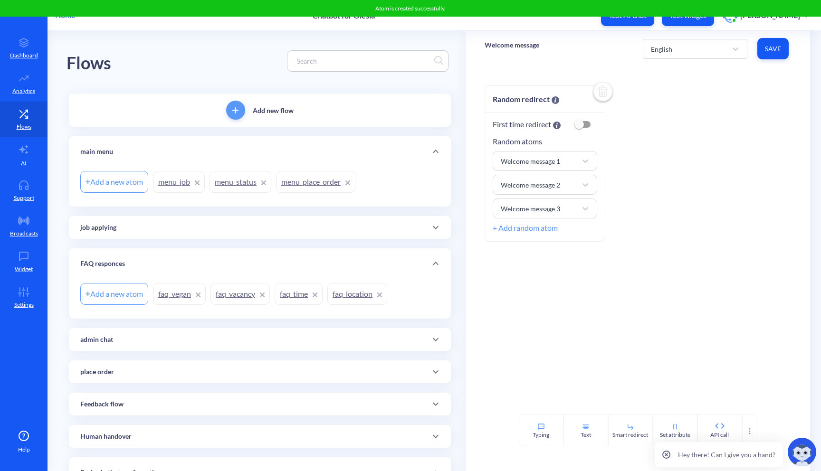
click at [238, 183] on link "menu_status" at bounding box center [240, 182] width 62 height 22
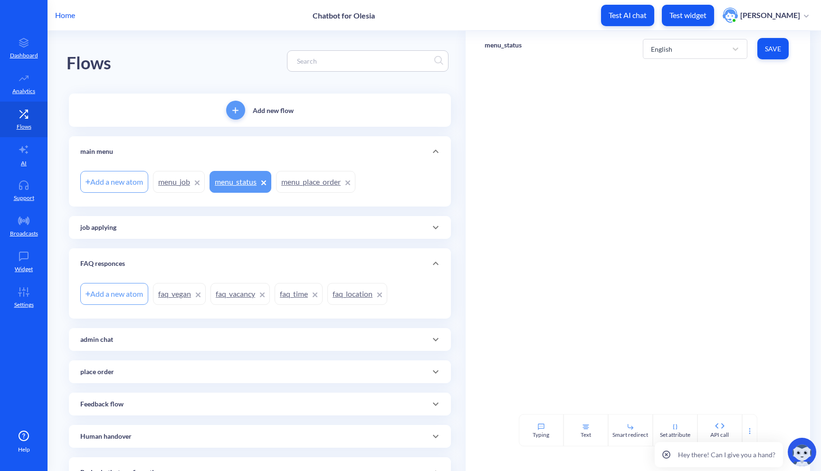
click at [337, 190] on link "menu_place_order" at bounding box center [315, 182] width 79 height 22
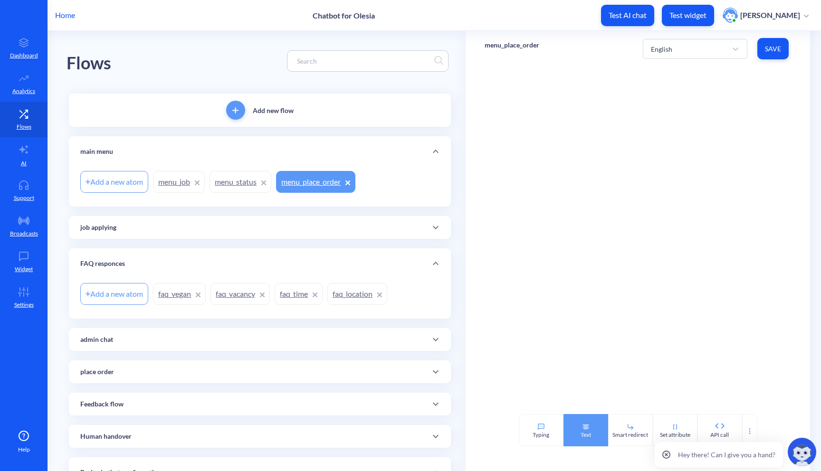
click at [591, 434] on div "Text" at bounding box center [585, 430] width 45 height 32
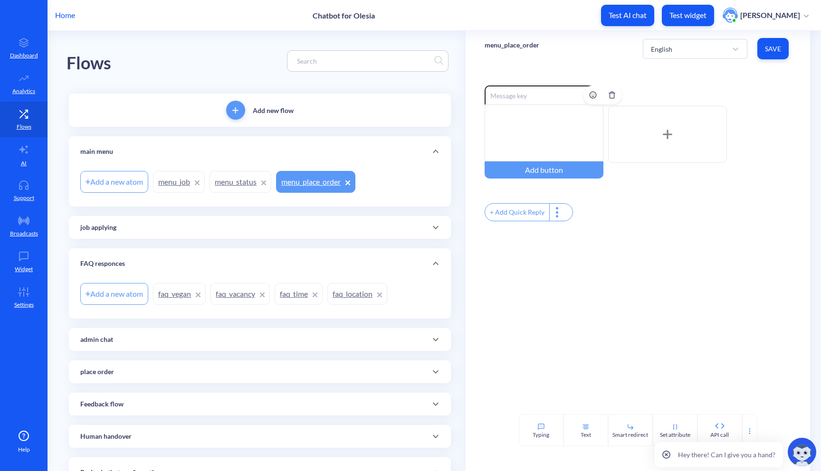
click at [532, 136] on div at bounding box center [543, 132] width 119 height 57
click at [621, 431] on div "Smart redirect" at bounding box center [630, 435] width 36 height 9
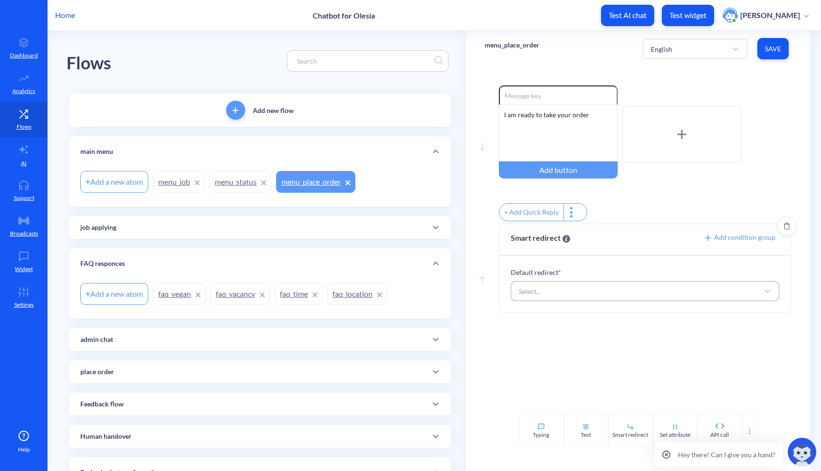
click at [624, 300] on div "Select..." at bounding box center [636, 291] width 245 height 17
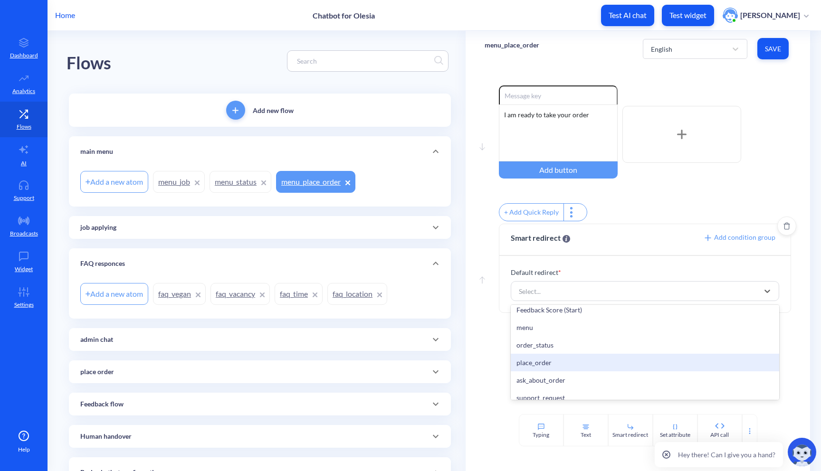
click at [592, 366] on div "place_order" at bounding box center [644, 363] width 269 height 18
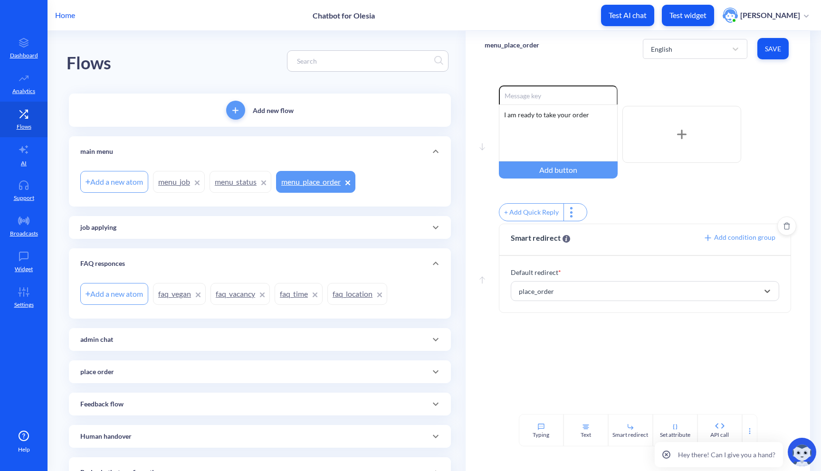
click at [766, 54] on button "Save" at bounding box center [772, 48] width 31 height 21
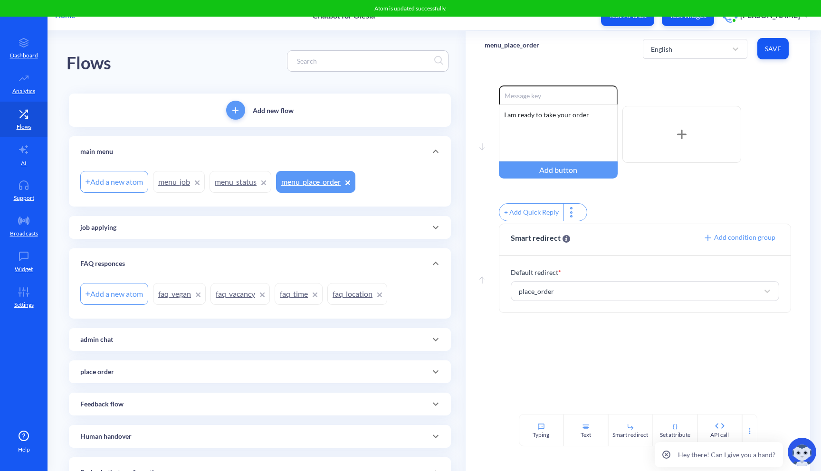
click at [240, 181] on link "menu_status" at bounding box center [240, 182] width 62 height 22
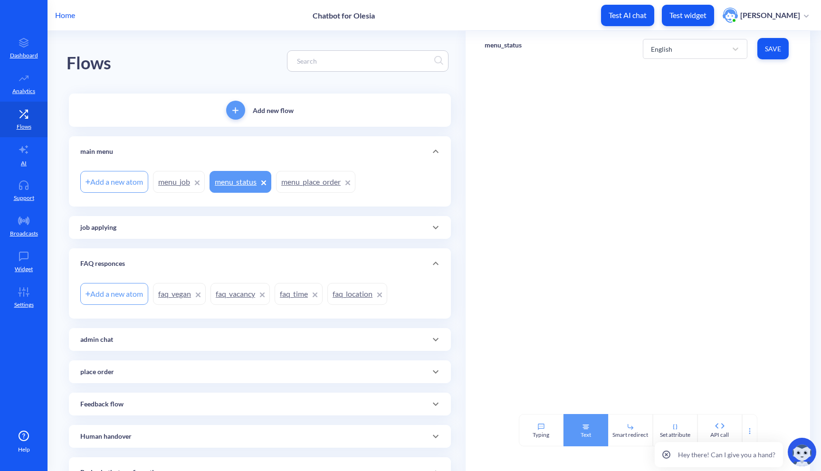
click at [579, 430] on div "Text" at bounding box center [585, 430] width 45 height 32
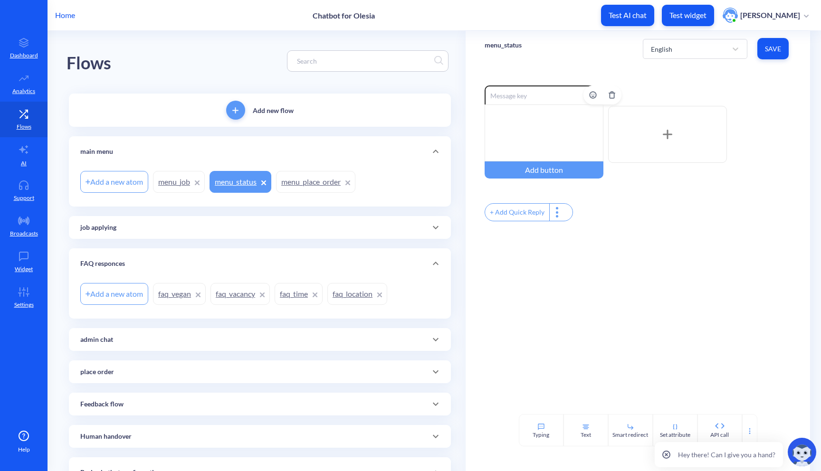
click at [556, 132] on div at bounding box center [543, 132] width 119 height 57
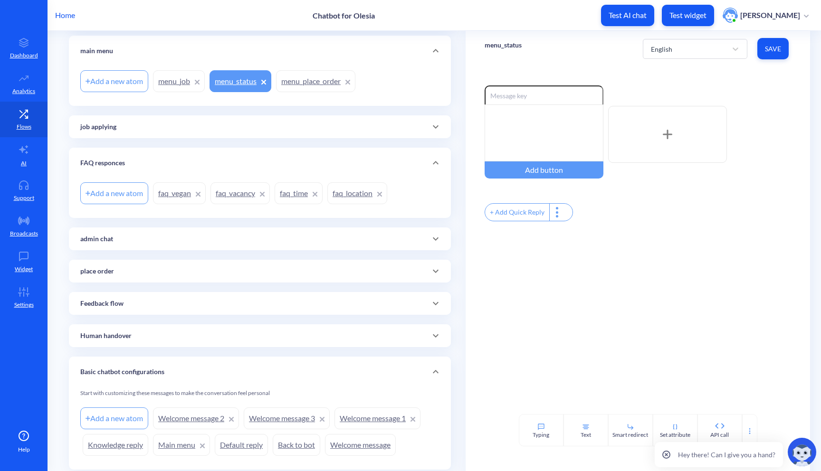
scroll to position [130, 0]
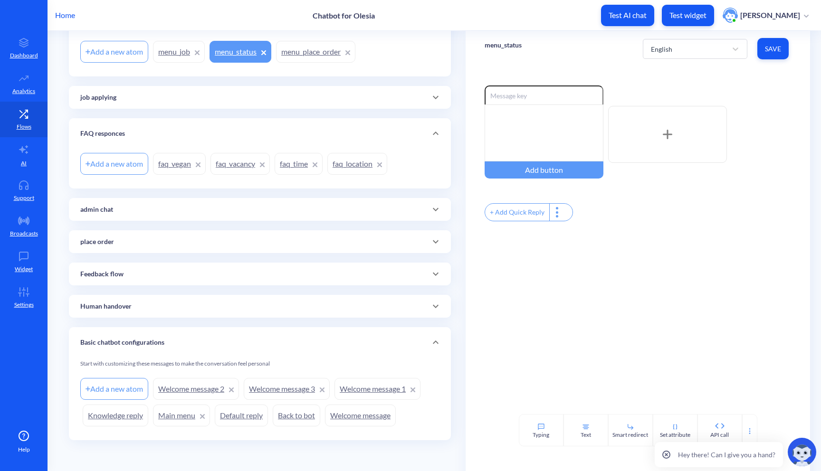
click at [431, 98] on icon at bounding box center [435, 97] width 11 height 11
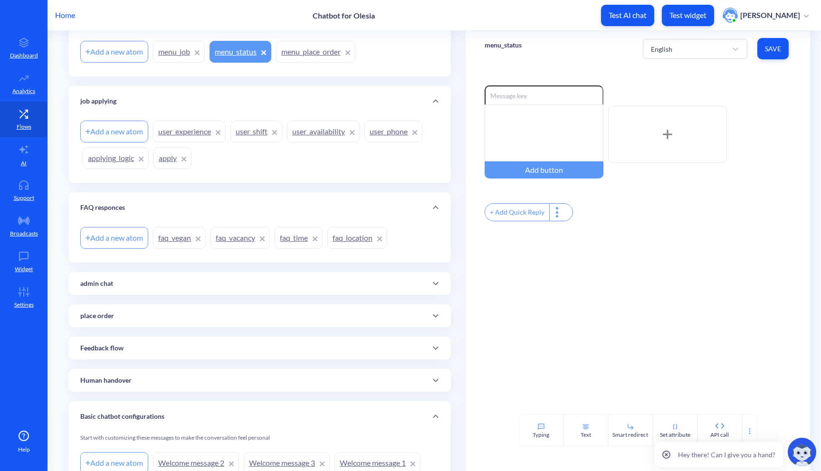
click at [310, 133] on link "user_availability" at bounding box center [323, 132] width 73 height 22
click at [548, 127] on div at bounding box center [543, 132] width 119 height 57
click at [763, 41] on button "Save" at bounding box center [772, 48] width 31 height 21
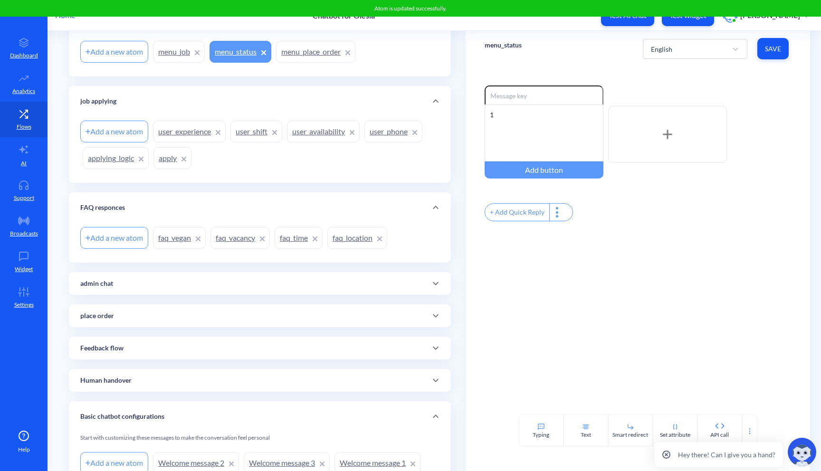
click at [311, 136] on link "user_availability" at bounding box center [323, 132] width 73 height 22
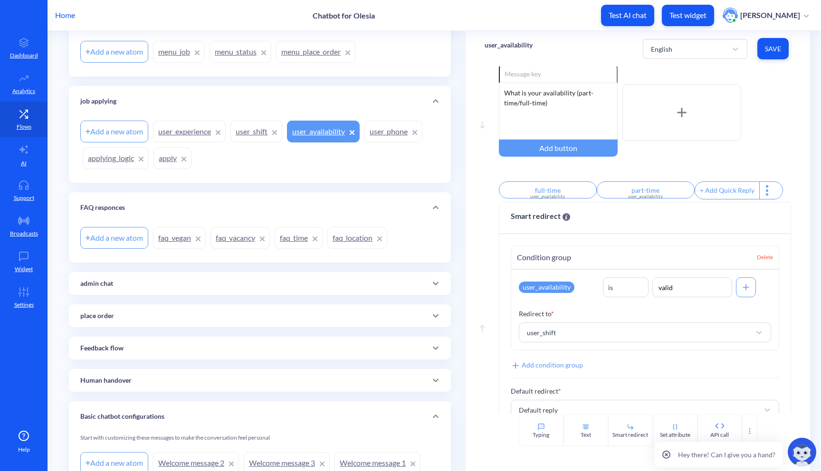
scroll to position [21, 0]
click at [679, 296] on input "valid" at bounding box center [692, 288] width 80 height 20
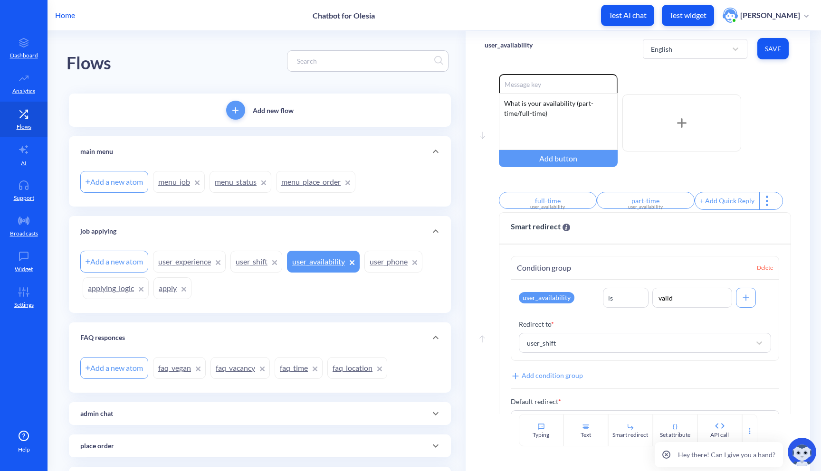
scroll to position [0, 0]
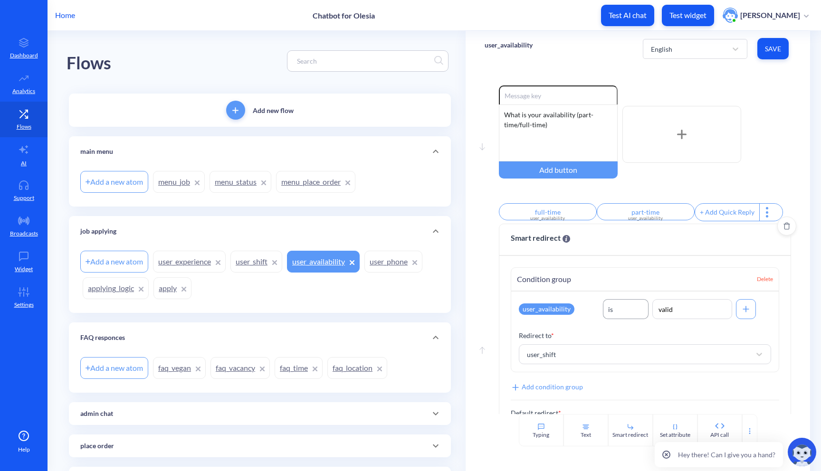
click at [616, 318] on div "is" at bounding box center [625, 309] width 45 height 17
click at [668, 340] on p "Redirect to *" at bounding box center [645, 335] width 253 height 10
click at [666, 317] on input "valid" at bounding box center [692, 309] width 80 height 20
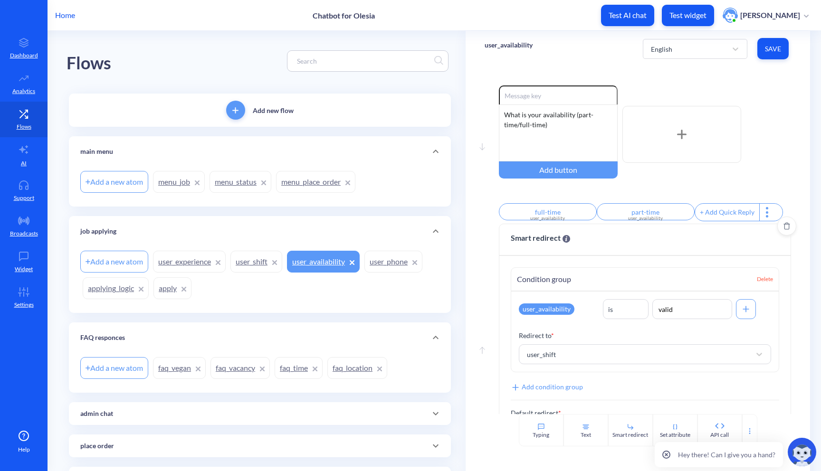
click at [747, 315] on div at bounding box center [746, 309] width 20 height 20
click at [762, 337] on icon at bounding box center [764, 332] width 11 height 11
click at [670, 317] on input "valid" at bounding box center [692, 309] width 80 height 20
type input "part-time"
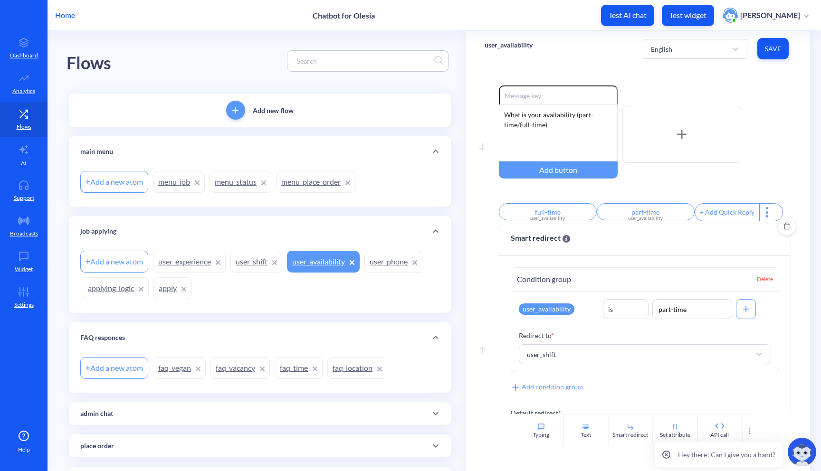
click at [742, 314] on icon at bounding box center [745, 308] width 9 height 9
click at [742, 314] on div "and" at bounding box center [746, 309] width 11 height 10
click at [743, 360] on div "or" at bounding box center [746, 351] width 20 height 18
click at [555, 335] on div "Select attribute" at bounding box center [546, 333] width 45 height 10
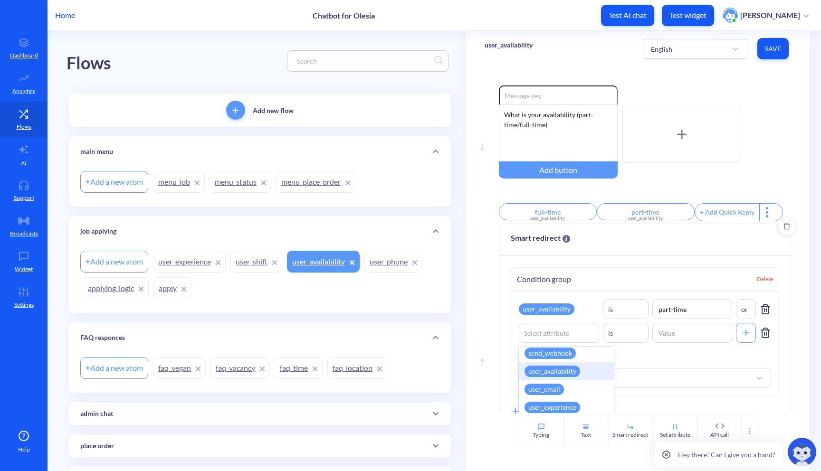
scroll to position [413, 0]
click at [550, 380] on div "user_availability" at bounding box center [552, 373] width 56 height 11
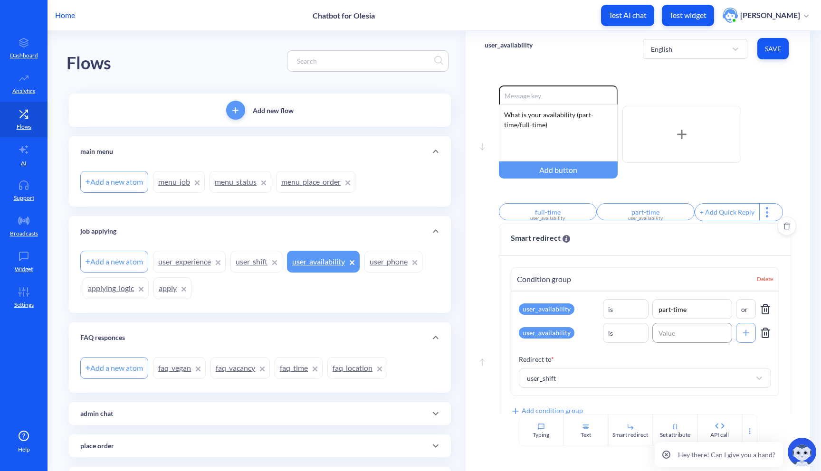
click at [652, 337] on input at bounding box center [692, 333] width 80 height 20
type input "full-time"
click at [741, 356] on div "user_availability is part-time option or, selected. 2 results available. Select…" at bounding box center [645, 344] width 268 height 104
click at [773, 51] on span "Save" at bounding box center [772, 48] width 16 height 9
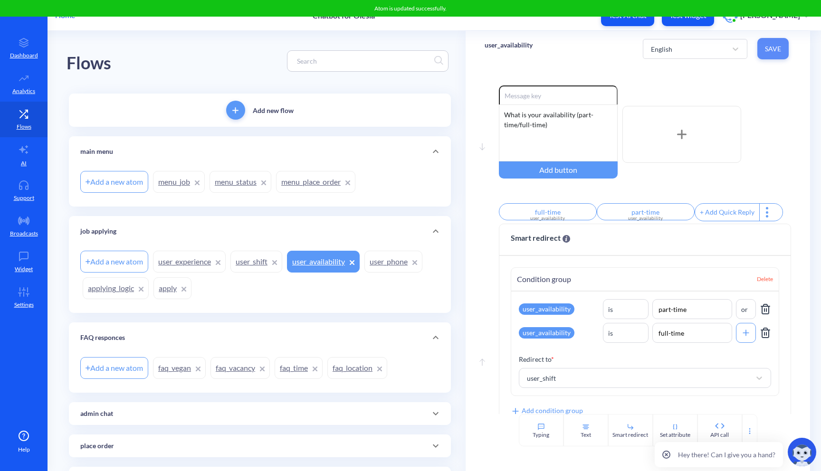
click at [779, 47] on button "Save" at bounding box center [772, 48] width 31 height 21
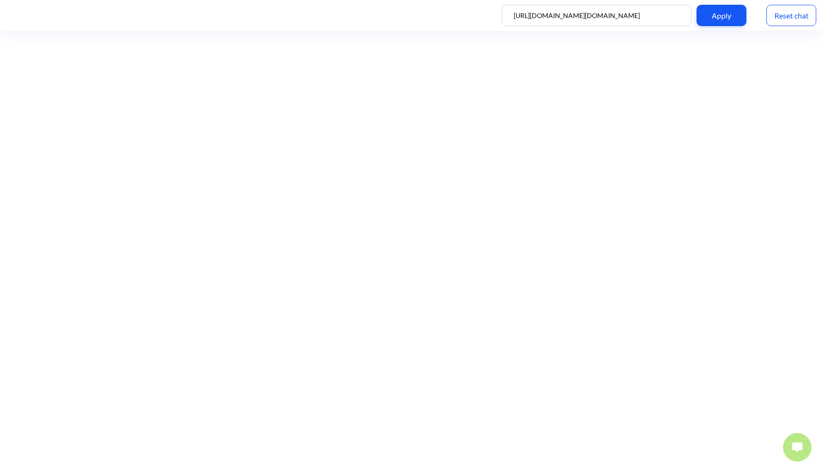
click at [795, 438] on button at bounding box center [797, 447] width 28 height 28
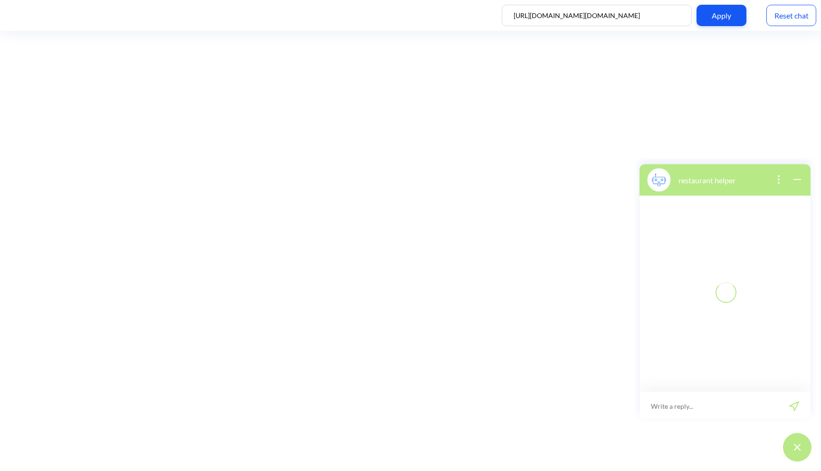
scroll to position [1, 0]
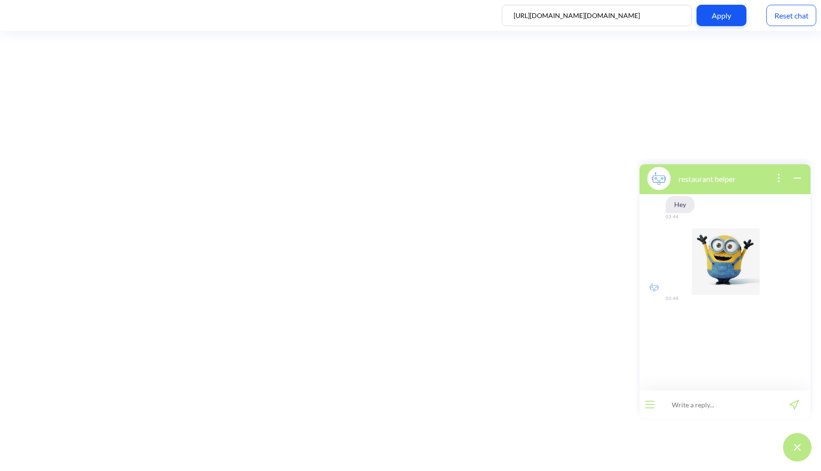
click at [725, 404] on input at bounding box center [718, 404] width 117 height 28
type input "hi, can i see menu"
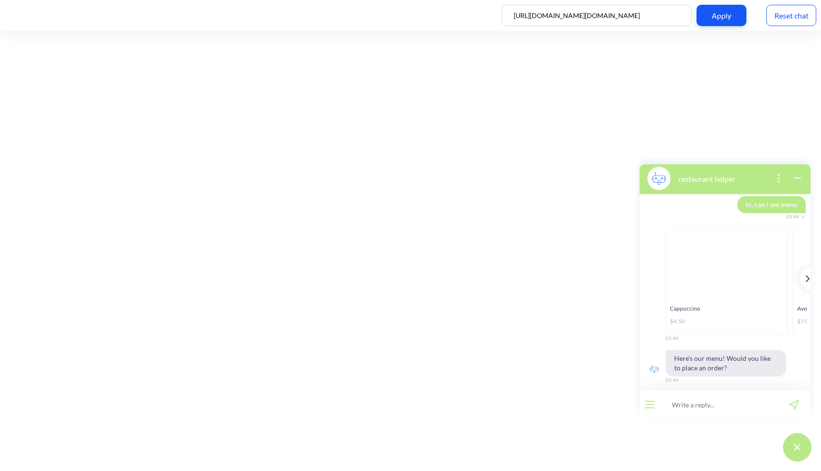
scroll to position [118, 0]
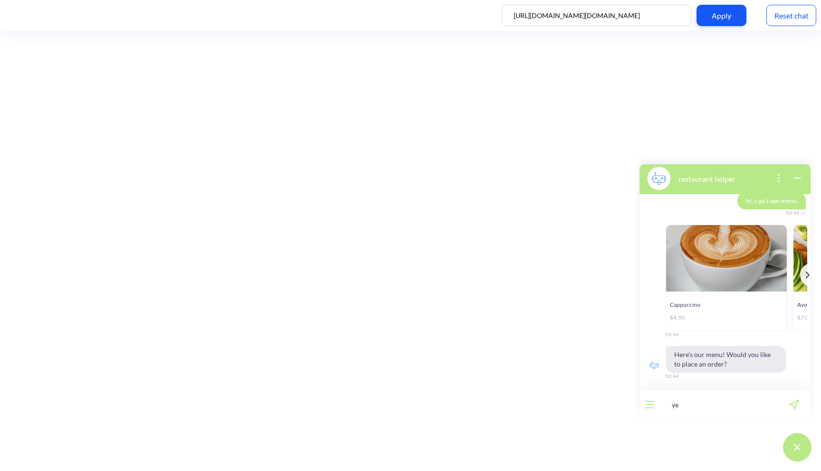
type input "yes"
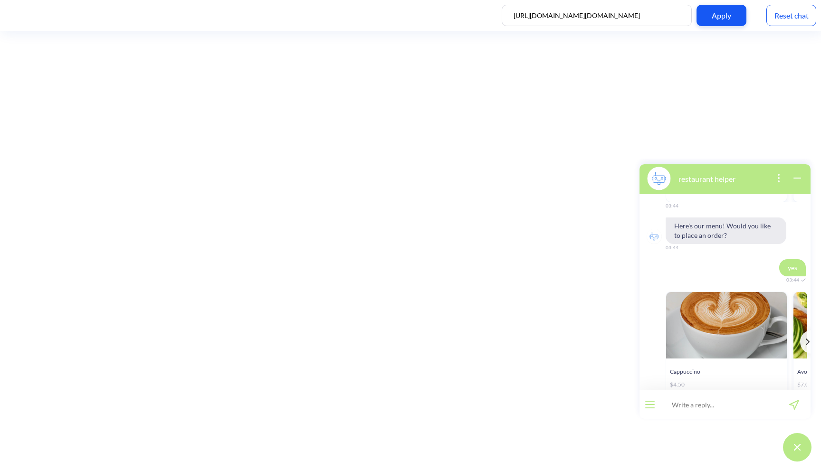
scroll to position [313, 0]
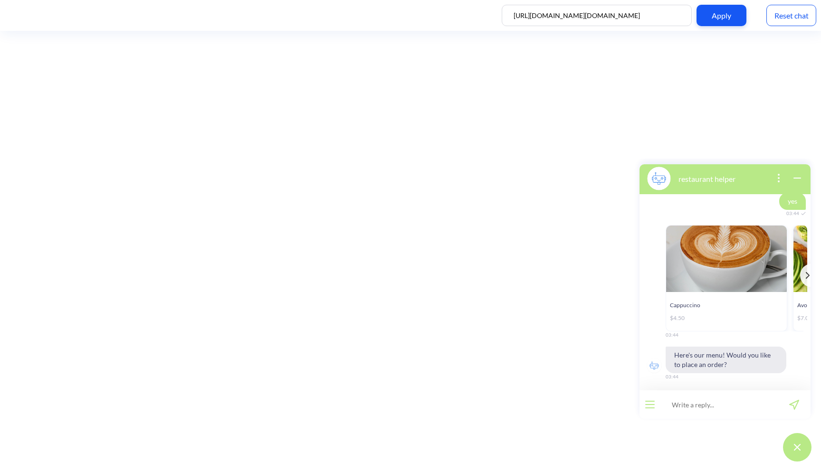
click at [780, 19] on div "Reset chat" at bounding box center [791, 15] width 50 height 21
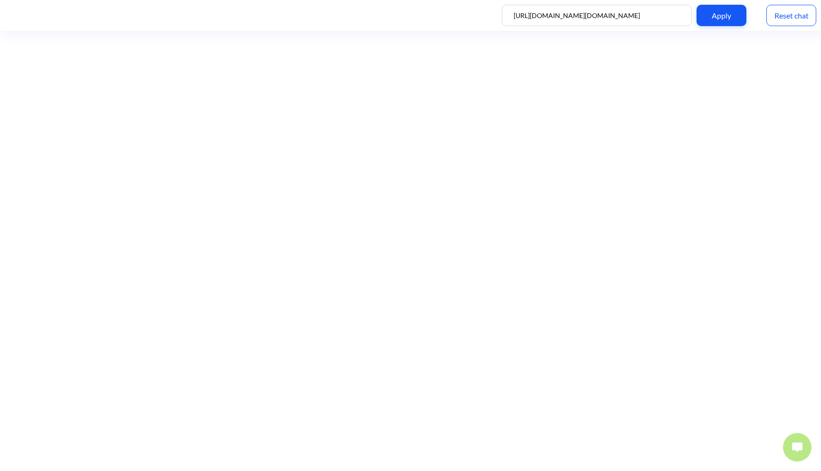
click at [790, 442] on button at bounding box center [797, 447] width 28 height 28
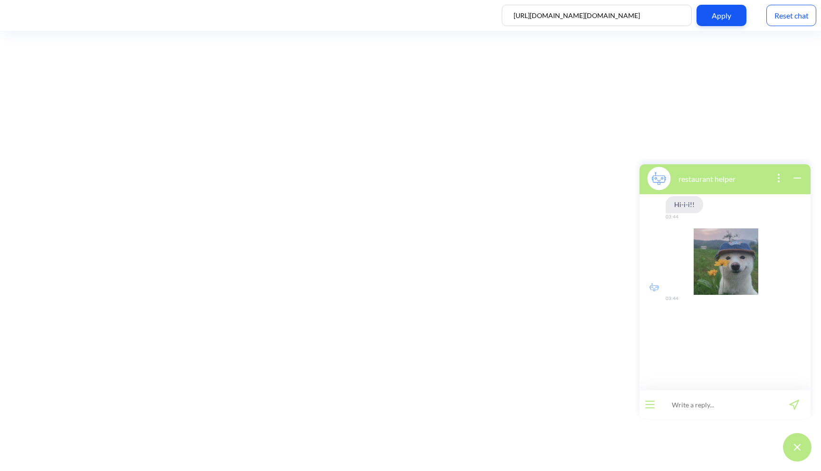
click at [652, 404] on icon "open menu" at bounding box center [649, 404] width 9 height 1
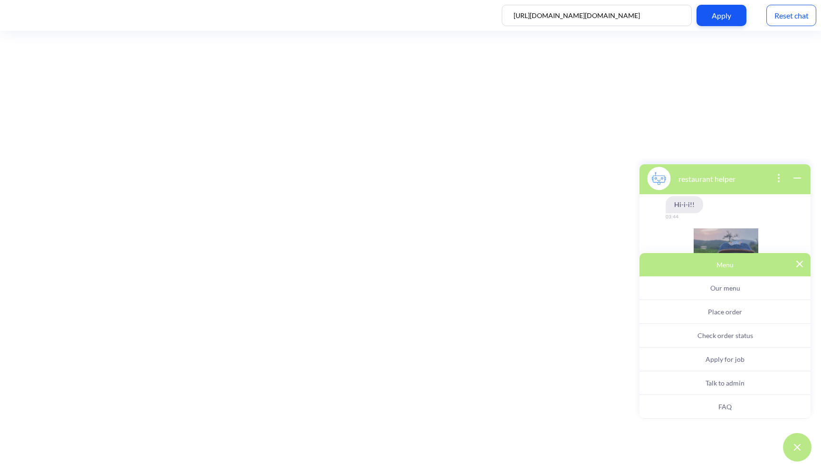
click at [709, 366] on button "Apply for job" at bounding box center [724, 360] width 171 height 24
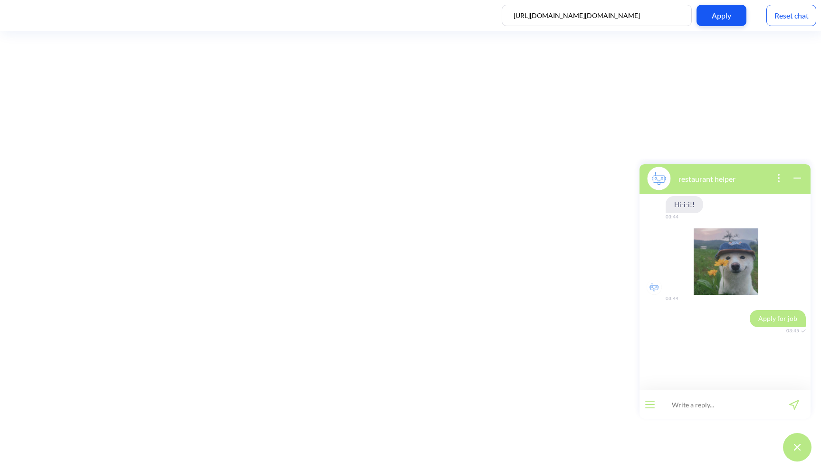
scroll to position [6, 0]
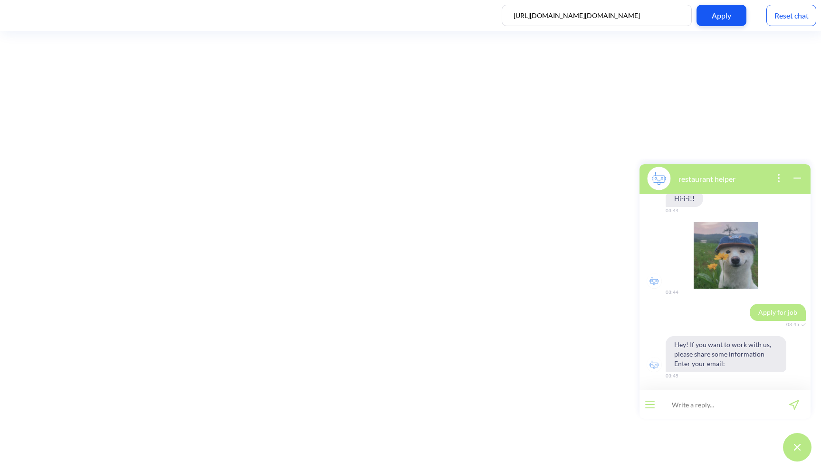
click at [700, 402] on input at bounding box center [718, 404] width 117 height 28
type input "s@[DOMAIN_NAME]"
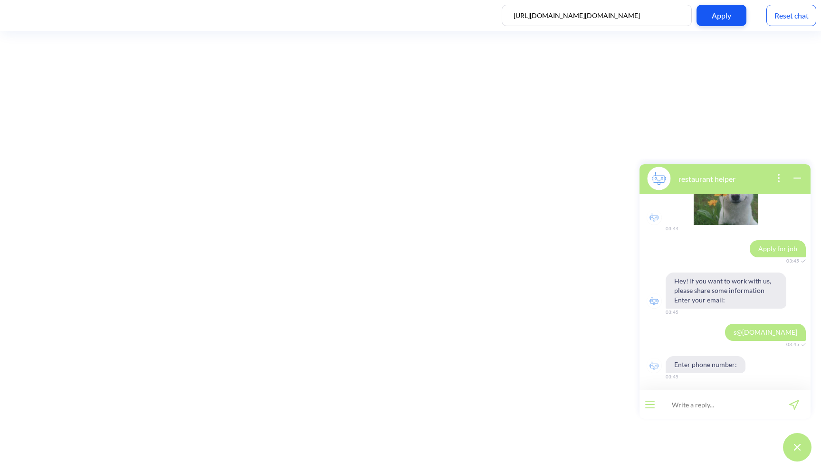
scroll to position [71, 0]
type input "[PHONE_NUMBER]"
click at [795, 410] on button "send message" at bounding box center [793, 404] width 33 height 28
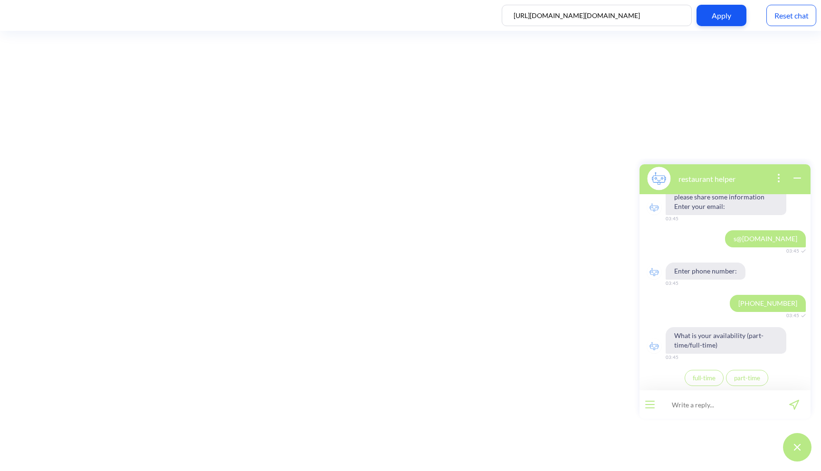
scroll to position [187, 0]
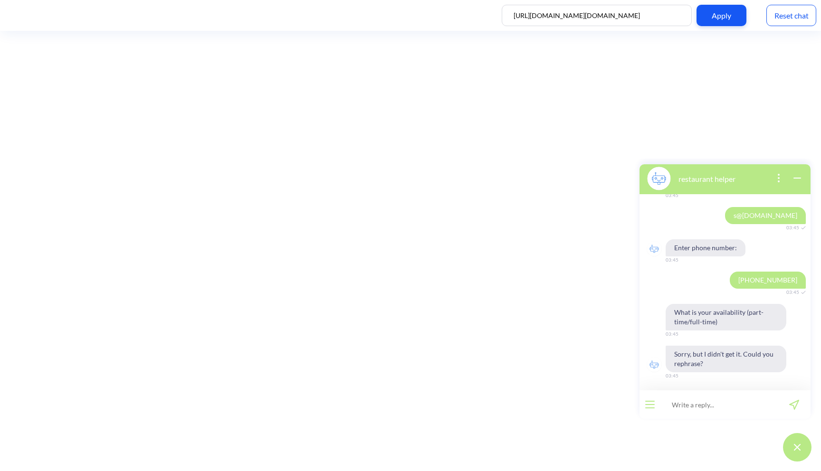
click at [651, 405] on icon "open menu" at bounding box center [649, 405] width 9 height 0
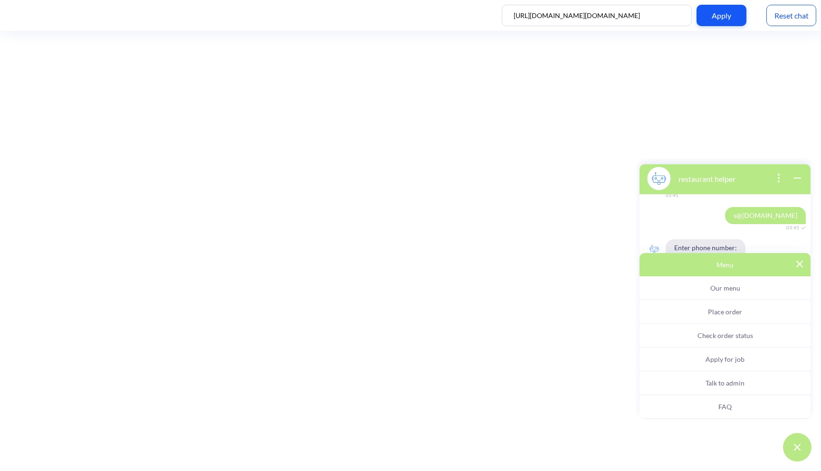
click at [694, 313] on button "Place order" at bounding box center [724, 312] width 171 height 24
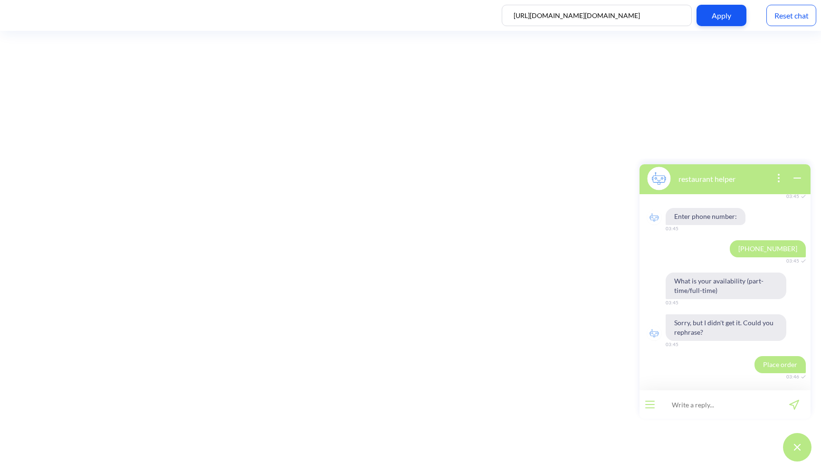
scroll to position [219, 0]
click at [647, 410] on div at bounding box center [649, 404] width 21 height 28
click at [651, 397] on div at bounding box center [649, 404] width 21 height 28
click at [651, 403] on button "open menu" at bounding box center [649, 405] width 9 height 8
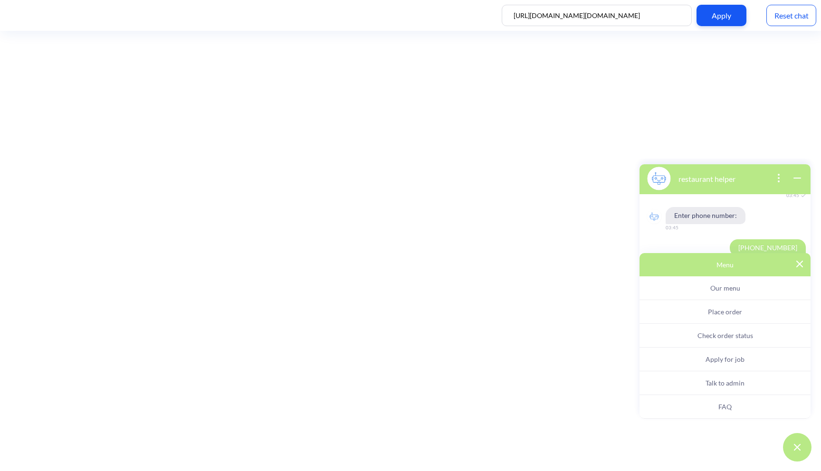
click at [702, 294] on button "Our menu" at bounding box center [724, 288] width 171 height 24
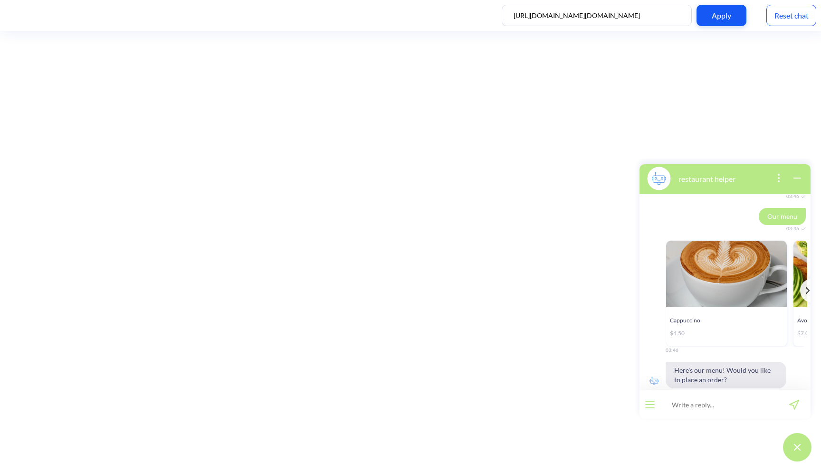
scroll to position [414, 0]
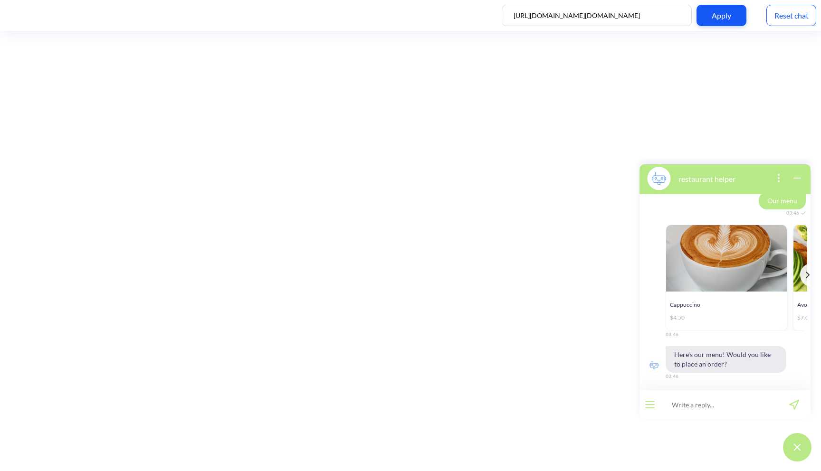
click at [641, 409] on div at bounding box center [649, 404] width 21 height 28
click at [648, 408] on div at bounding box center [649, 404] width 21 height 28
click at [650, 406] on button "open menu" at bounding box center [649, 405] width 9 height 8
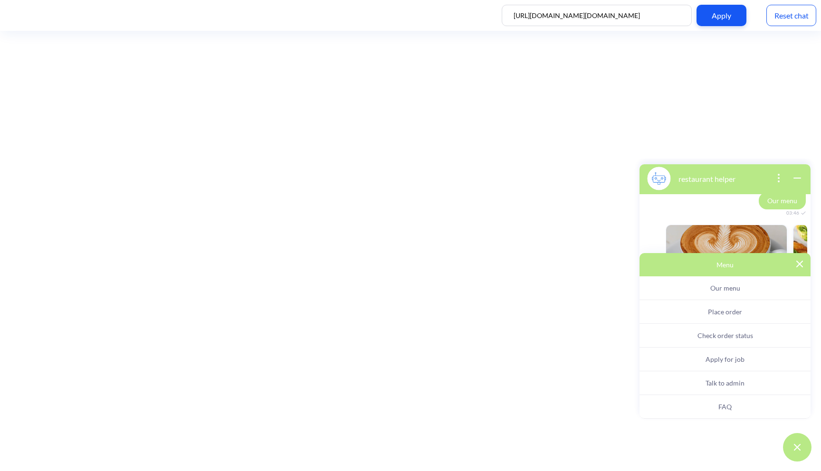
click at [711, 335] on span "Check order status" at bounding box center [725, 335] width 56 height 8
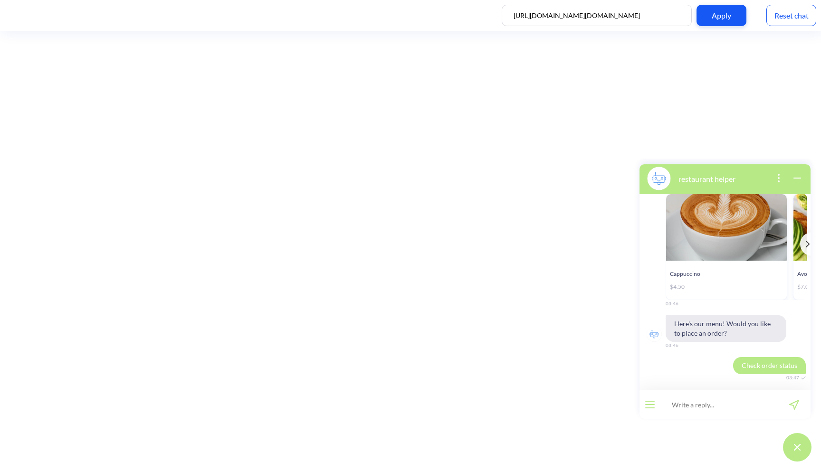
scroll to position [446, 0]
click at [644, 407] on div at bounding box center [649, 404] width 21 height 28
click at [647, 407] on icon "open menu" at bounding box center [649, 407] width 9 height 1
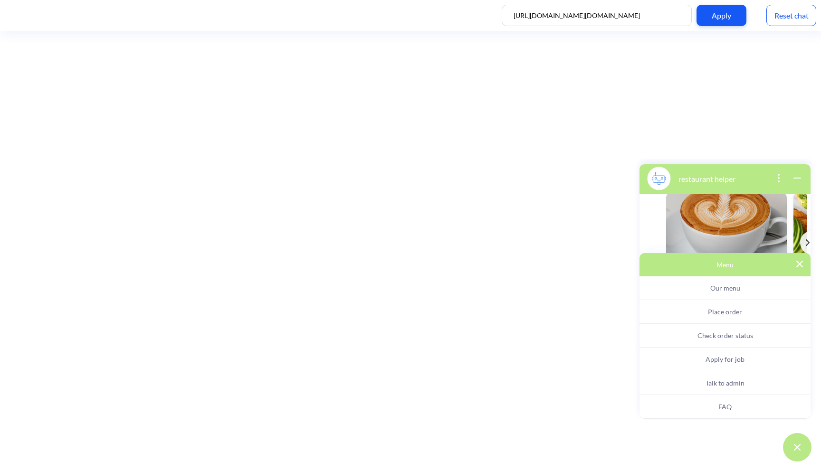
click at [717, 380] on span "Talk to admin" at bounding box center [724, 383] width 39 height 8
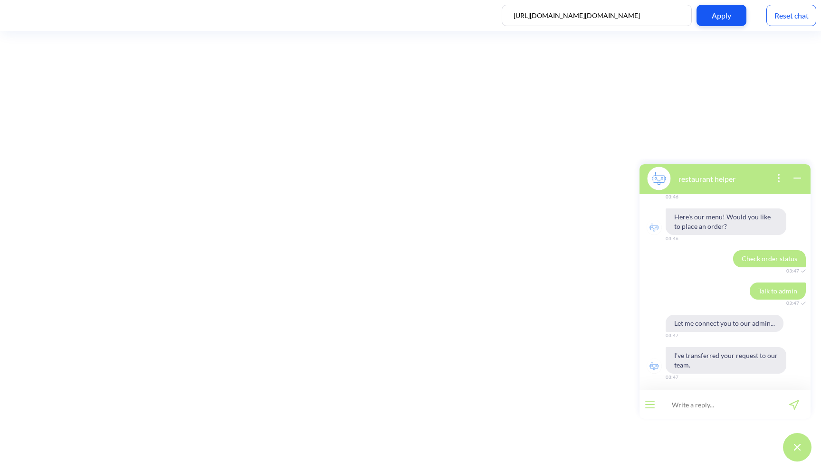
scroll to position [553, 0]
click at [650, 415] on div at bounding box center [649, 404] width 21 height 28
click at [650, 406] on button "open menu" at bounding box center [649, 405] width 9 height 8
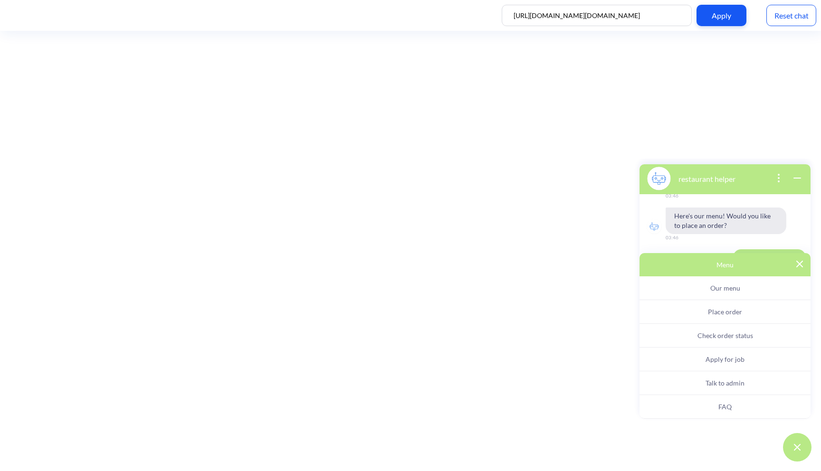
click at [737, 313] on span "Place order" at bounding box center [724, 312] width 34 height 8
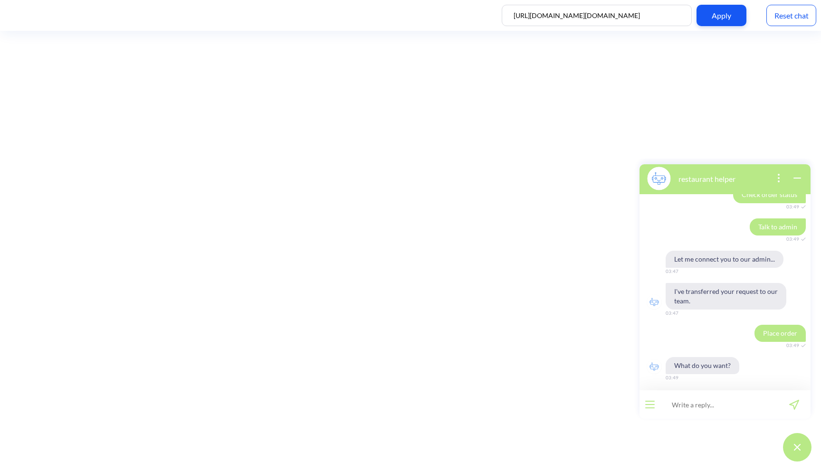
scroll to position [617, 0]
click at [688, 409] on input at bounding box center [718, 404] width 117 height 28
type input "1 cappuccino"
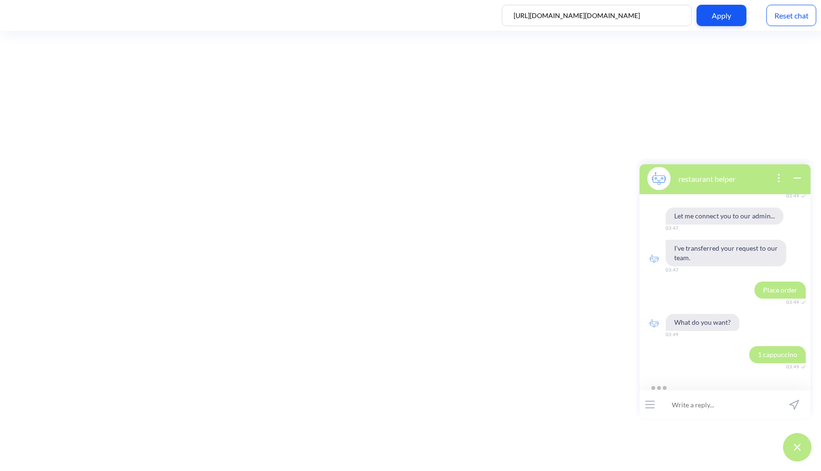
scroll to position [682, 0]
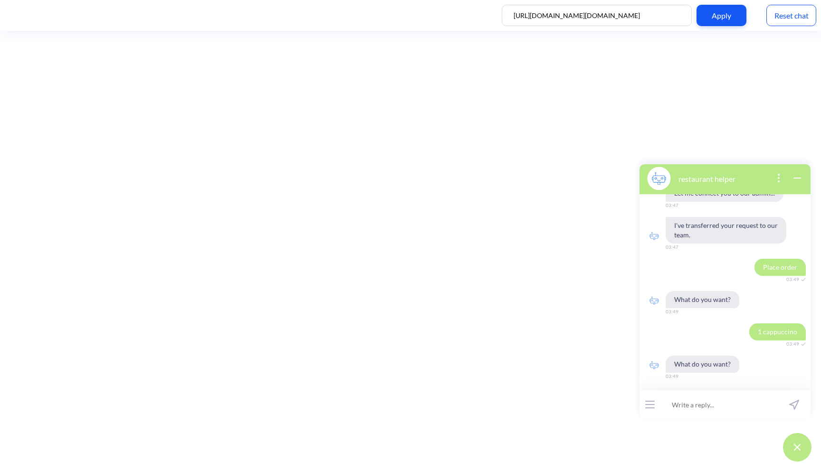
type input "1"
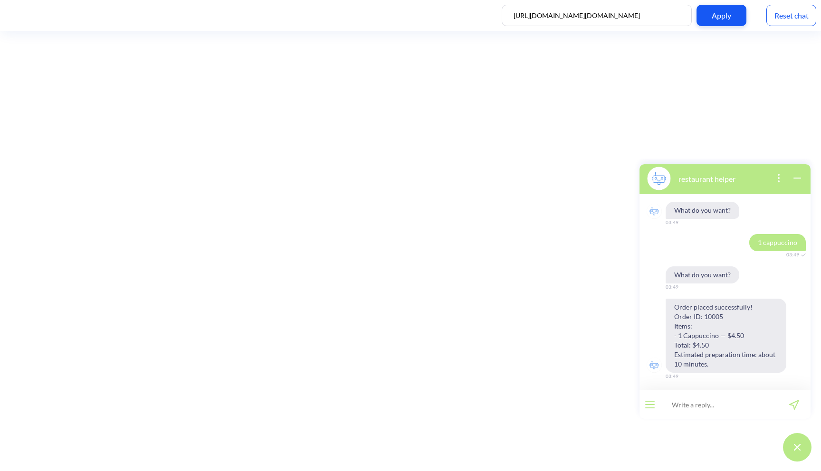
scroll to position [793, 0]
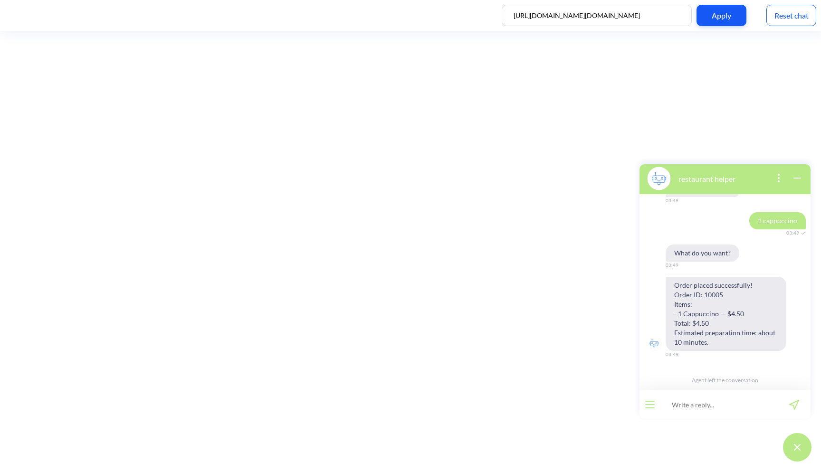
click at [783, 11] on div "Reset chat" at bounding box center [791, 15] width 50 height 21
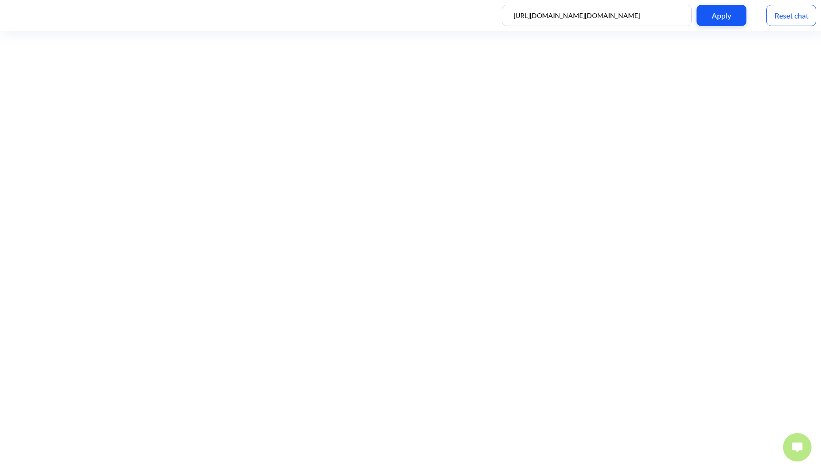
click at [800, 452] on img at bounding box center [797, 447] width 10 height 9
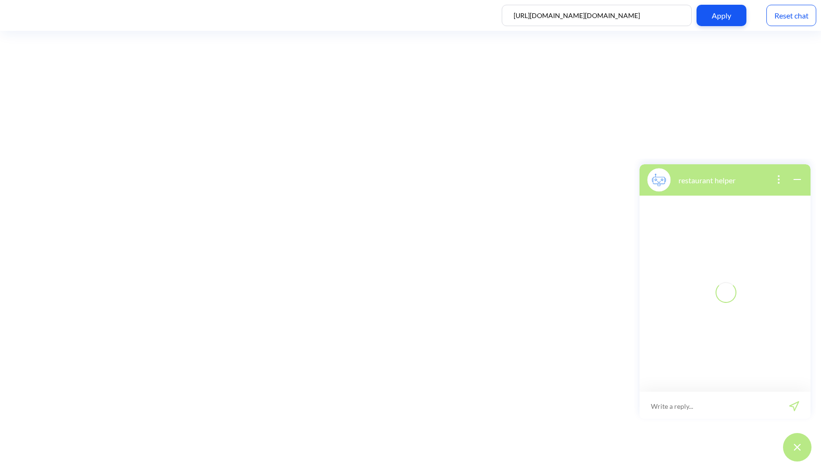
scroll to position [1, 0]
click at [716, 410] on input at bounding box center [718, 404] width 117 height 28
type input "ф"
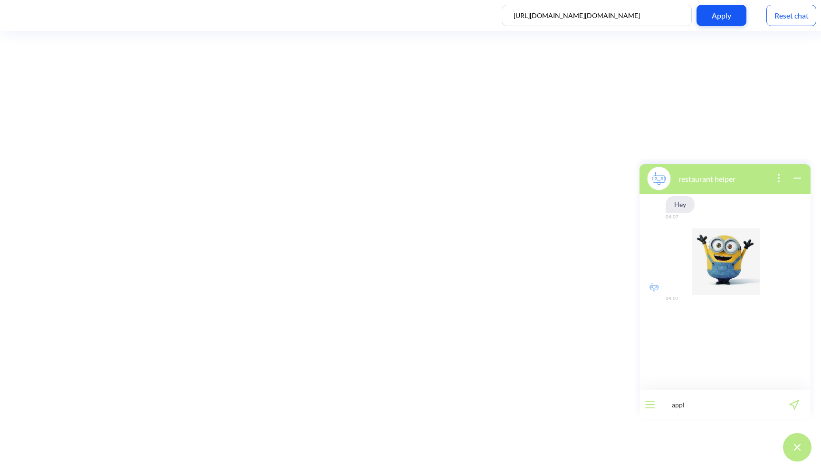
type input "apply"
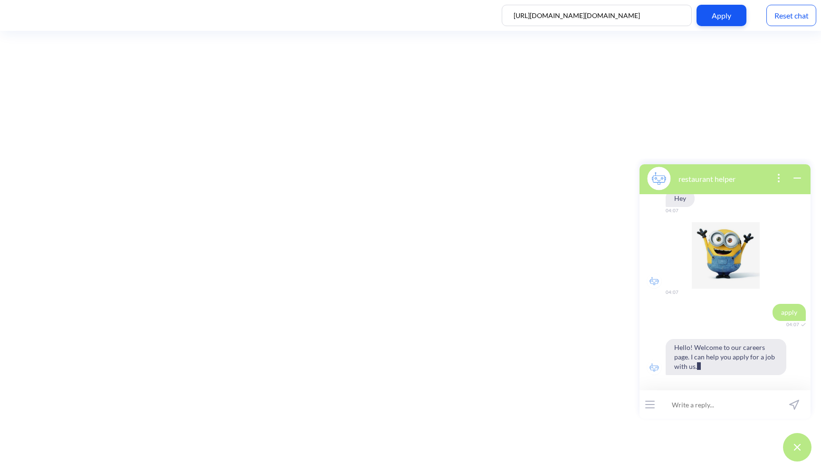
scroll to position [44, 0]
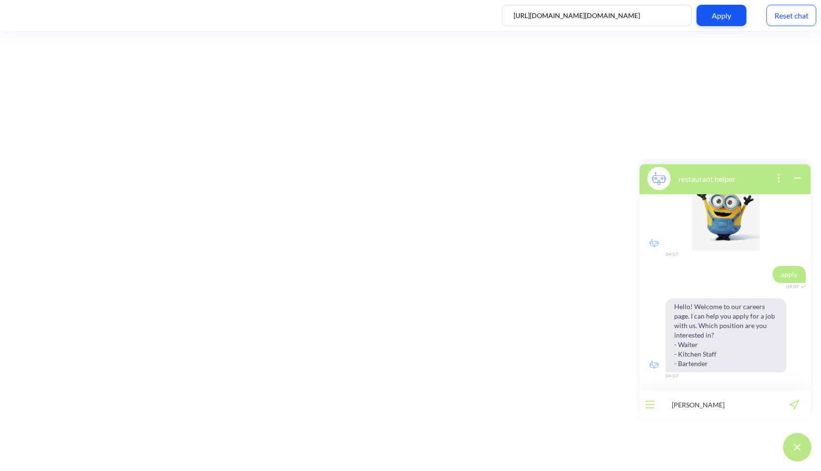
type input "waiter"
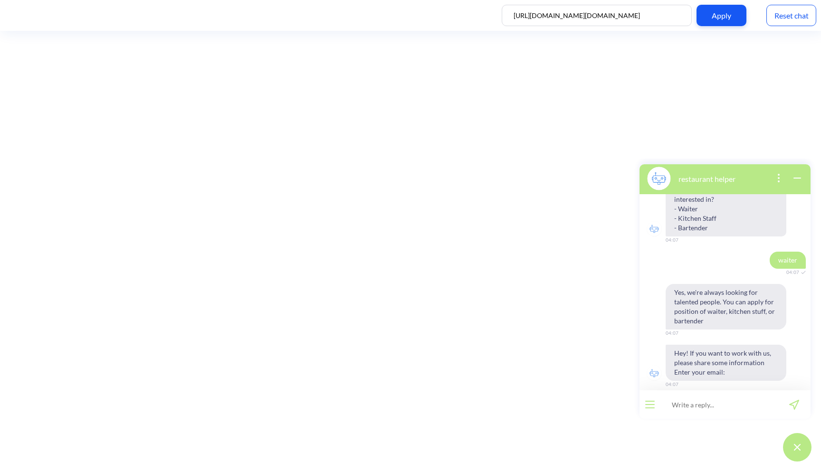
scroll to position [189, 0]
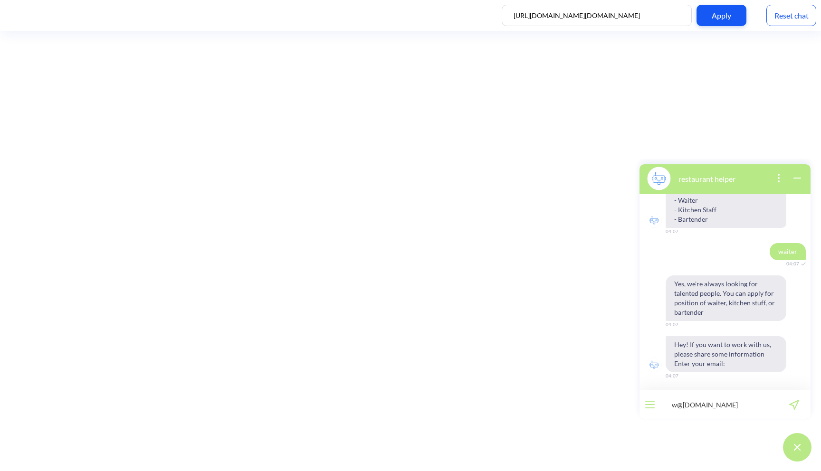
type input "w@gmail.com"
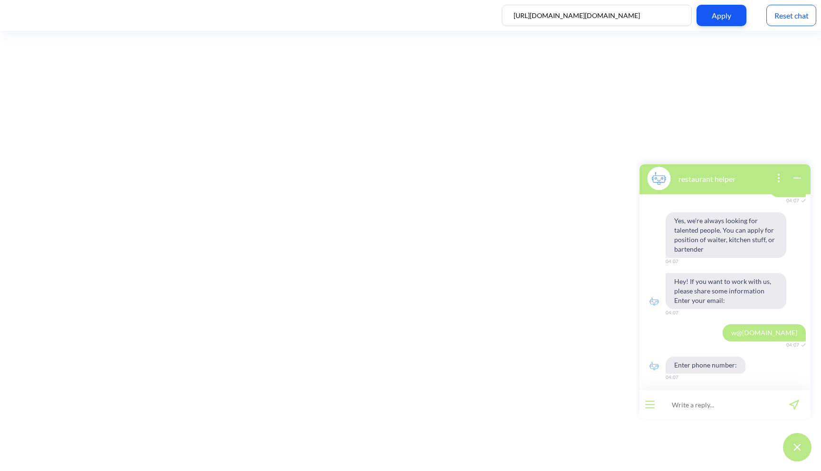
scroll to position [253, 0]
type input "+380991414998"
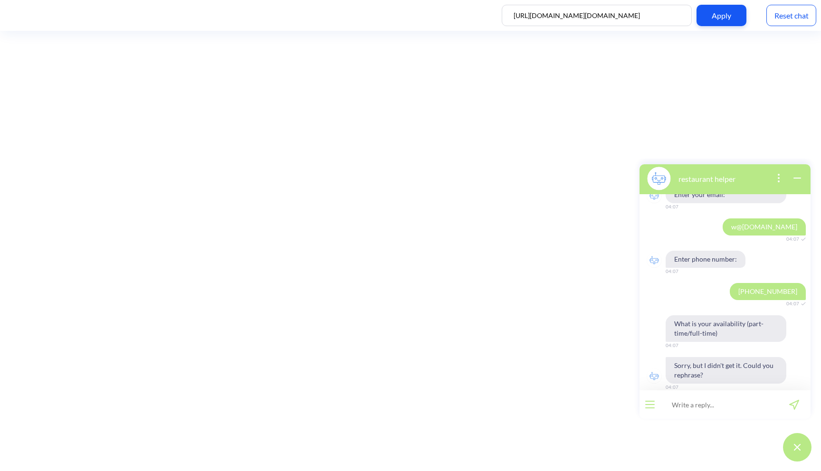
scroll to position [369, 0]
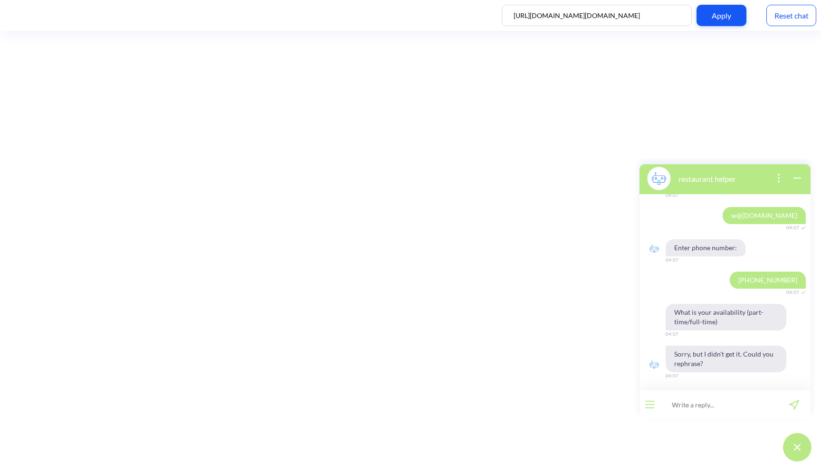
click at [801, 17] on div "Reset chat" at bounding box center [791, 15] width 50 height 21
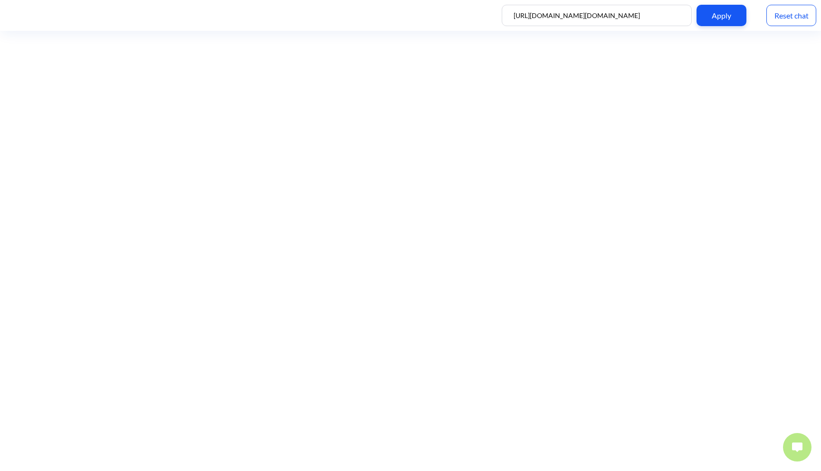
click at [792, 446] on img at bounding box center [797, 447] width 10 height 9
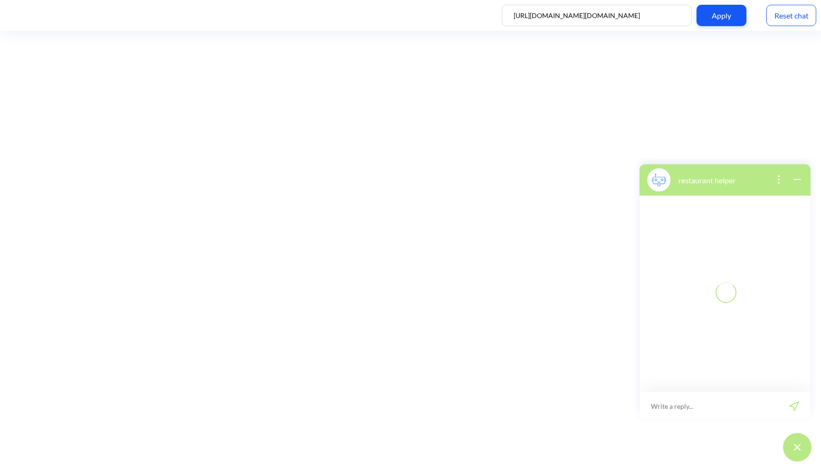
scroll to position [1, 0]
click at [730, 404] on input at bounding box center [718, 404] width 117 height 28
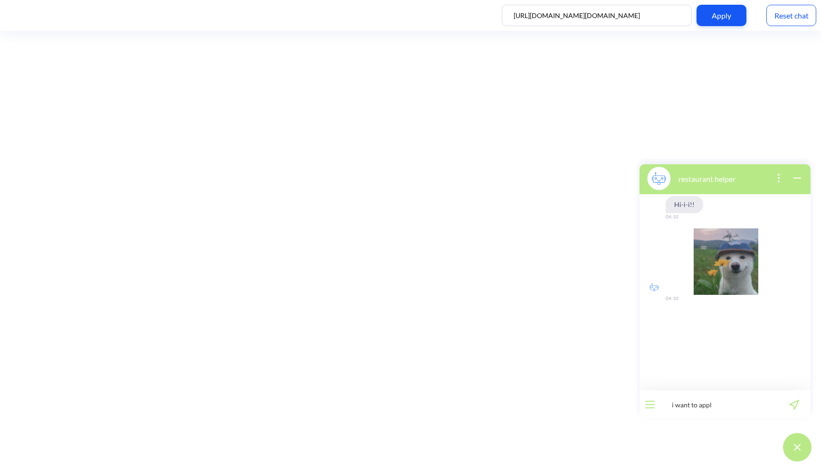
type input "i want to apply"
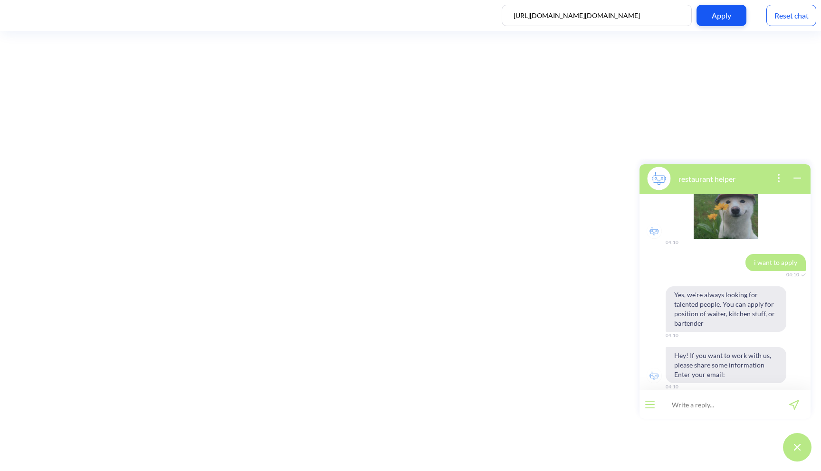
scroll to position [67, 0]
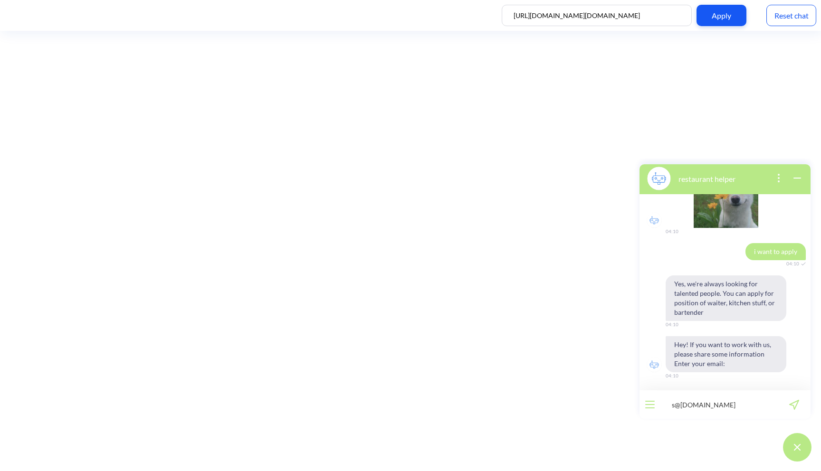
type input "s@[DOMAIN_NAME]"
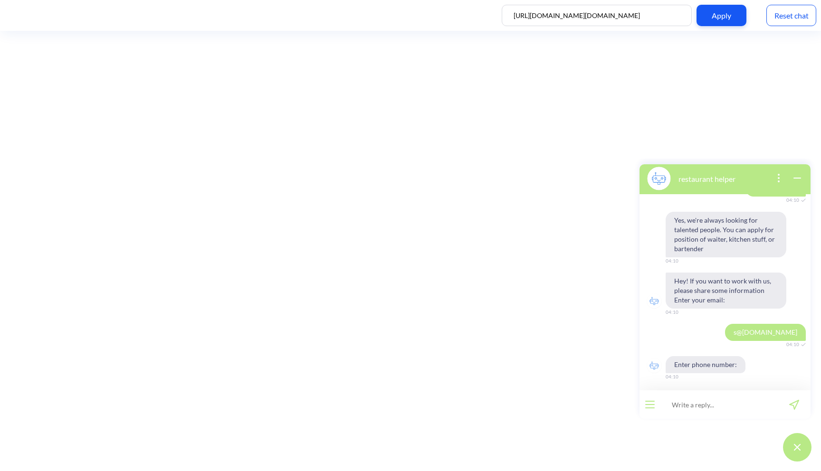
scroll to position [132, 0]
type input "[PHONE_NUMBER]"
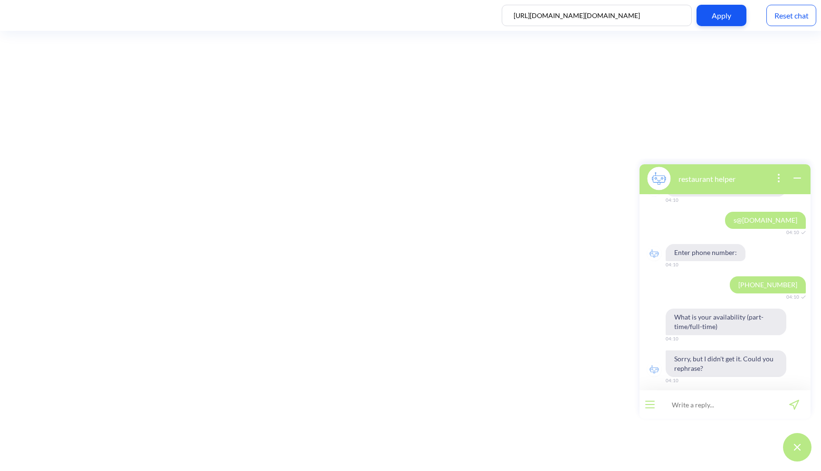
scroll to position [247, 0]
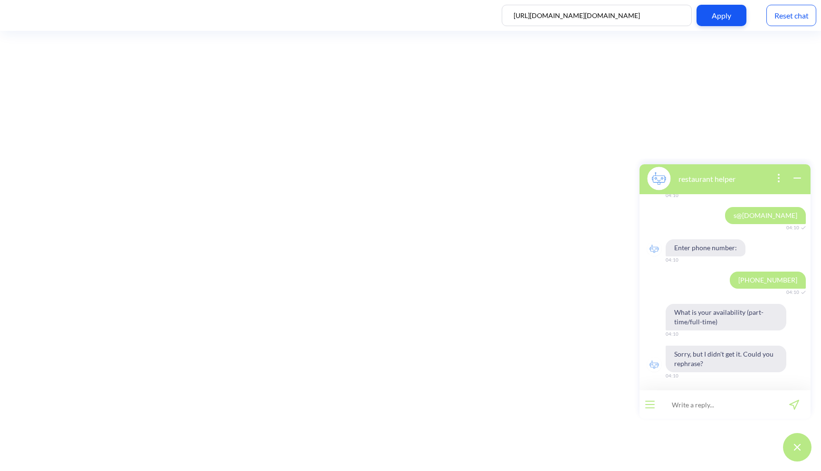
click at [652, 404] on button "open menu" at bounding box center [649, 405] width 9 height 8
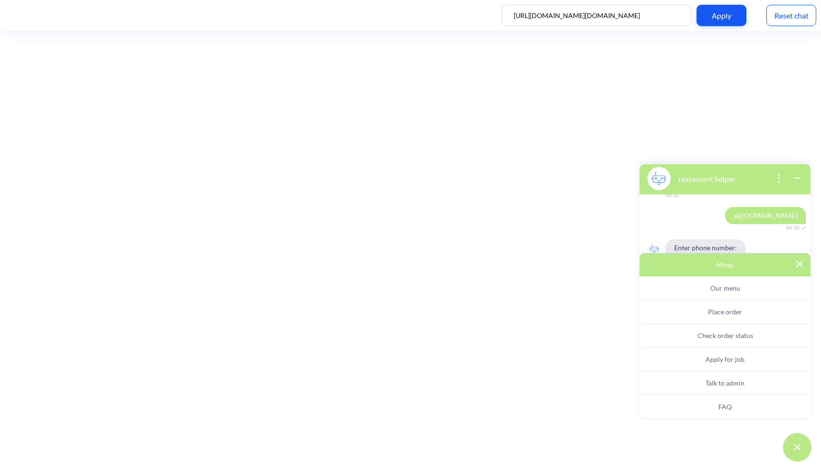
click at [801, 264] on img at bounding box center [799, 264] width 7 height 7
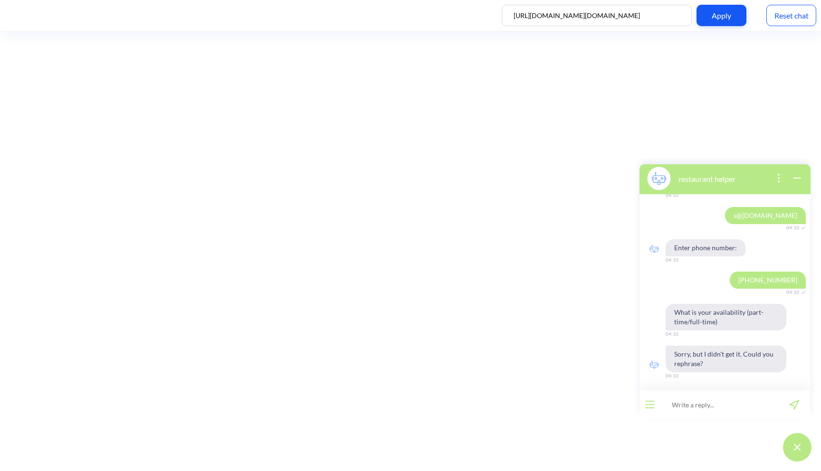
click at [643, 403] on div at bounding box center [649, 404] width 21 height 28
click at [650, 405] on button "open menu" at bounding box center [649, 405] width 9 height 8
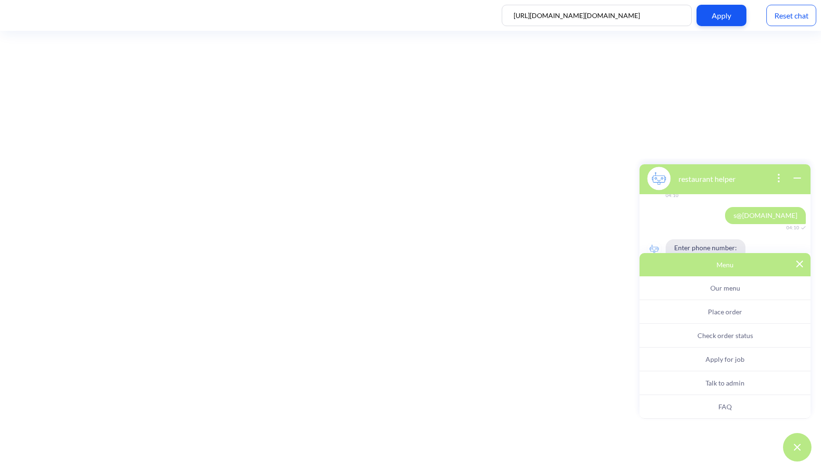
click at [693, 405] on button "FAQ" at bounding box center [724, 407] width 171 height 24
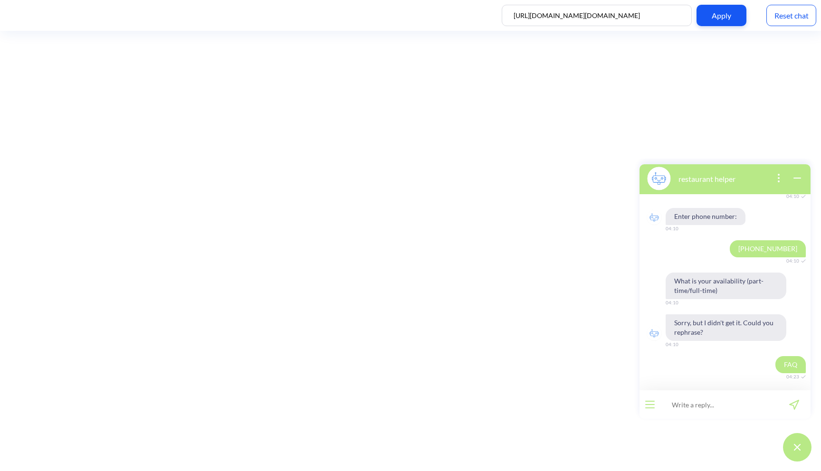
scroll to position [280, 0]
click at [787, 9] on div "Reset chat" at bounding box center [791, 15] width 50 height 21
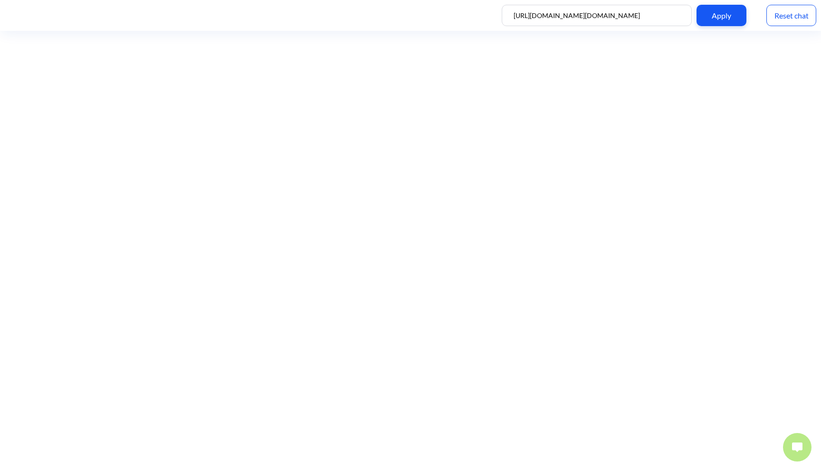
click at [786, 443] on button at bounding box center [797, 447] width 28 height 28
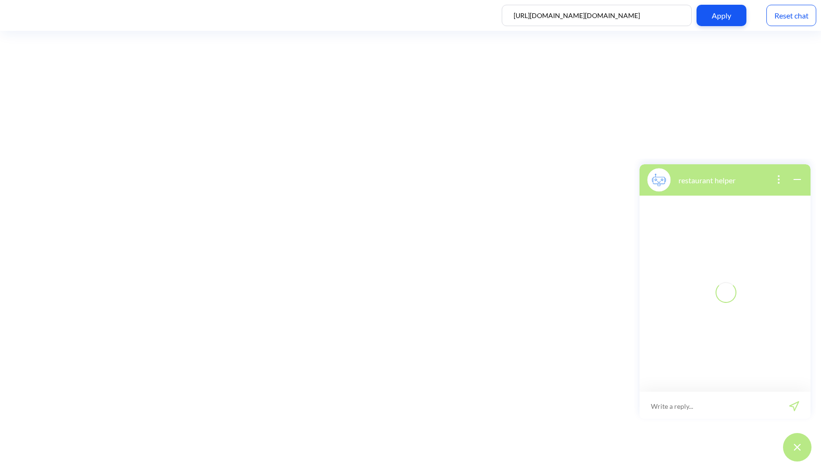
scroll to position [1, 0]
click at [727, 407] on input at bounding box center [718, 404] width 117 height 28
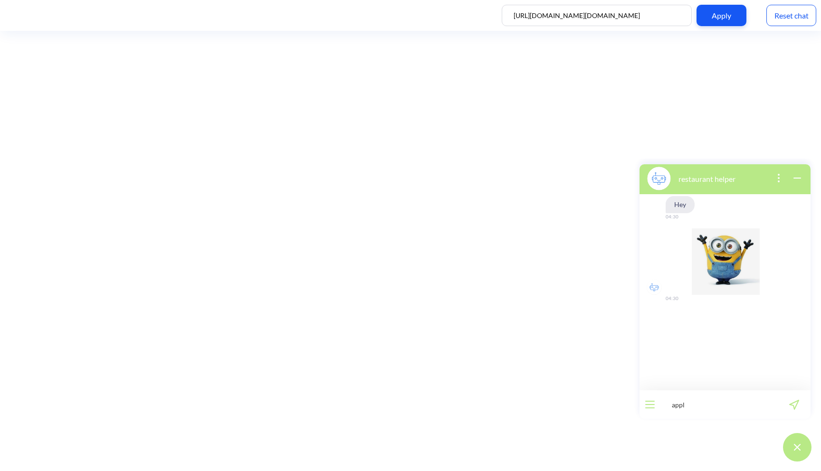
type input "apply"
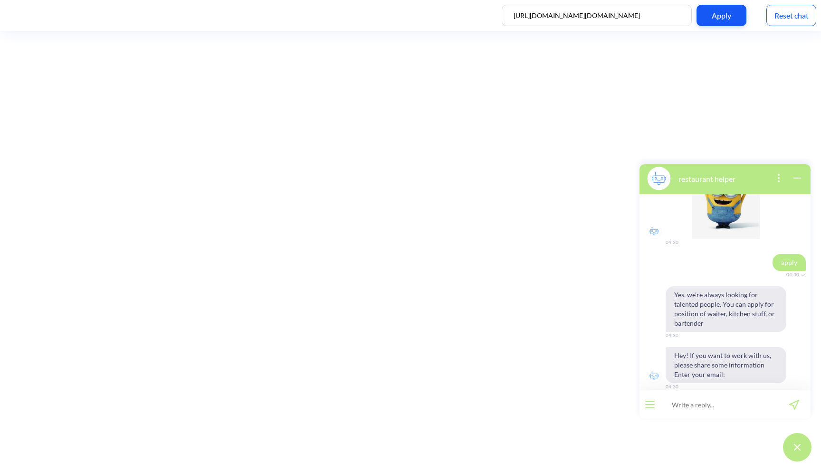
scroll to position [67, 0]
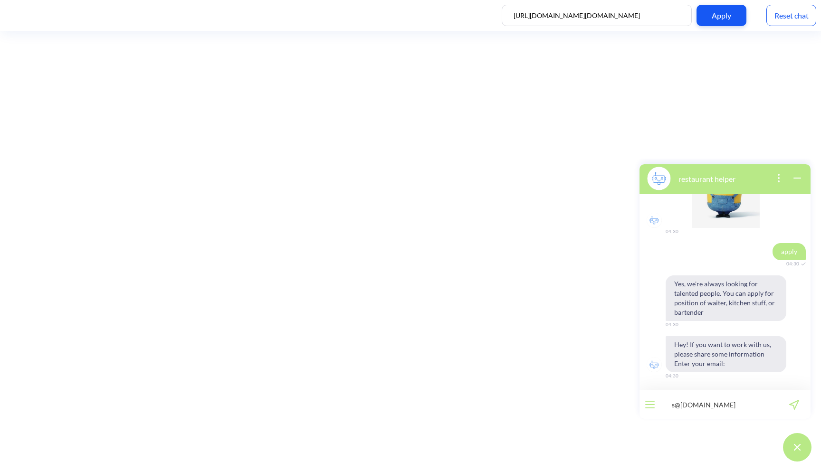
type input "s@[DOMAIN_NAME]"
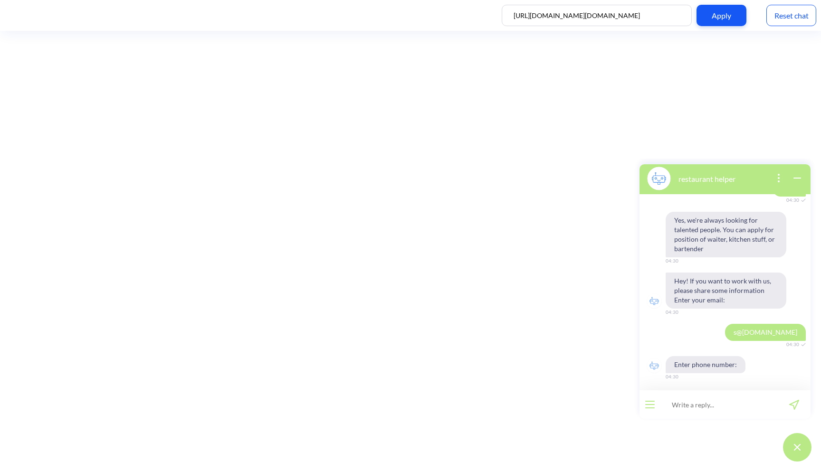
scroll to position [132, 0]
type input "[PHONE_NUMBER]"
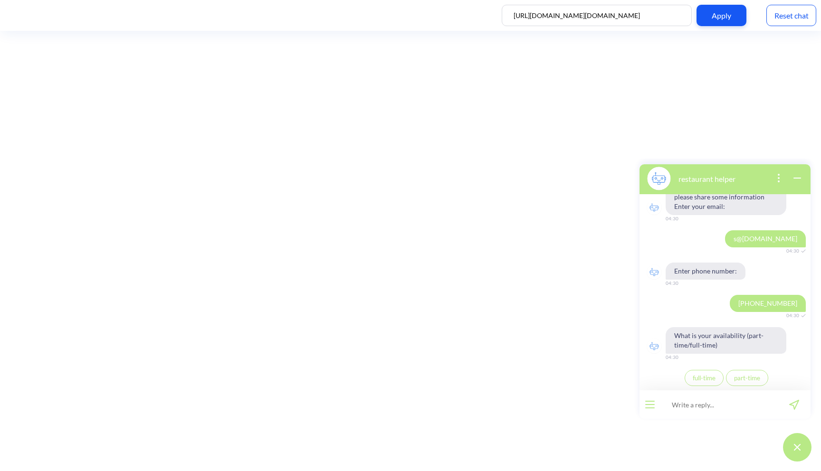
scroll to position [247, 0]
